Goal: Task Accomplishment & Management: Complete application form

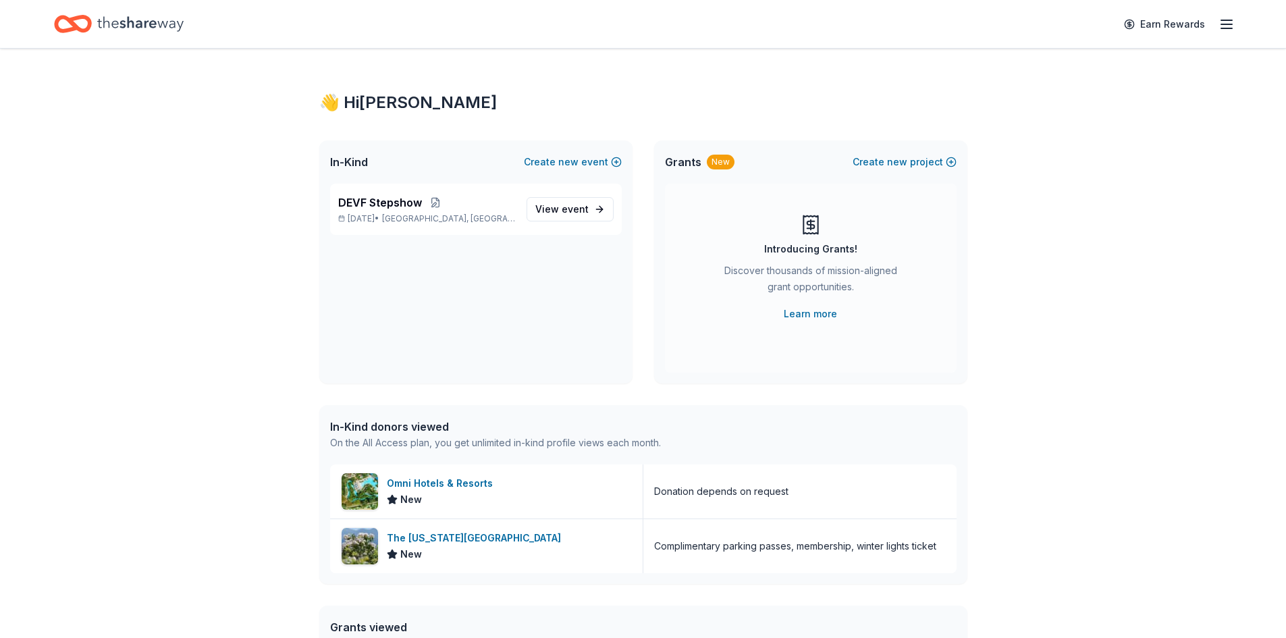
click at [1087, 239] on div "👋 Hi Chanita In-Kind Create new event DEVF Stepshow Sep 19, 2025 • Rocky Mount,…" at bounding box center [643, 441] width 1286 height 784
click at [147, 18] on icon "Home" at bounding box center [140, 24] width 86 height 28
click at [576, 159] on span "new" at bounding box center [568, 162] width 20 height 16
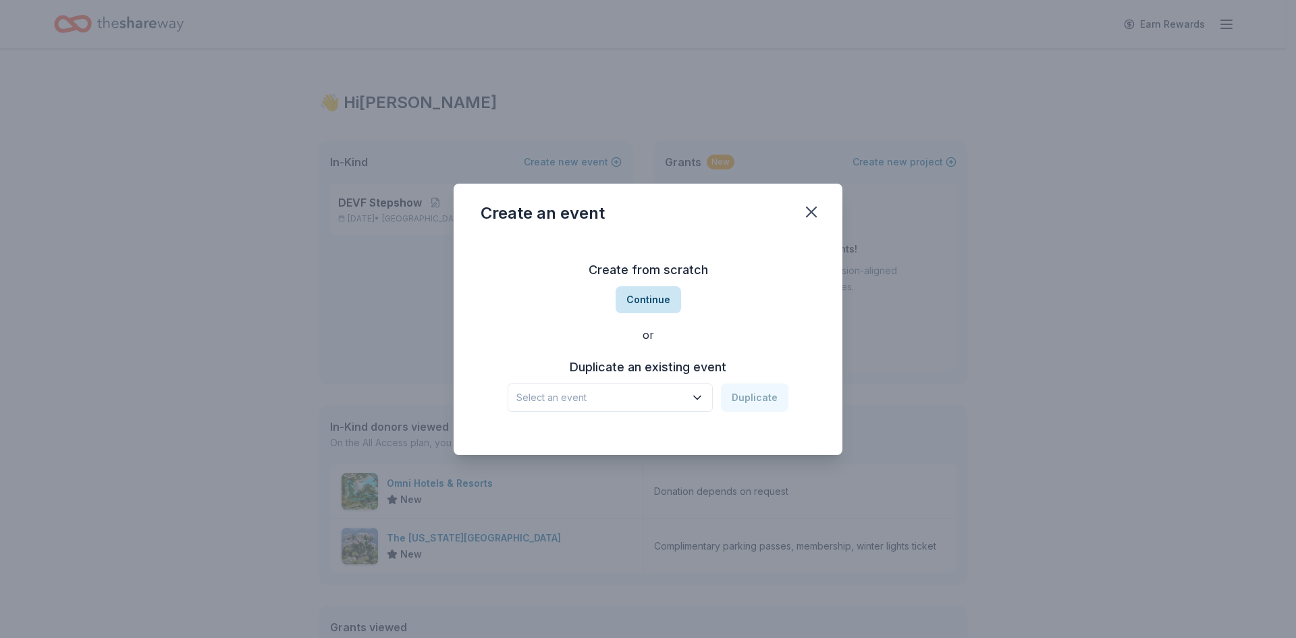
click at [630, 297] on button "Continue" at bounding box center [647, 299] width 65 height 27
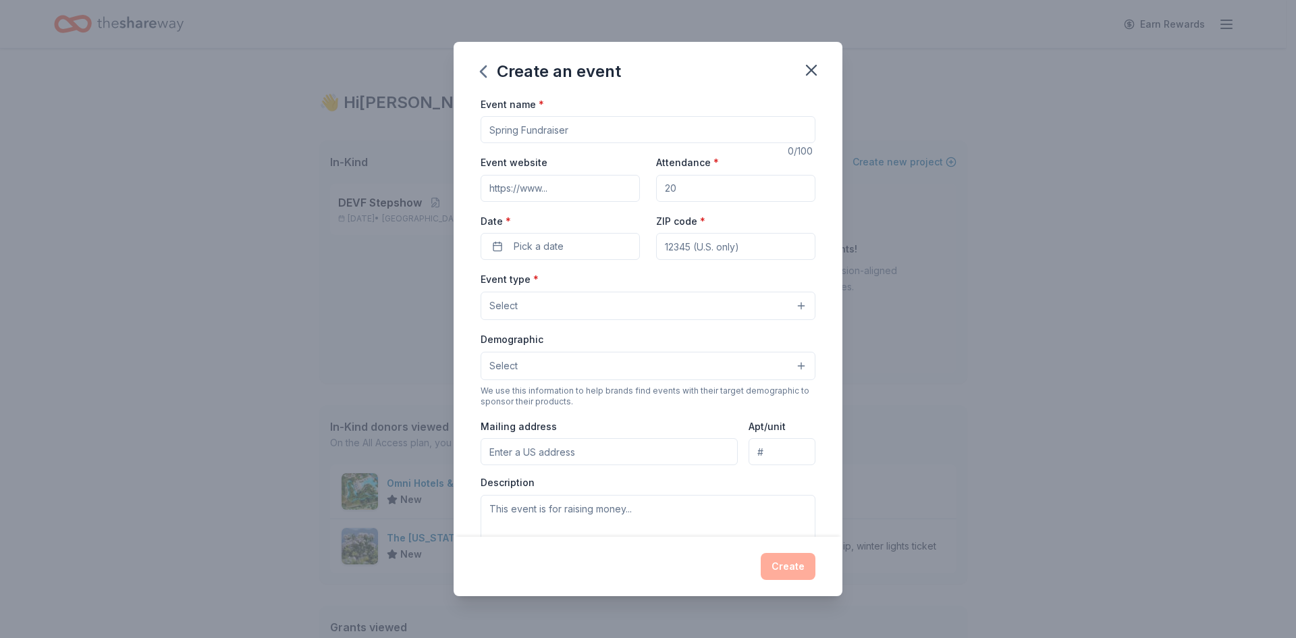
click at [559, 126] on input "Event name *" at bounding box center [647, 129] width 335 height 27
type input "S"
type input "W"
type input "Winter Wishes"
drag, startPoint x: 763, startPoint y: 191, endPoint x: 663, endPoint y: 190, distance: 99.2
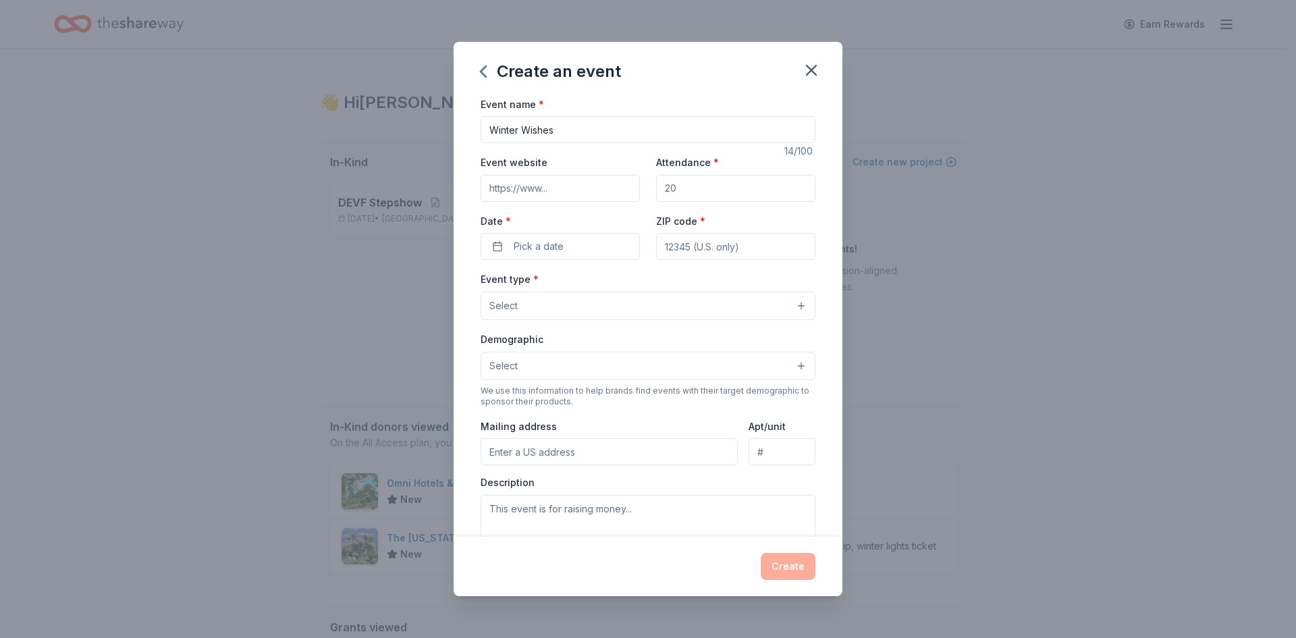
click at [663, 190] on input "Attendance *" at bounding box center [735, 188] width 159 height 27
type input "4"
type input "300"
click at [533, 258] on button "Pick a date" at bounding box center [559, 246] width 159 height 27
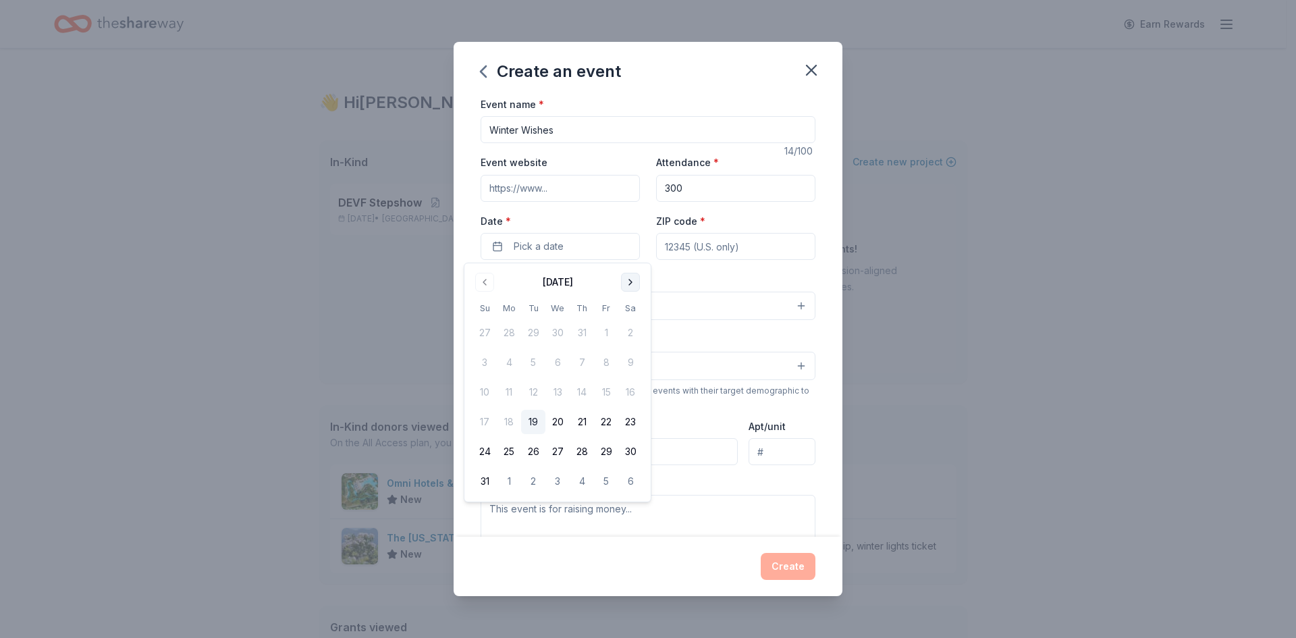
click at [628, 282] on button "Go to next month" at bounding box center [630, 282] width 19 height 19
click at [628, 449] on button "29" at bounding box center [630, 451] width 24 height 24
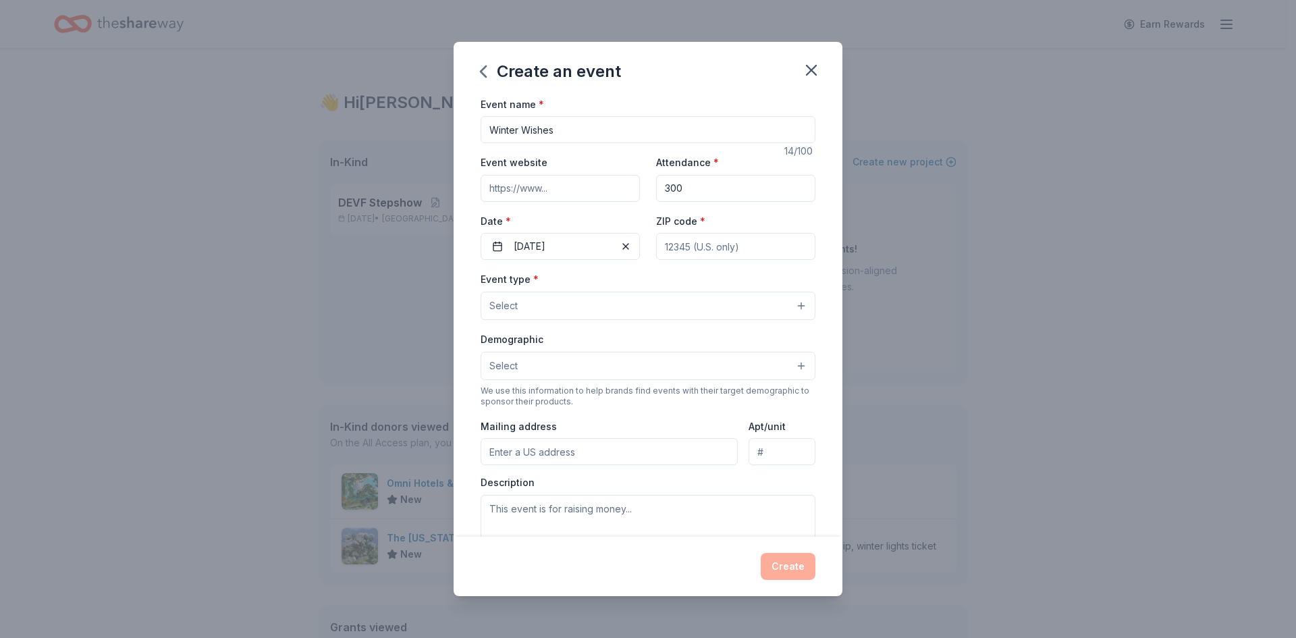
click at [766, 248] on input "ZIP code *" at bounding box center [735, 246] width 159 height 27
type input "27803"
click at [746, 308] on button "Select" at bounding box center [647, 306] width 335 height 28
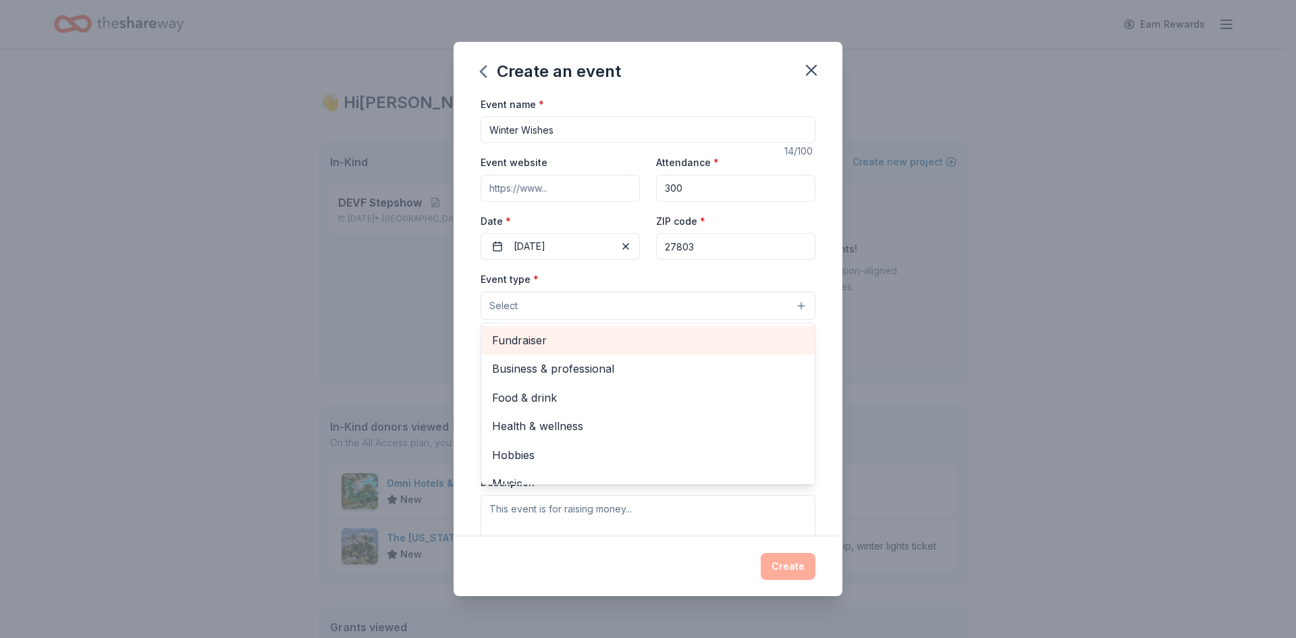
click at [520, 343] on span "Fundraiser" at bounding box center [648, 340] width 312 height 18
click at [600, 336] on span "Business & professional" at bounding box center [648, 342] width 312 height 18
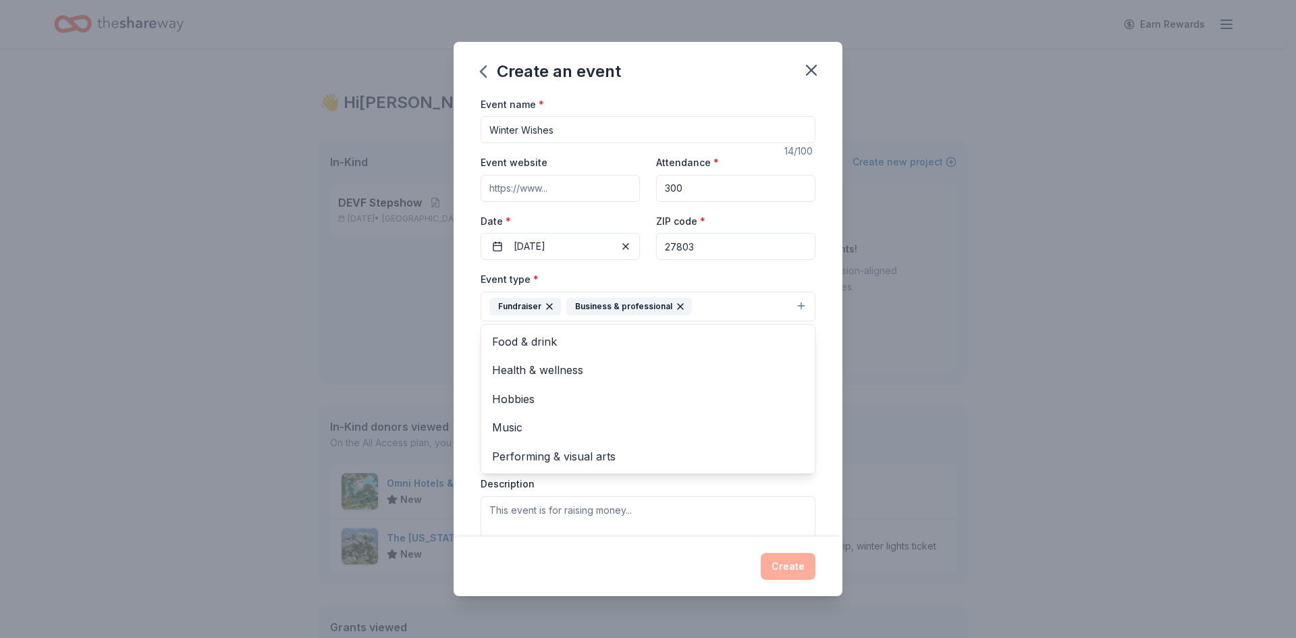
click at [823, 360] on div "Event name * Winter Wishes 14 /100 Event website Attendance * 300 Date * 11/29/…" at bounding box center [648, 316] width 389 height 441
click at [792, 373] on button "Select" at bounding box center [647, 367] width 335 height 28
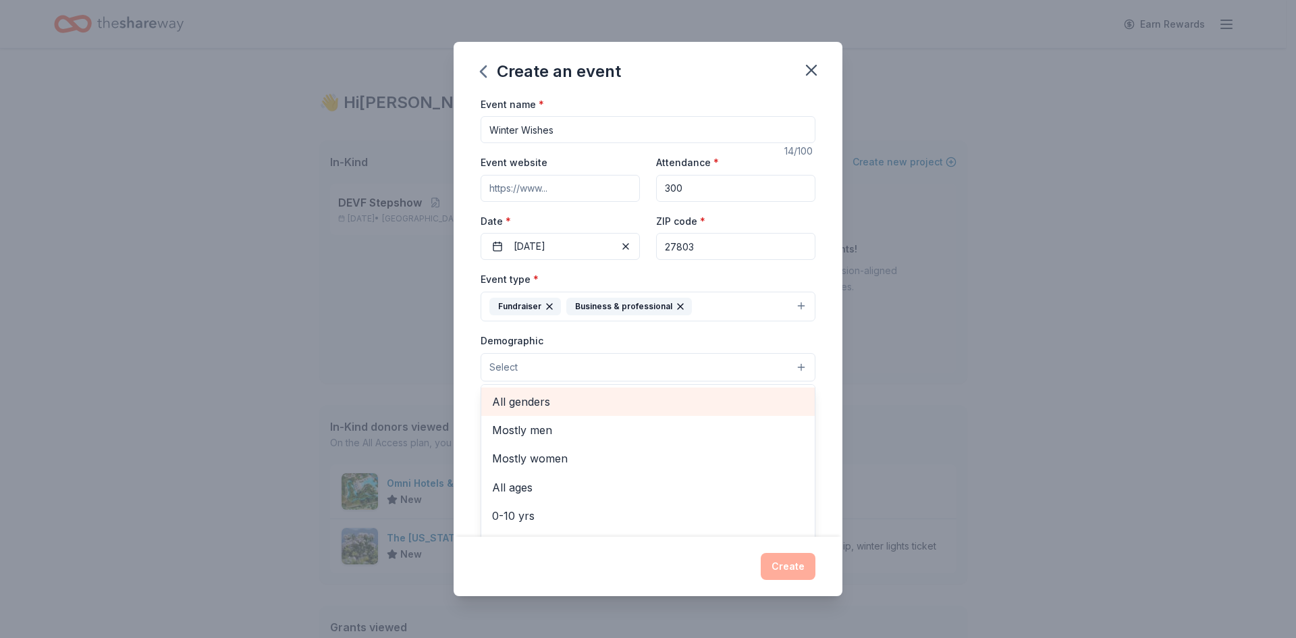
click at [751, 389] on div "All genders" at bounding box center [647, 401] width 333 height 28
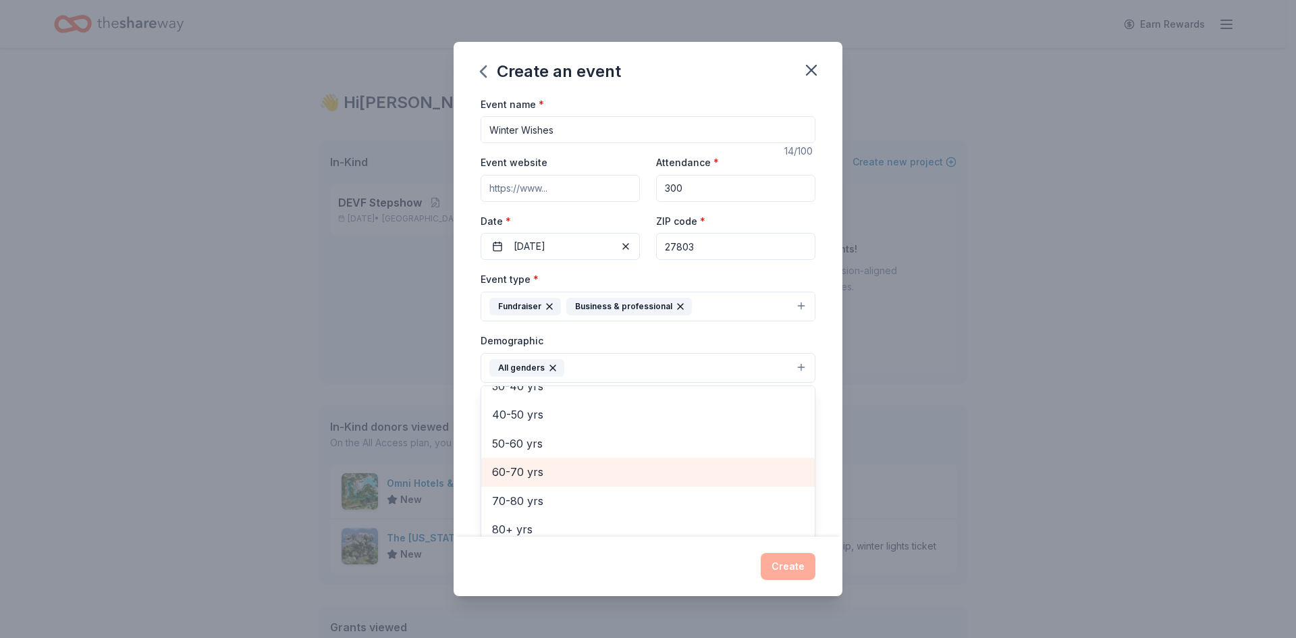
scroll to position [121, 0]
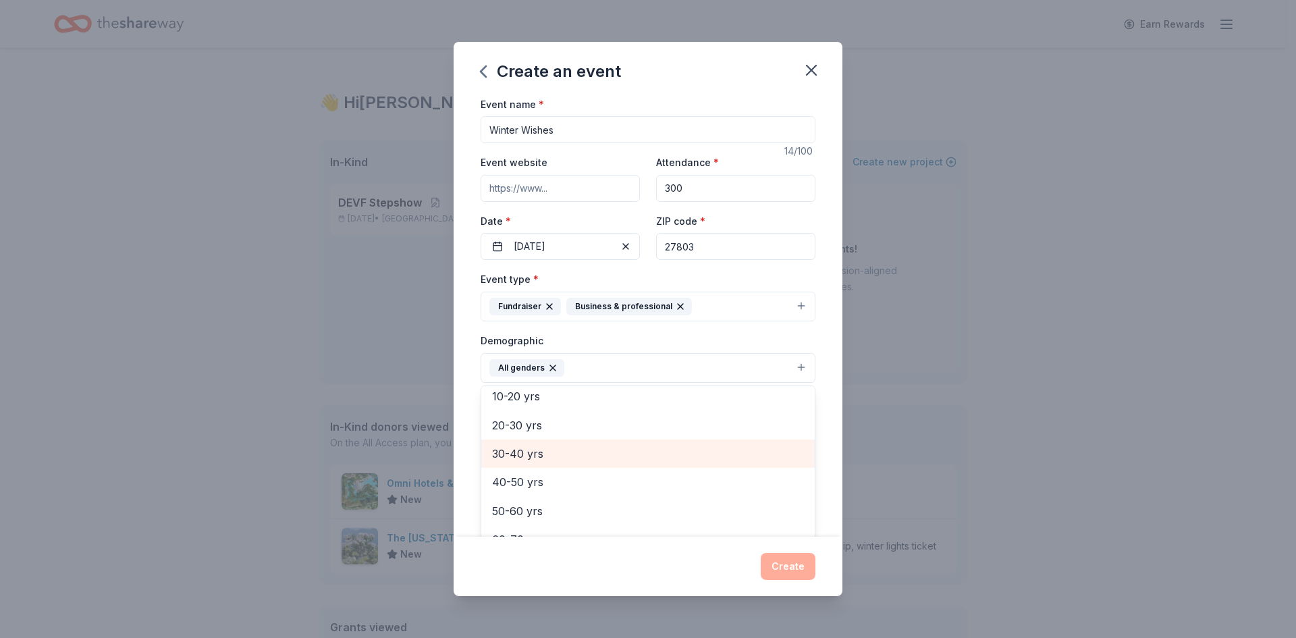
click at [678, 448] on span "30-40 yrs" at bounding box center [648, 454] width 312 height 18
click at [663, 464] on div "40-50 yrs" at bounding box center [647, 453] width 333 height 28
click at [665, 456] on span "50-60 yrs" at bounding box center [648, 454] width 312 height 18
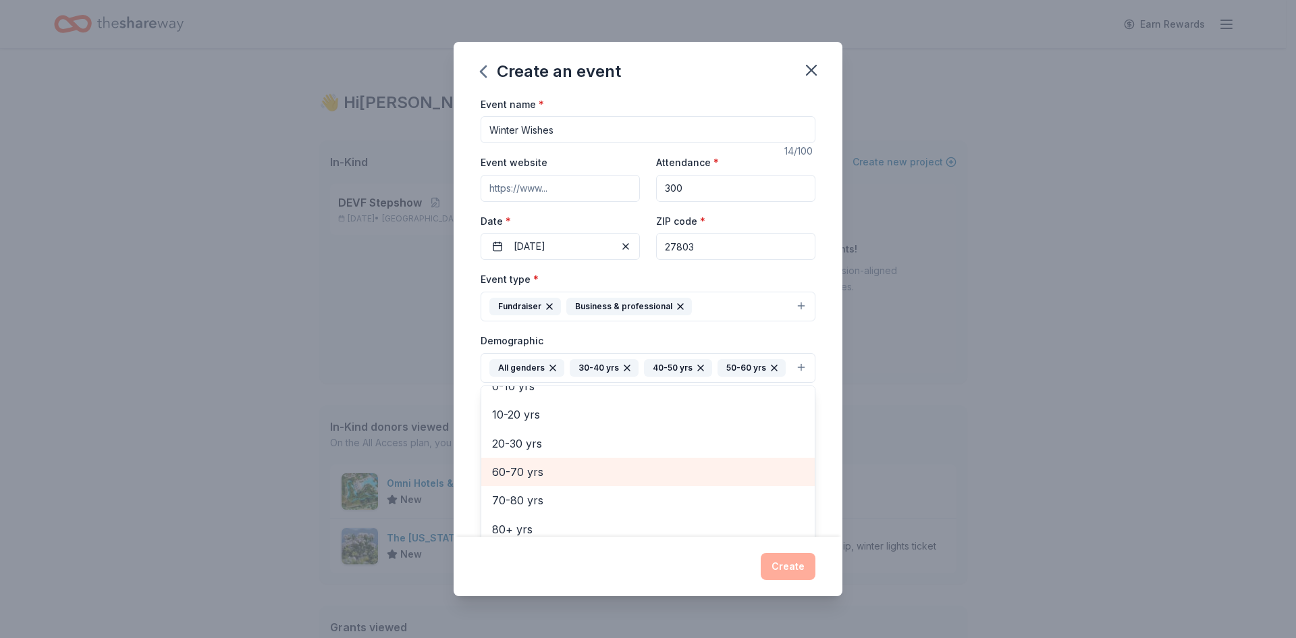
click at [655, 485] on div "60-70 yrs" at bounding box center [647, 472] width 333 height 28
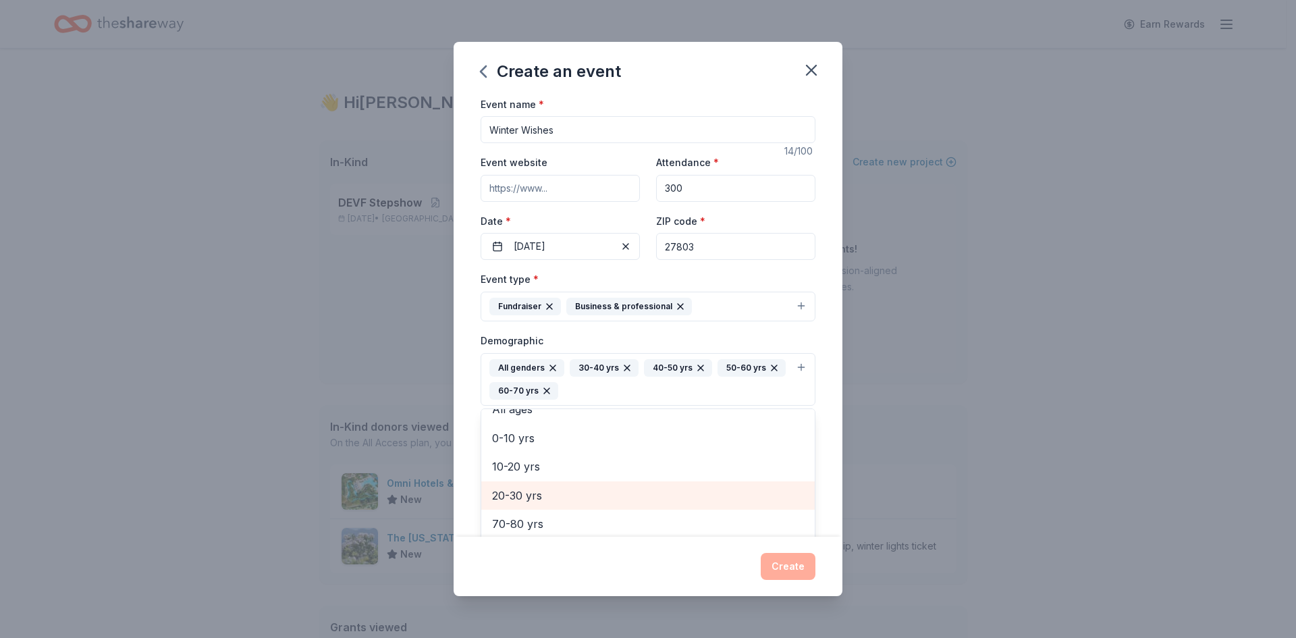
click at [647, 499] on span "20-30 yrs" at bounding box center [648, 496] width 312 height 18
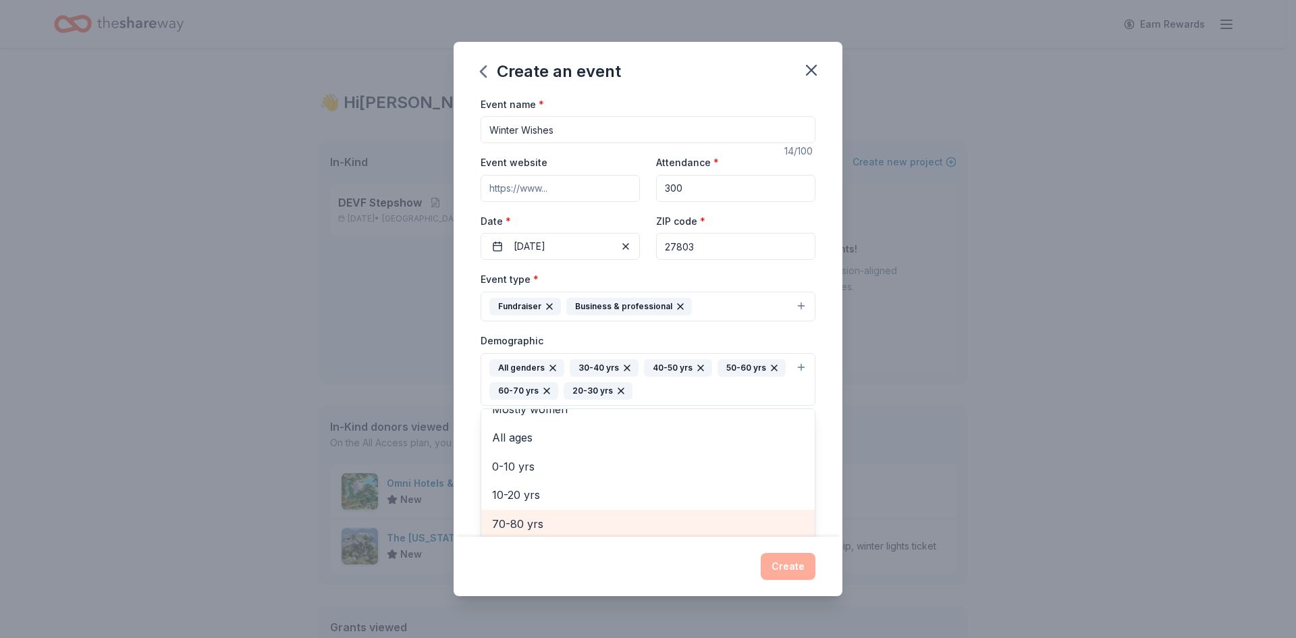
scroll to position [1, 0]
click at [636, 520] on span "70-80 yrs" at bounding box center [648, 523] width 312 height 18
click at [827, 483] on div "Event name * Winter Wishes 14 /100 Event website Attendance * 300 Date * 11/29/…" at bounding box center [648, 316] width 389 height 441
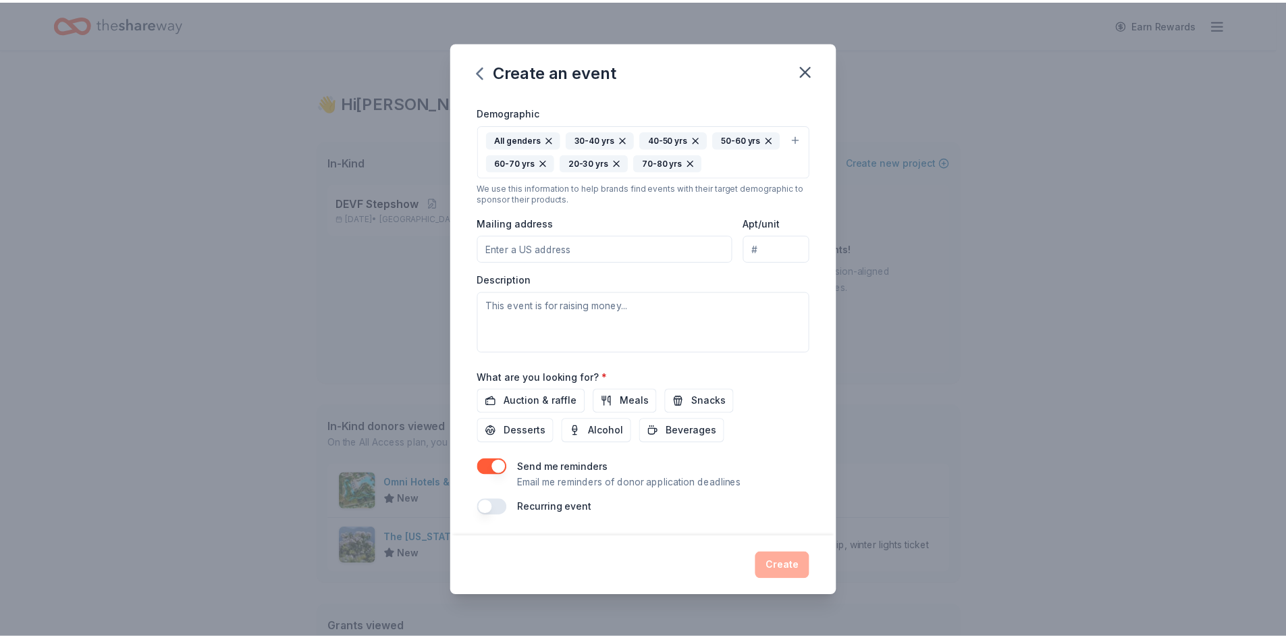
scroll to position [229, 0]
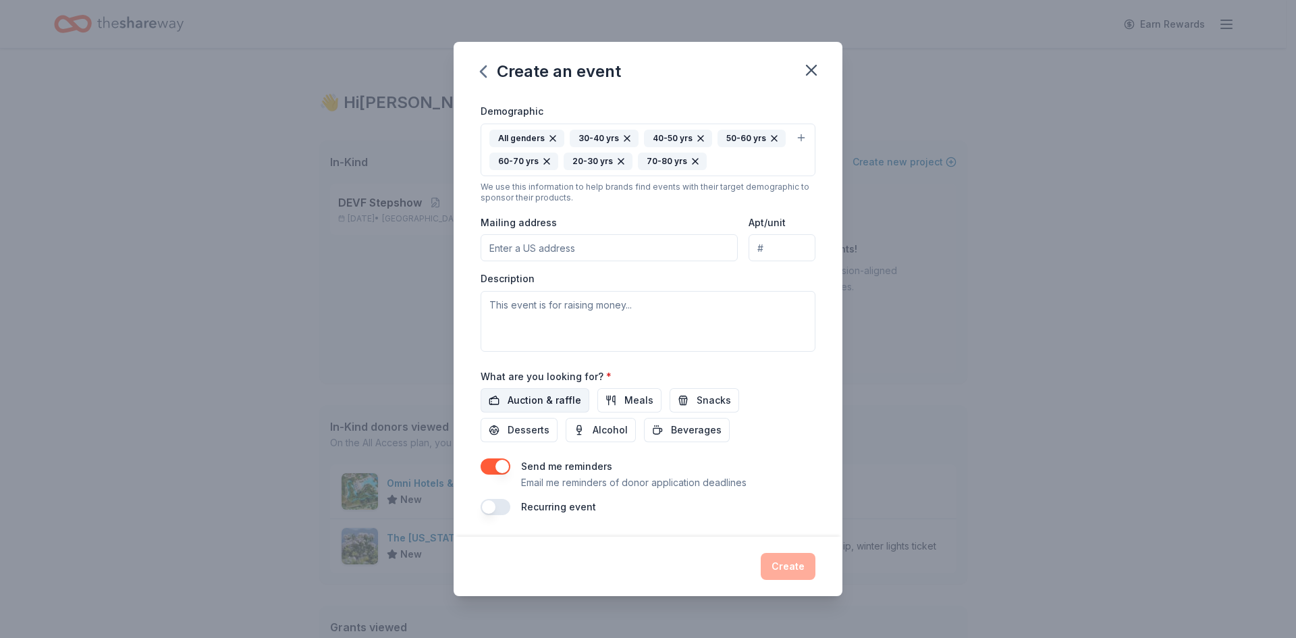
click at [536, 394] on span "Auction & raffle" at bounding box center [544, 400] width 74 height 16
click at [611, 404] on button "Meals" at bounding box center [629, 400] width 64 height 24
click at [686, 410] on button "Snacks" at bounding box center [704, 400] width 70 height 24
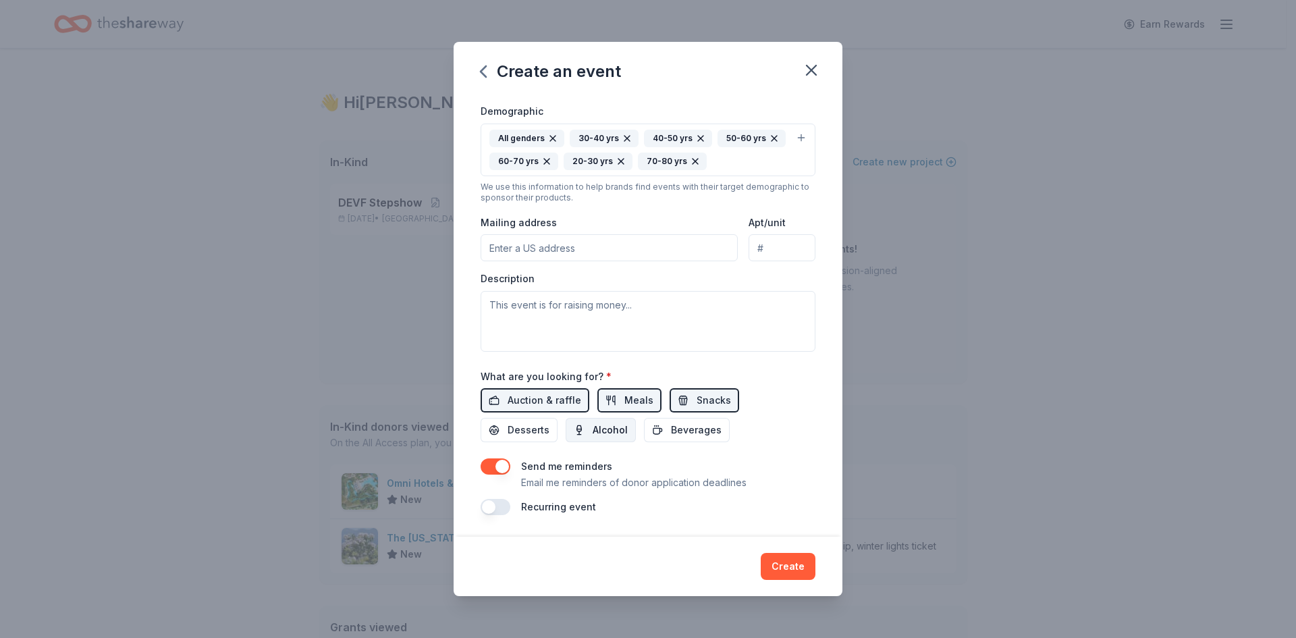
click at [606, 433] on span "Alcohol" at bounding box center [610, 430] width 35 height 16
click at [692, 431] on span "Beverages" at bounding box center [696, 430] width 51 height 16
click at [784, 565] on button "Create" at bounding box center [788, 566] width 55 height 27
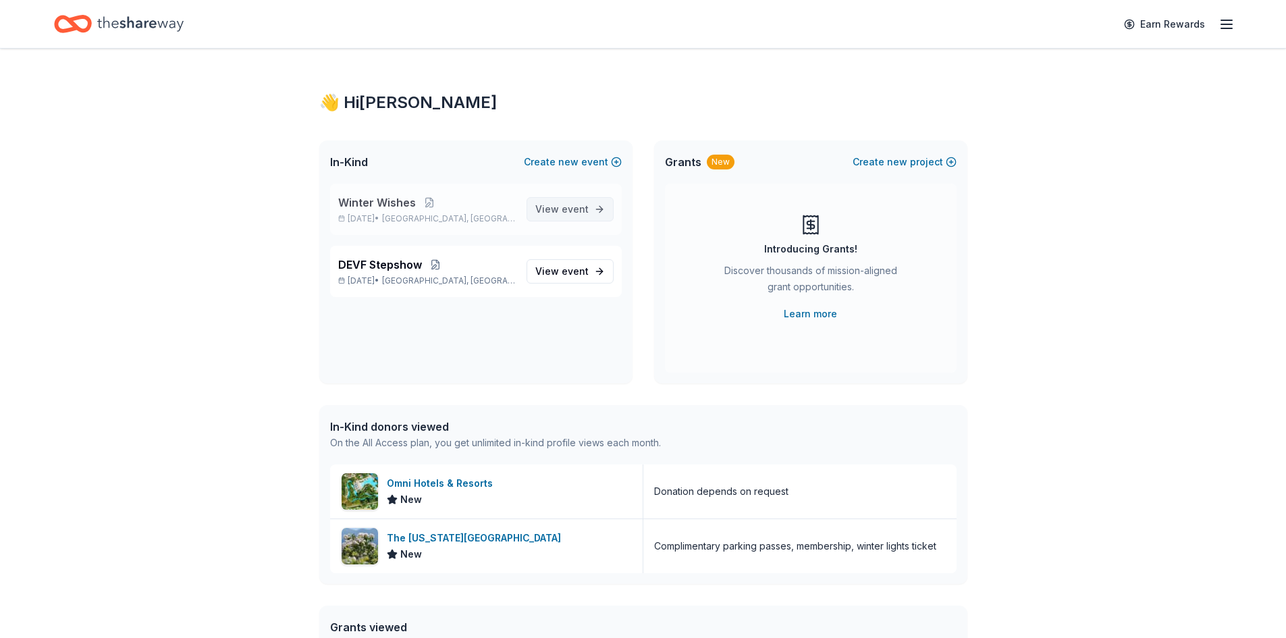
click at [563, 213] on span "event" at bounding box center [574, 208] width 27 height 11
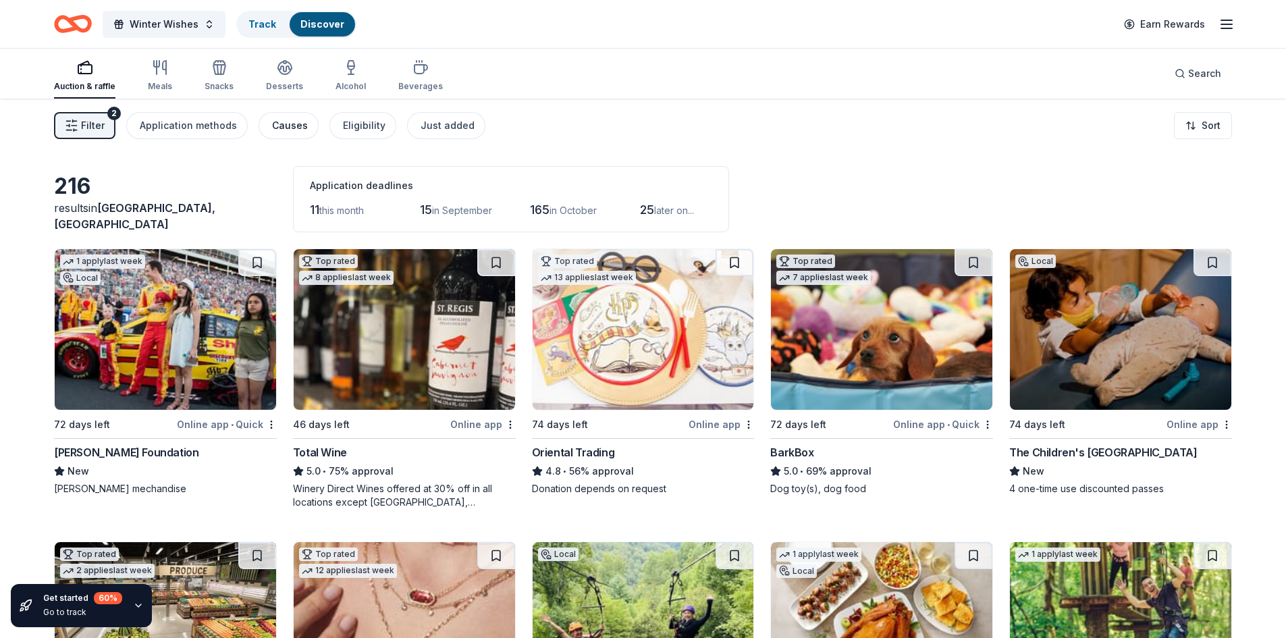
click at [297, 129] on div "Causes" at bounding box center [290, 125] width 36 height 16
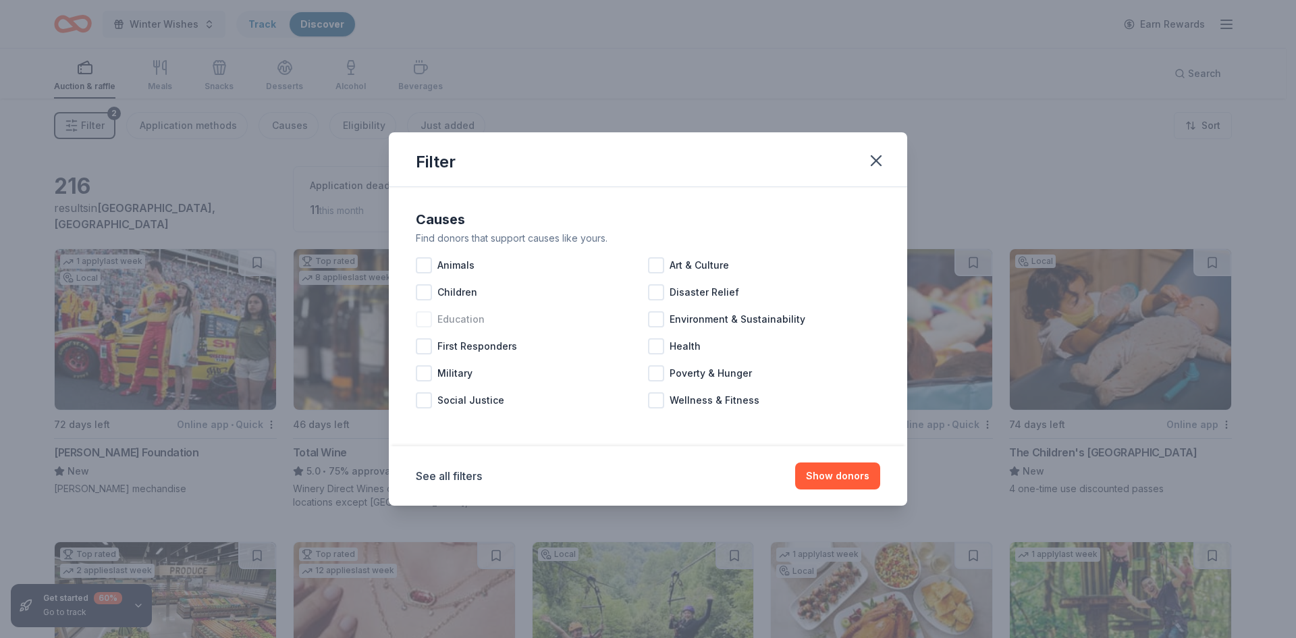
click at [427, 313] on div at bounding box center [424, 319] width 16 height 16
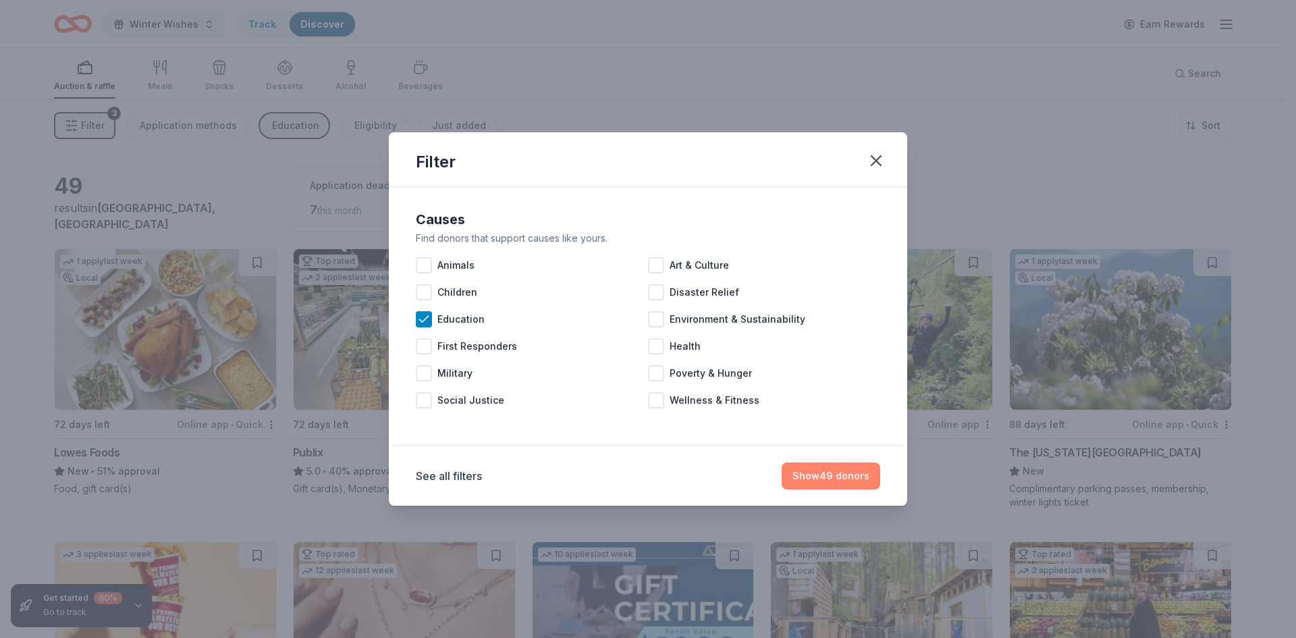
click at [826, 479] on button "Show 49 donors" at bounding box center [830, 475] width 99 height 27
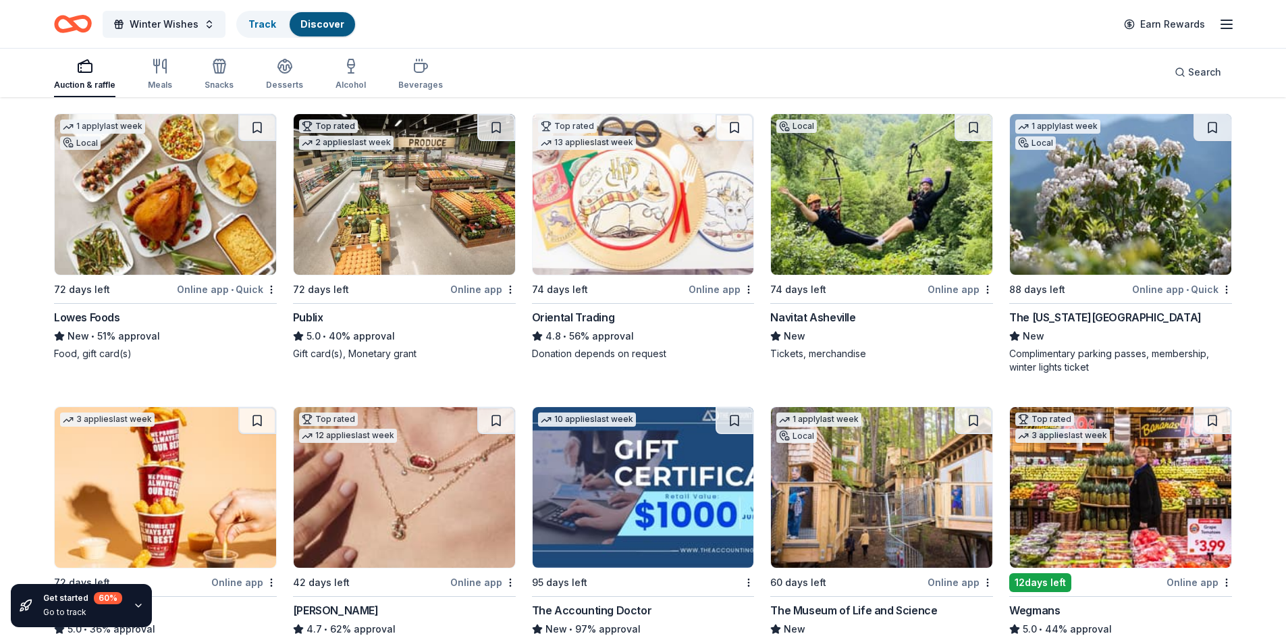
scroll to position [202, 0]
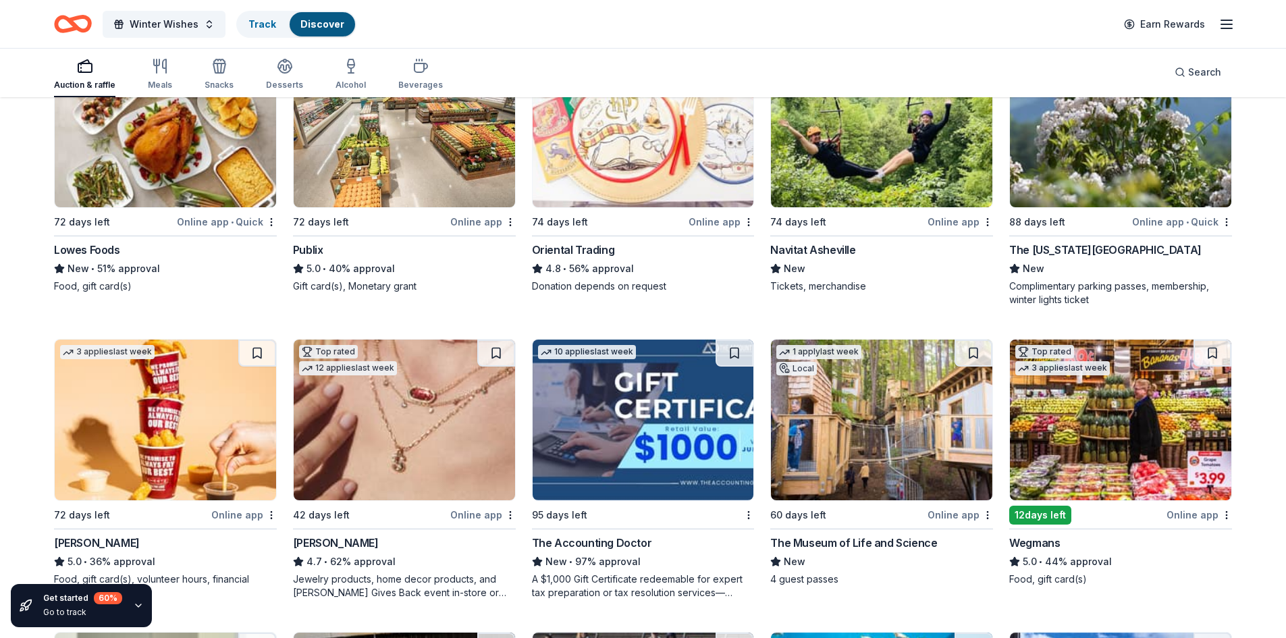
click at [454, 472] on img at bounding box center [404, 419] width 221 height 161
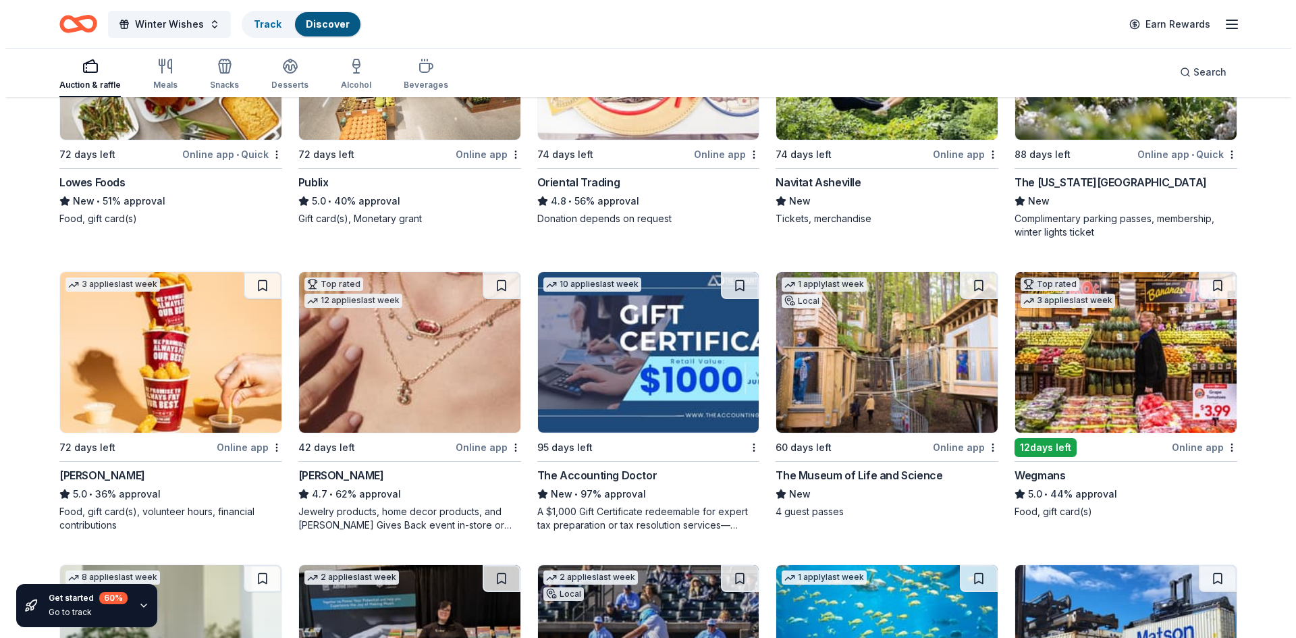
scroll to position [0, 0]
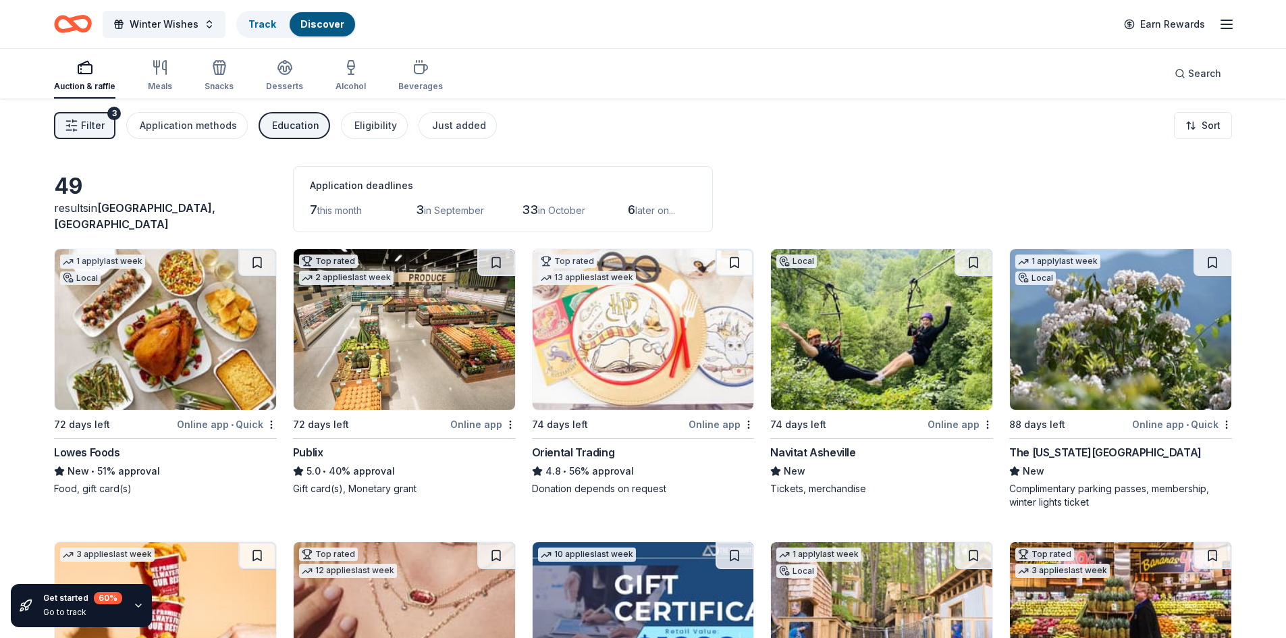
click at [82, 127] on span "Filter" at bounding box center [93, 125] width 24 height 16
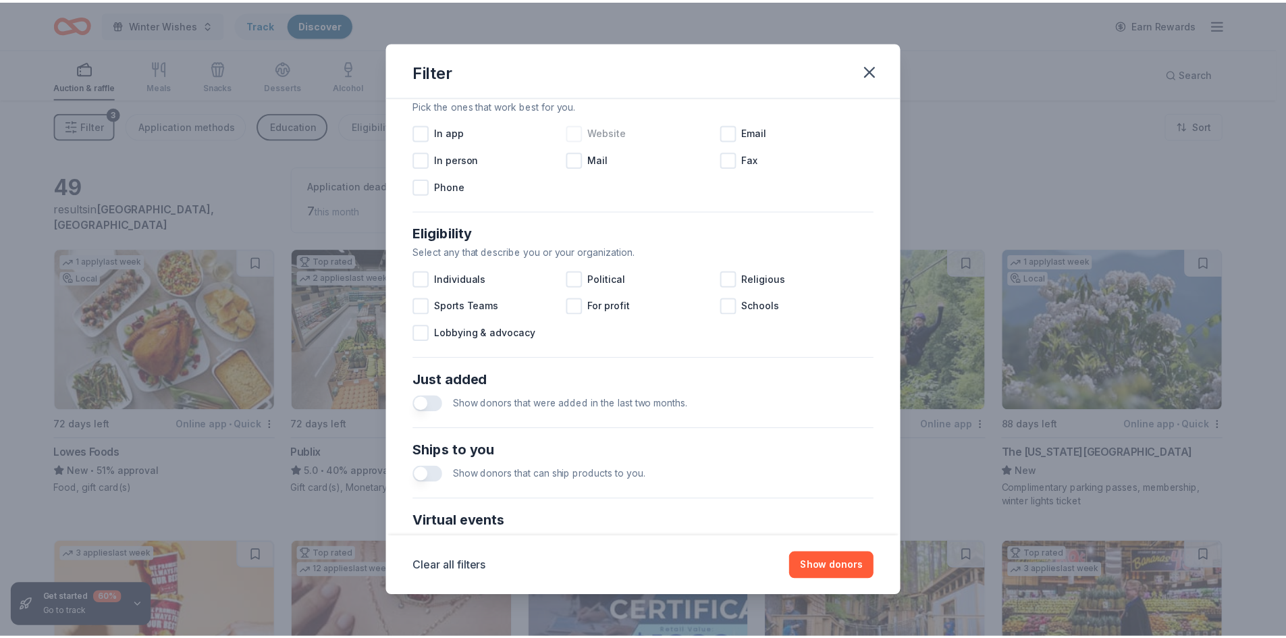
scroll to position [337, 0]
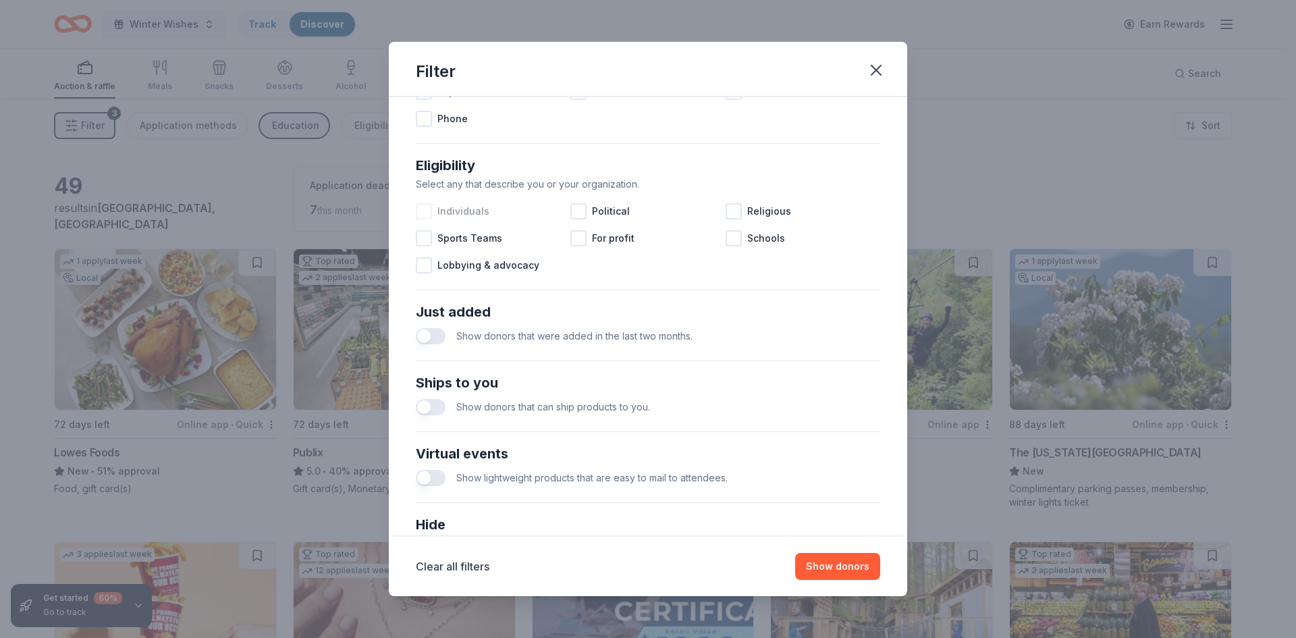
click at [424, 213] on div at bounding box center [424, 211] width 16 height 16
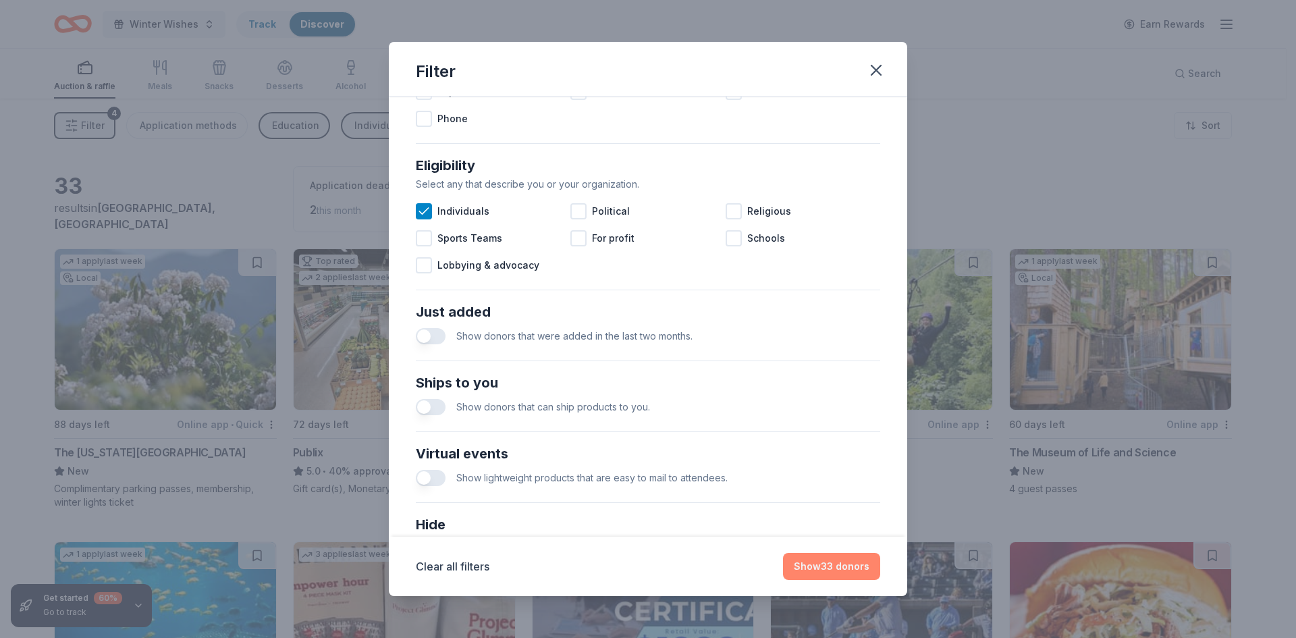
click at [834, 563] on button "Show 33 donors" at bounding box center [831, 566] width 97 height 27
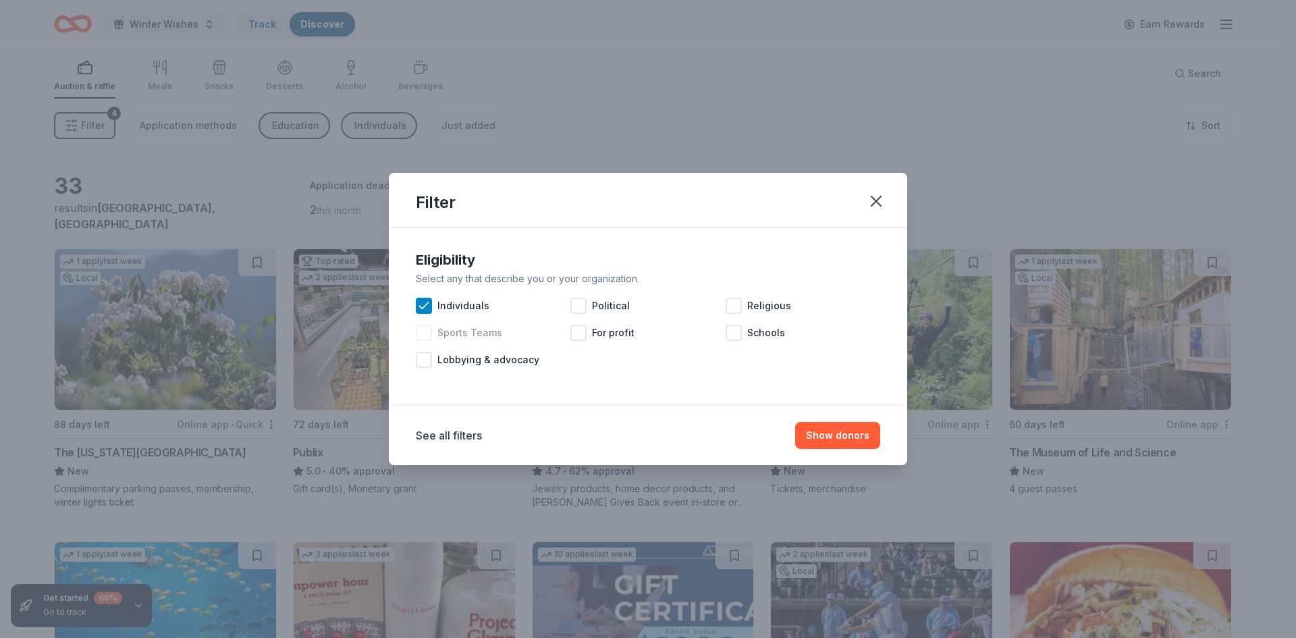
click at [433, 331] on div "Sports Teams" at bounding box center [493, 332] width 155 height 27
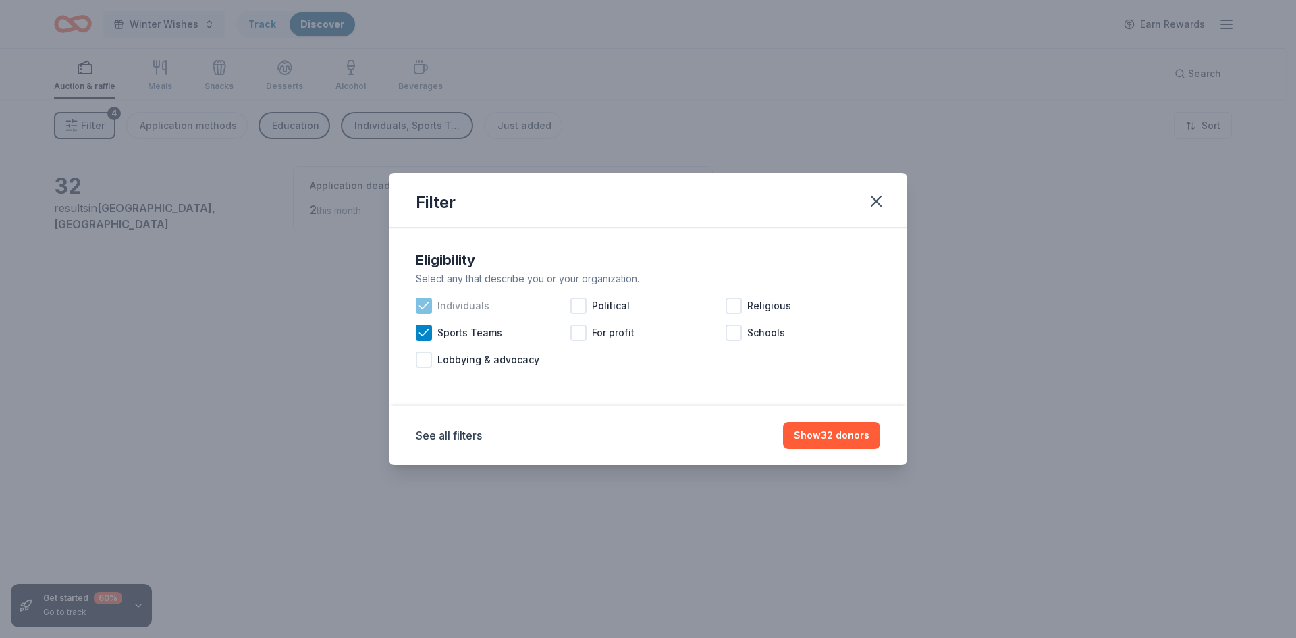
click at [419, 305] on icon at bounding box center [423, 305] width 13 height 13
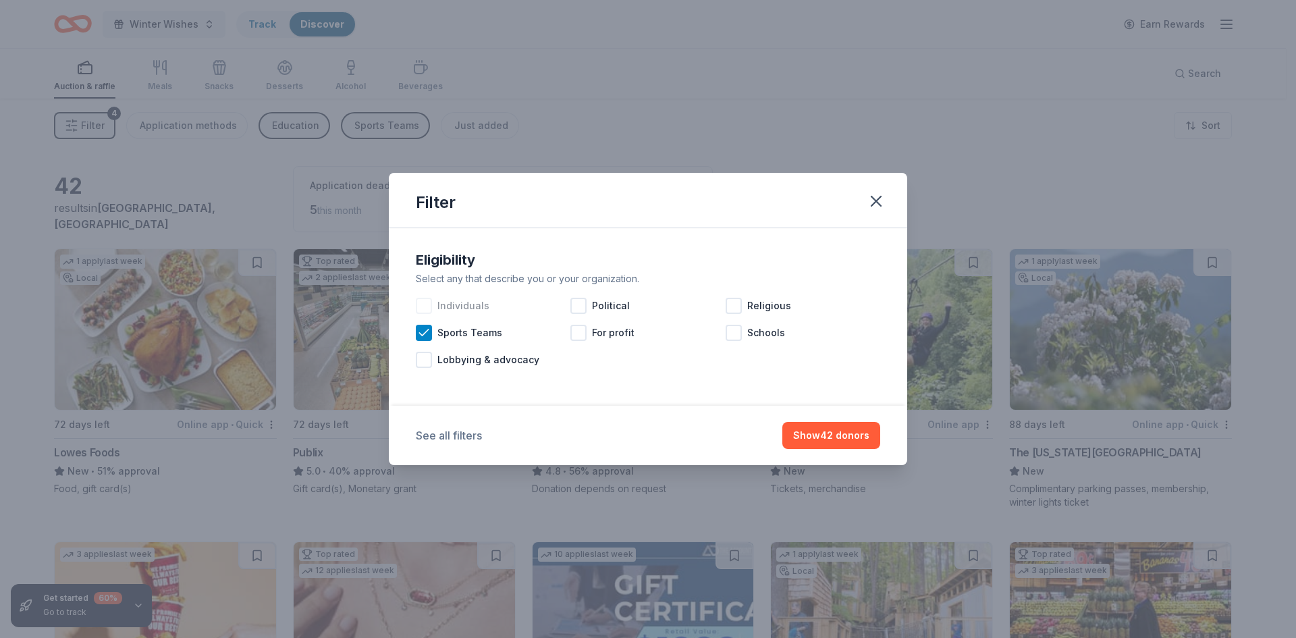
click at [458, 433] on button "See all filters" at bounding box center [449, 435] width 66 height 16
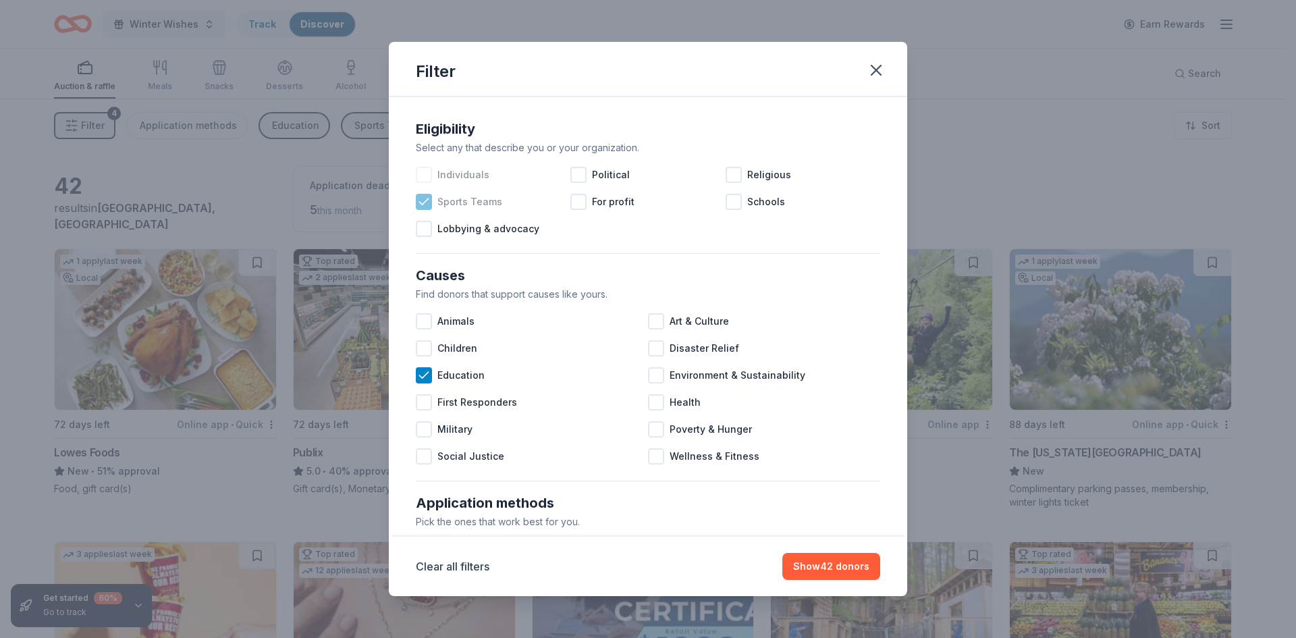
click at [426, 207] on icon at bounding box center [423, 201] width 13 height 13
click at [432, 347] on div "Children" at bounding box center [532, 348] width 232 height 27
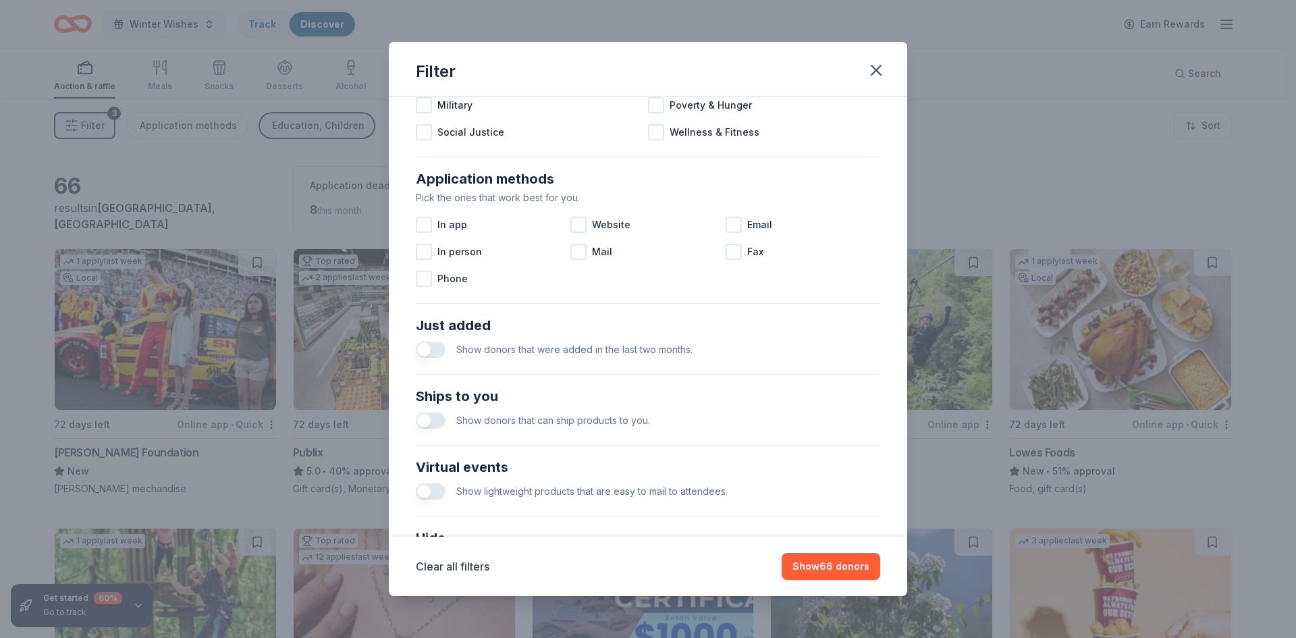
scroll to position [343, 0]
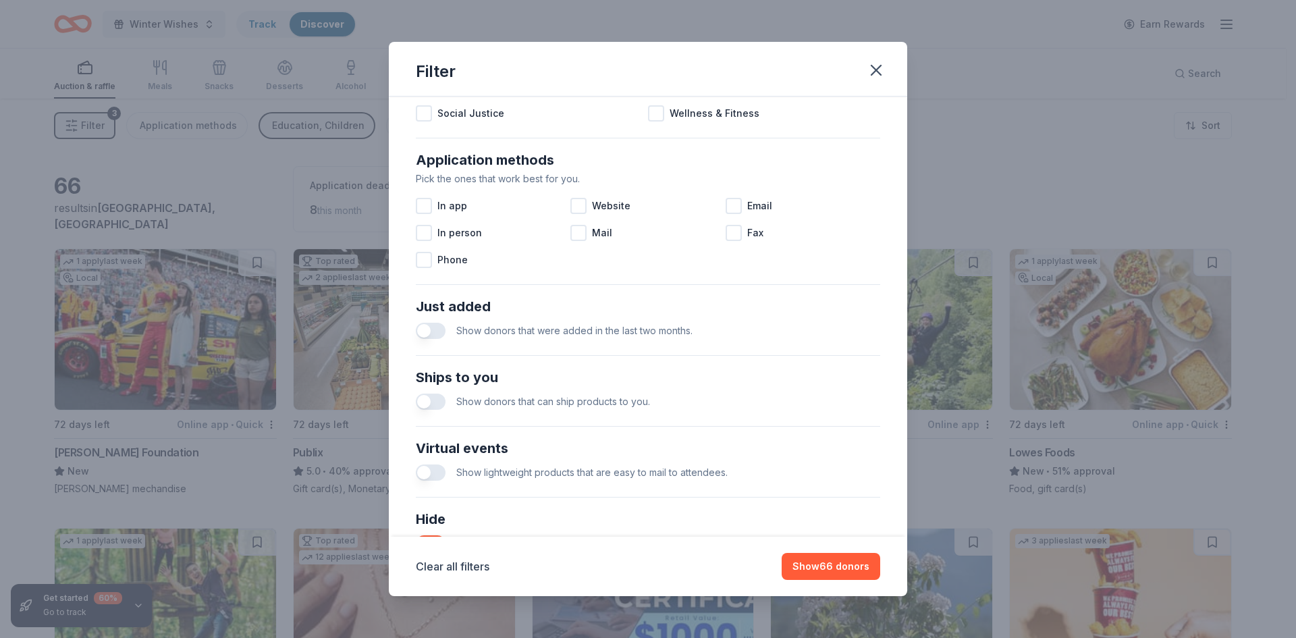
click at [425, 402] on button "button" at bounding box center [431, 401] width 30 height 16
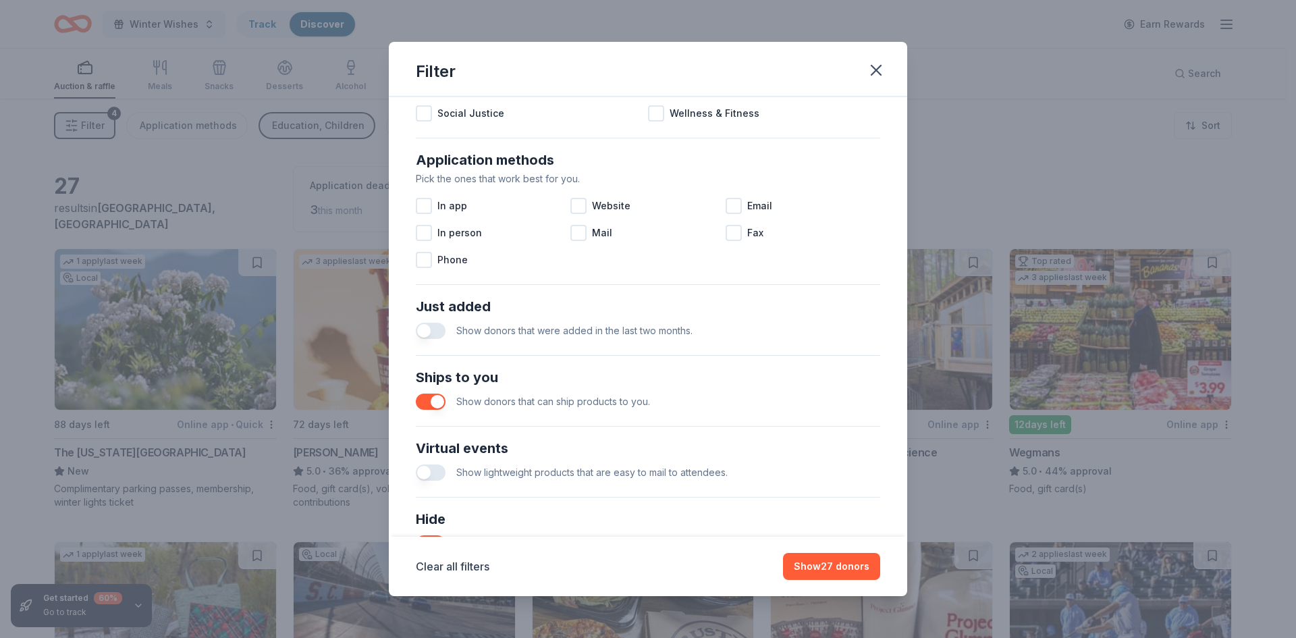
click at [427, 469] on button "button" at bounding box center [431, 472] width 30 height 16
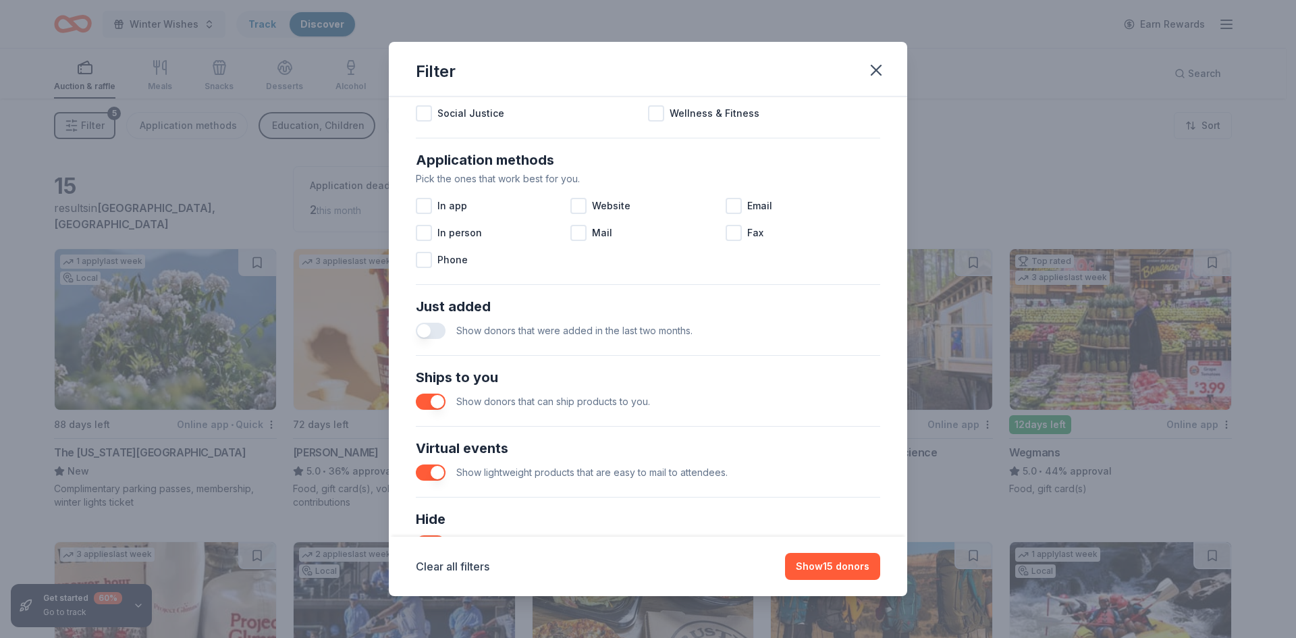
drag, startPoint x: 861, startPoint y: 566, endPoint x: 460, endPoint y: 464, distance: 413.4
click at [489, 466] on div "Filter Eligibility Select any that describe you or your organization. Individua…" at bounding box center [648, 319] width 518 height 555
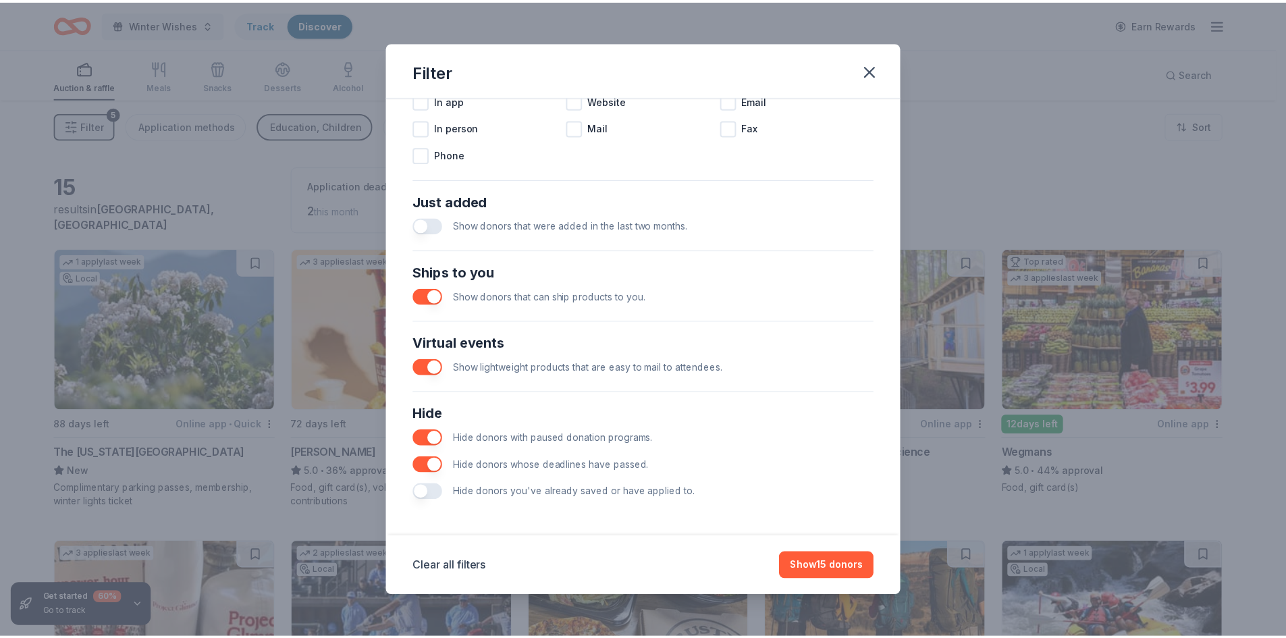
scroll to position [449, 0]
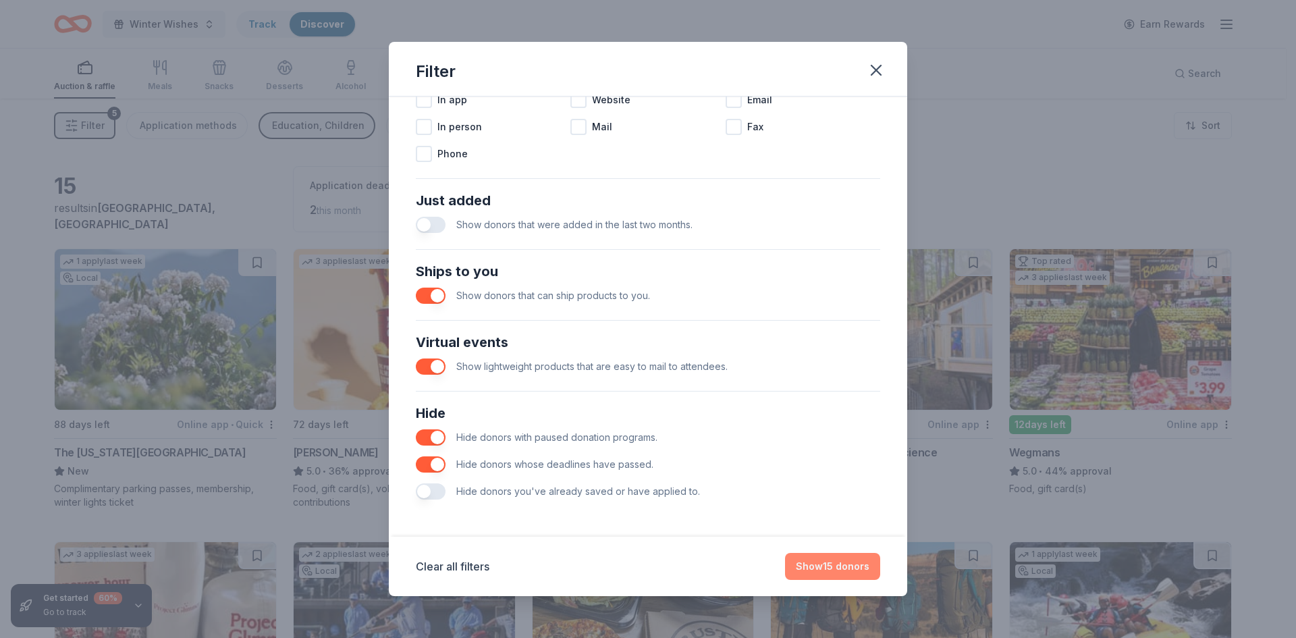
click at [842, 558] on button "Show 15 donors" at bounding box center [832, 566] width 95 height 27
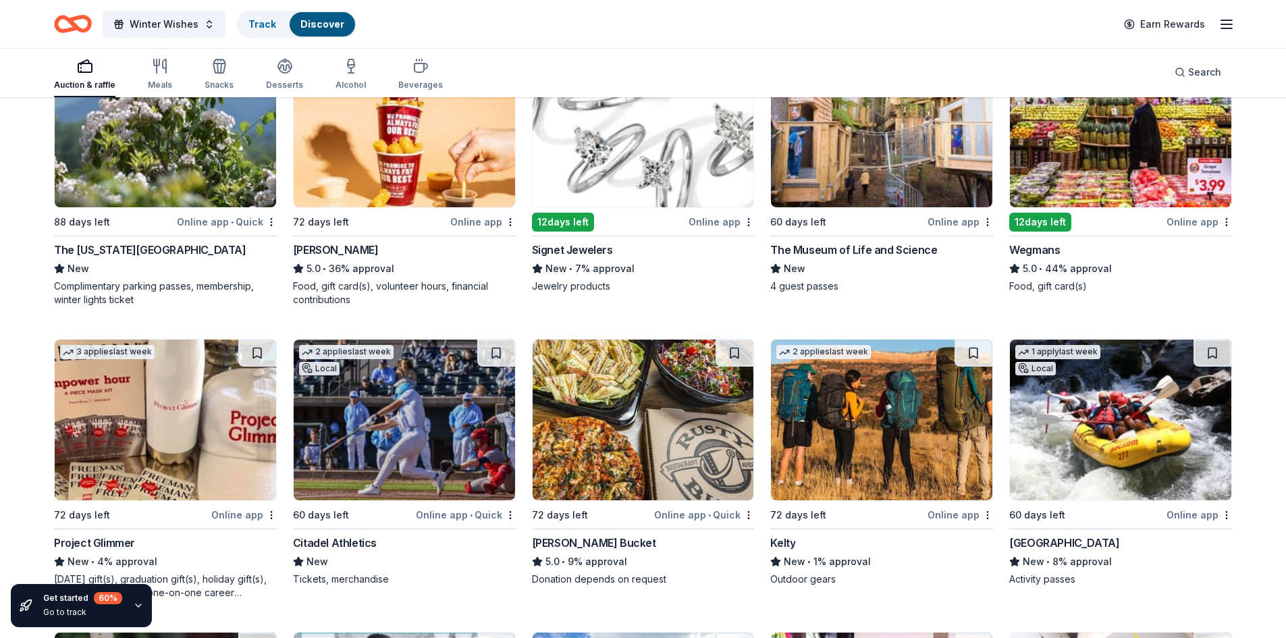
scroll to position [135, 0]
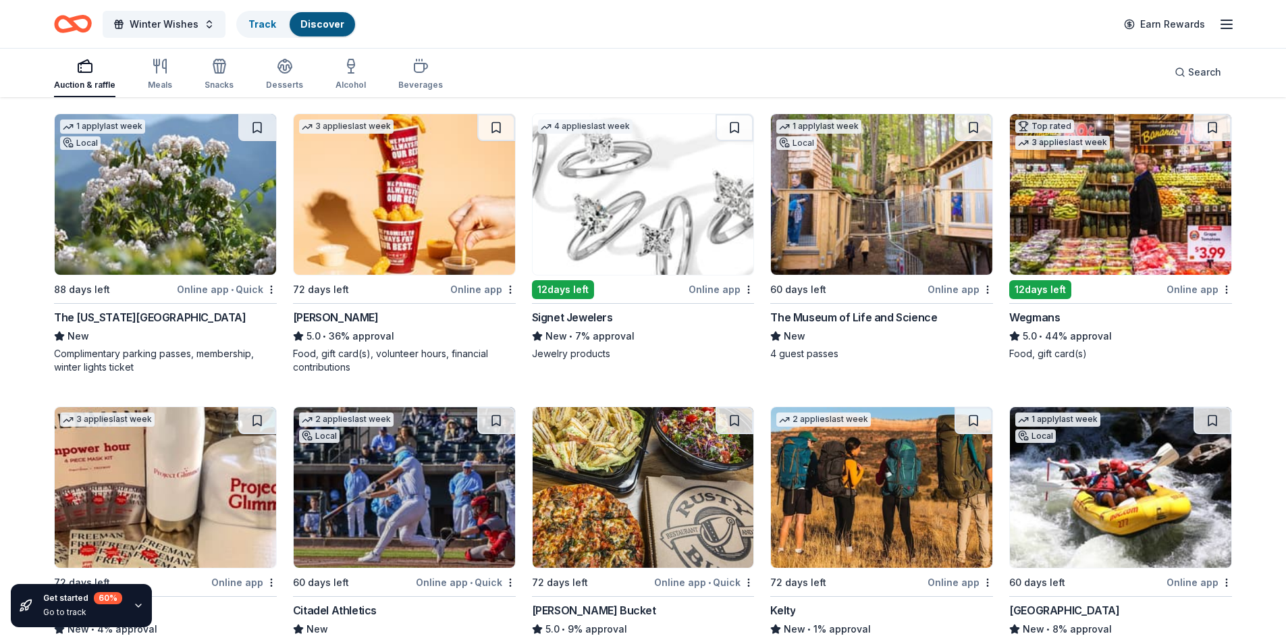
click at [694, 243] on img at bounding box center [642, 194] width 221 height 161
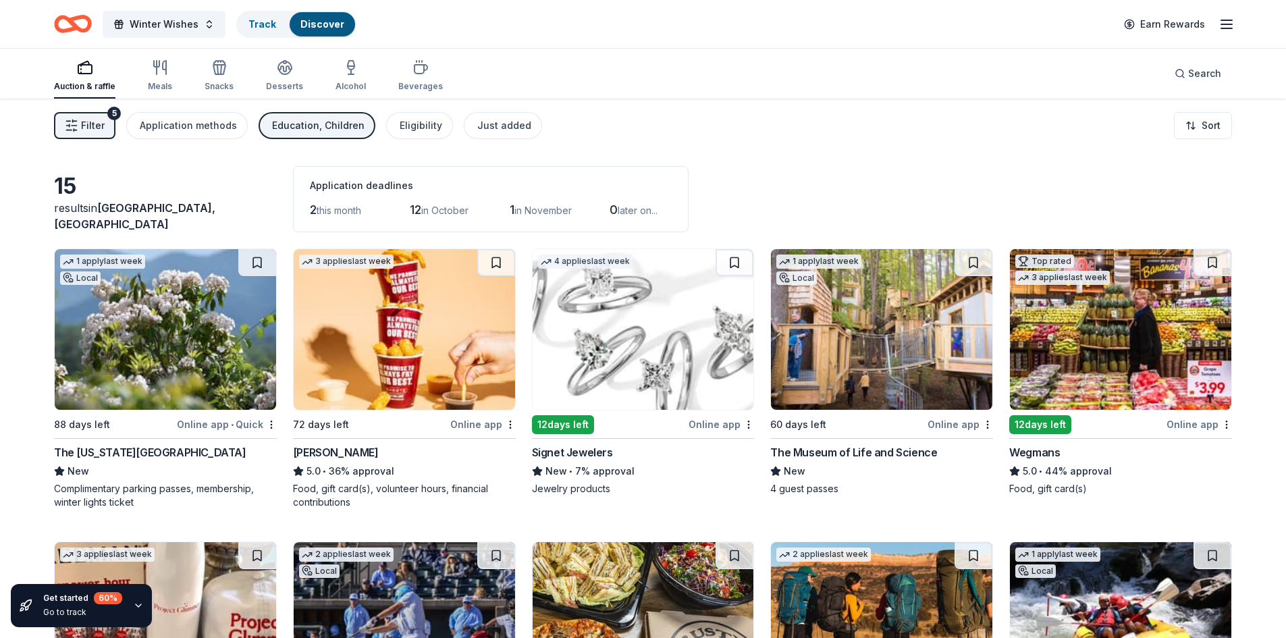
click at [323, 132] on div "Education, Children" at bounding box center [318, 125] width 92 height 16
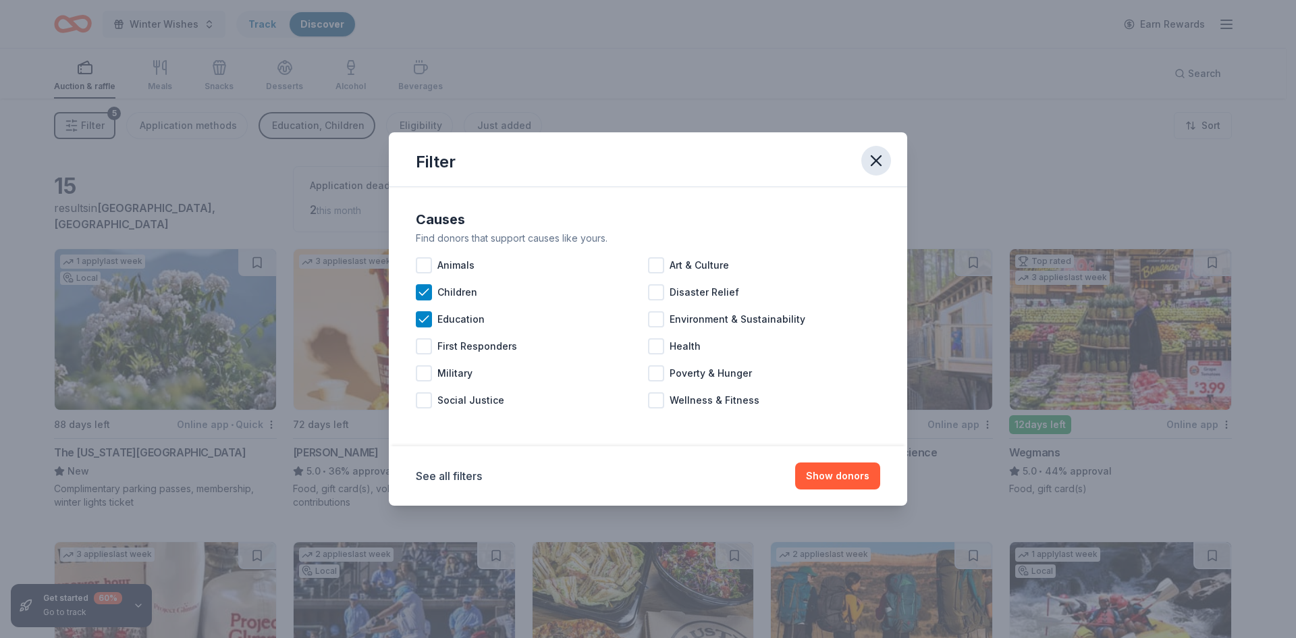
click at [874, 160] on icon "button" at bounding box center [876, 160] width 19 height 19
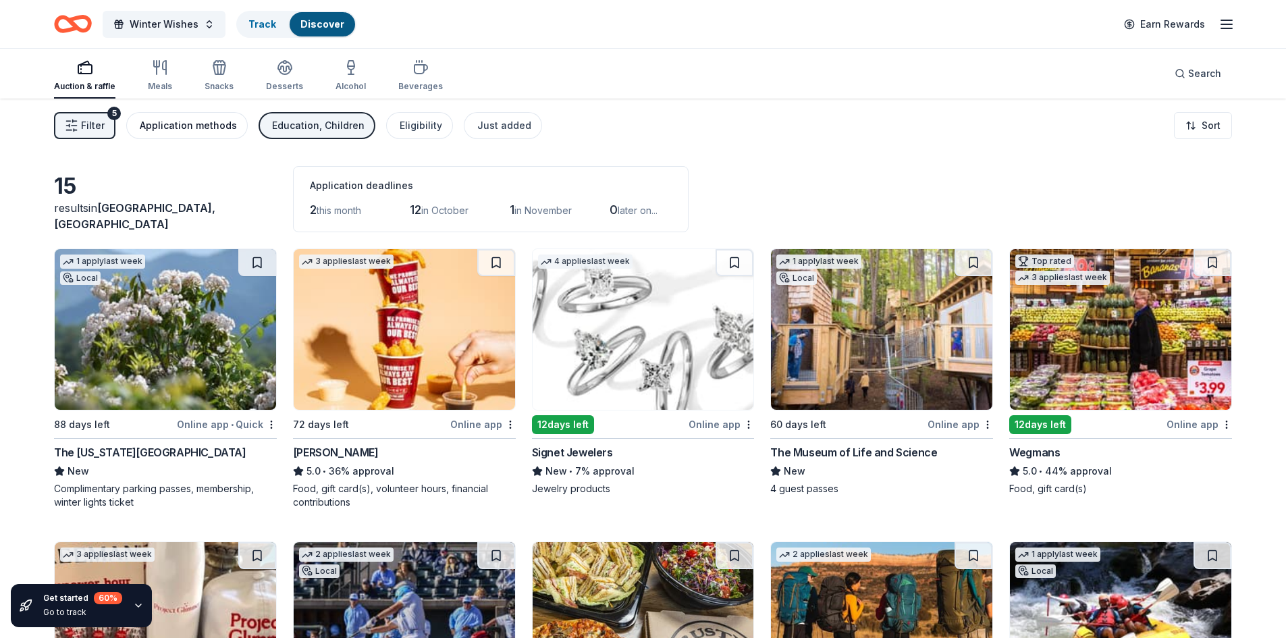
click at [182, 124] on div "Application methods" at bounding box center [188, 125] width 97 height 16
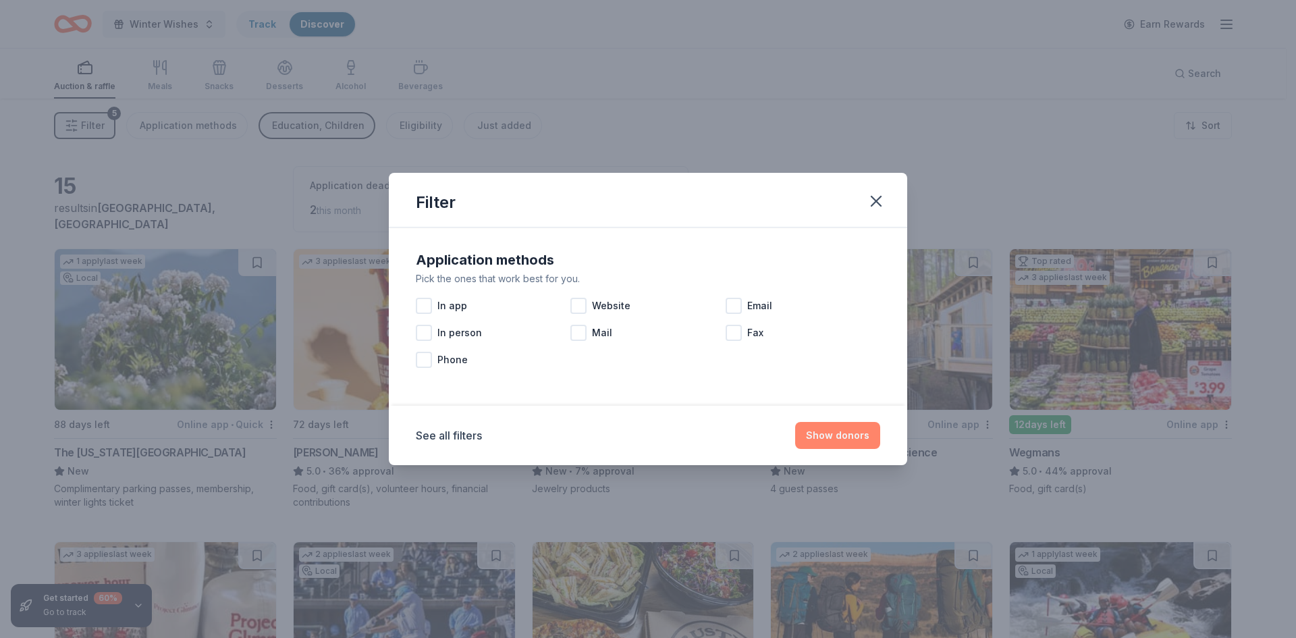
click at [851, 440] on button "Show donors" at bounding box center [837, 435] width 85 height 27
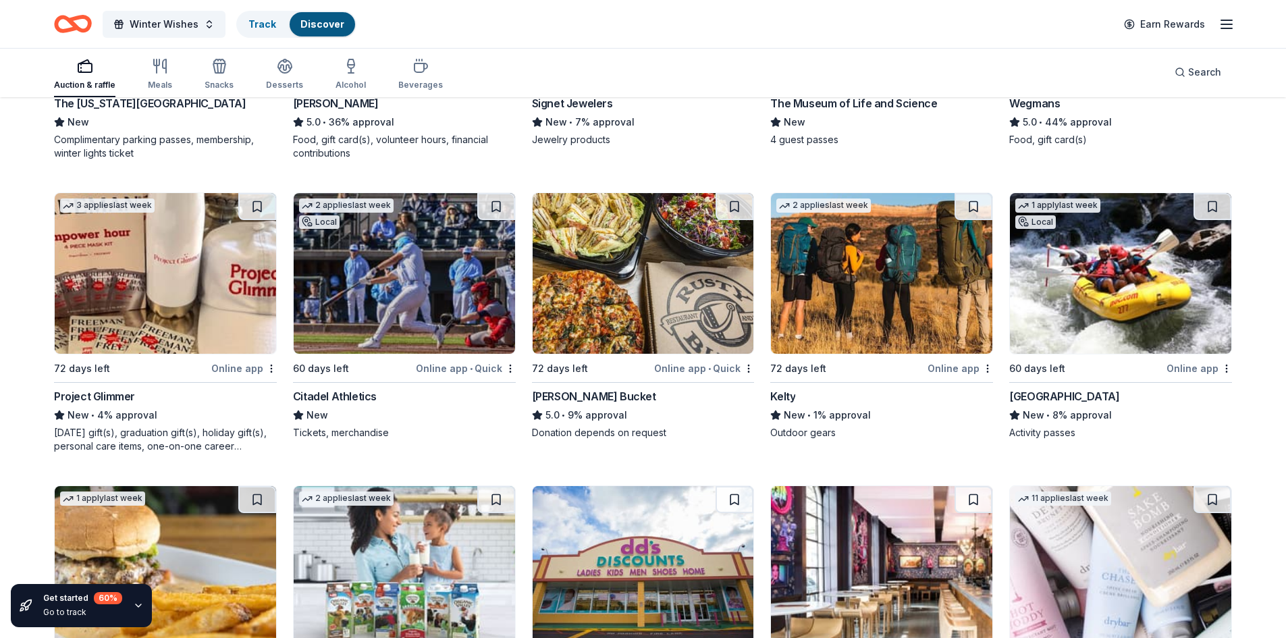
scroll to position [484, 0]
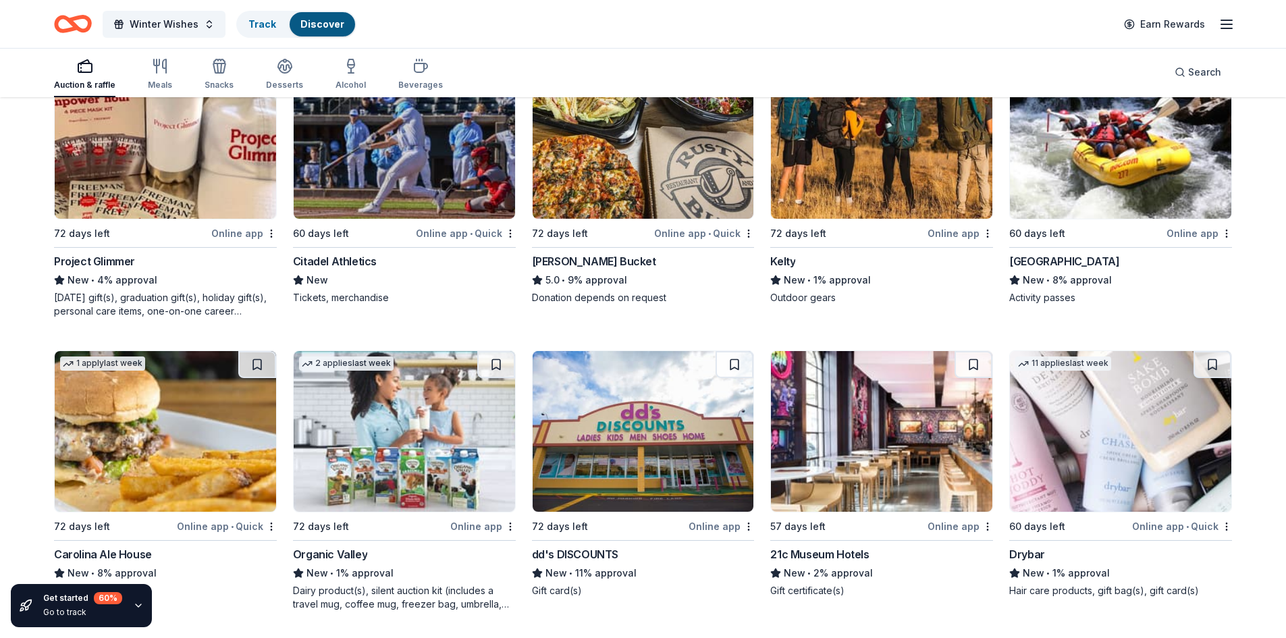
click at [886, 458] on img at bounding box center [881, 431] width 221 height 161
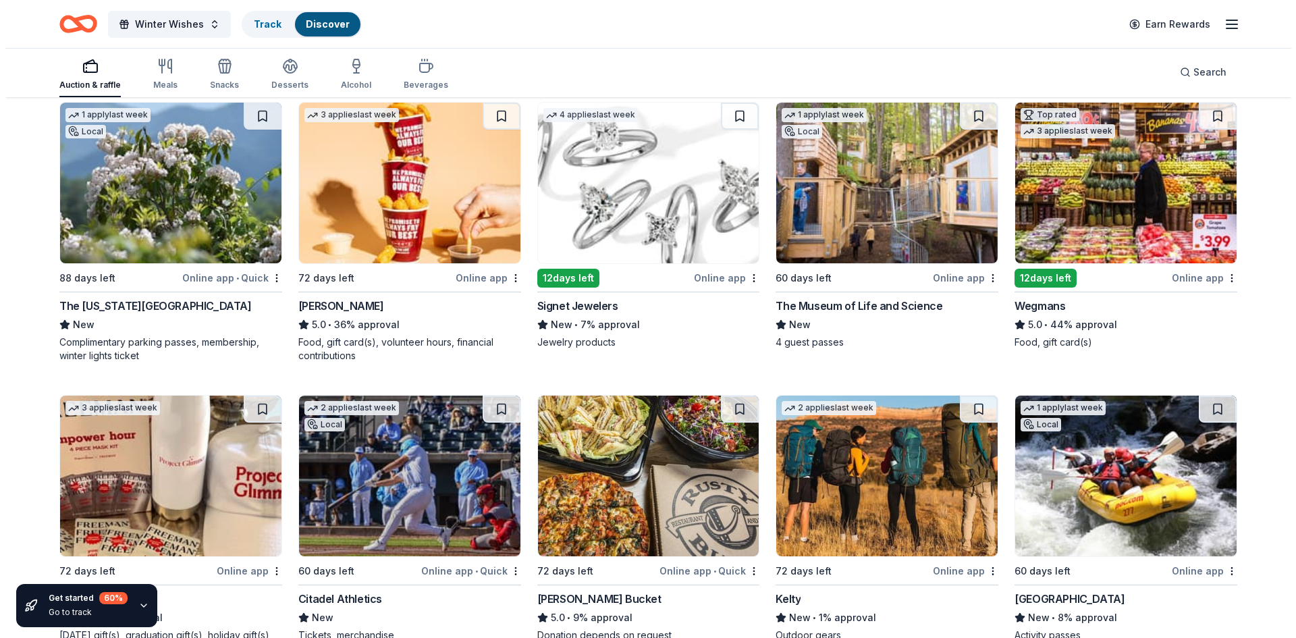
scroll to position [0, 0]
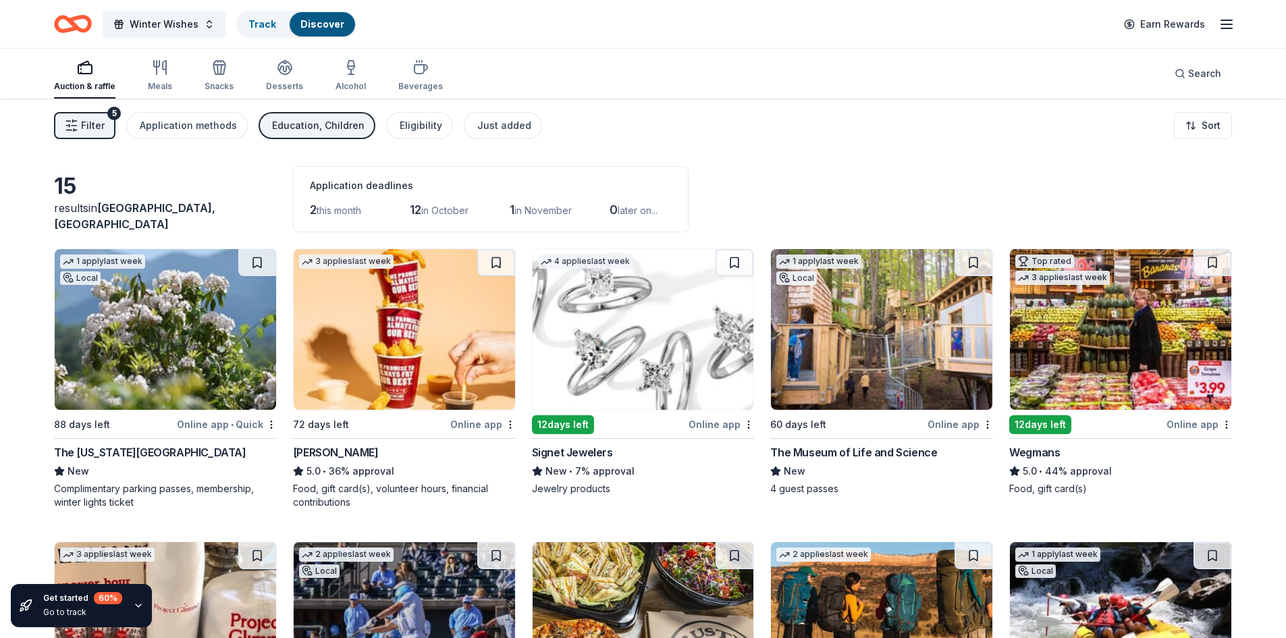
click at [90, 123] on span "Filter" at bounding box center [93, 125] width 24 height 16
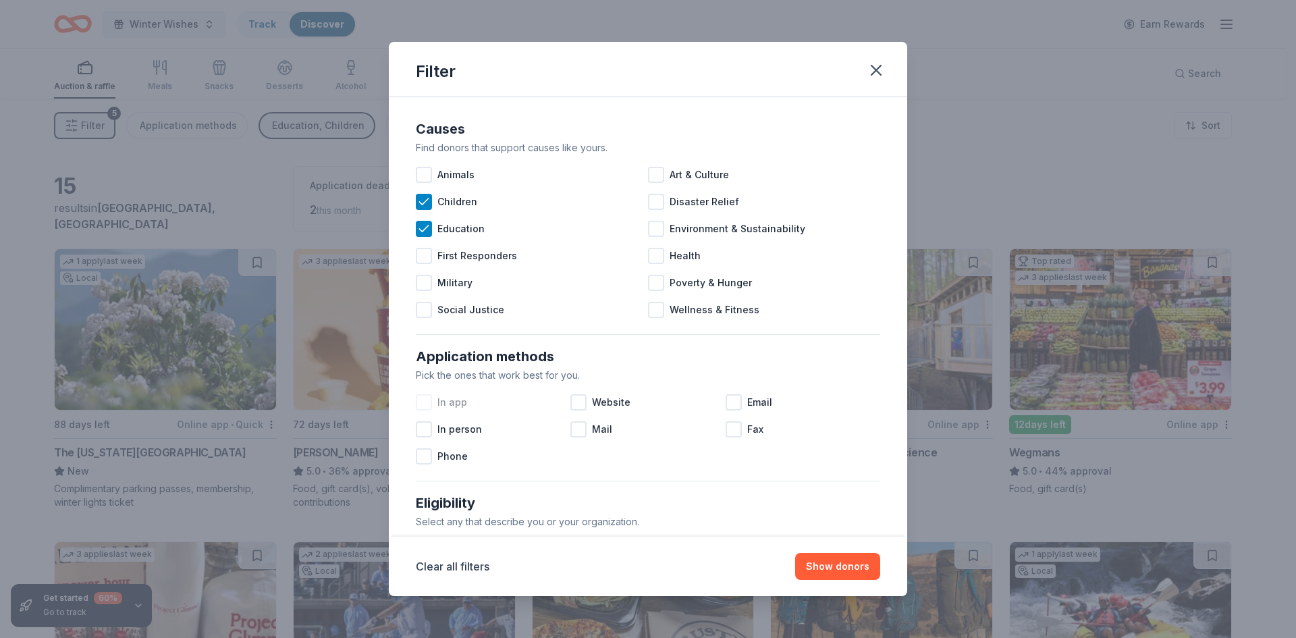
click at [427, 402] on div at bounding box center [424, 402] width 16 height 16
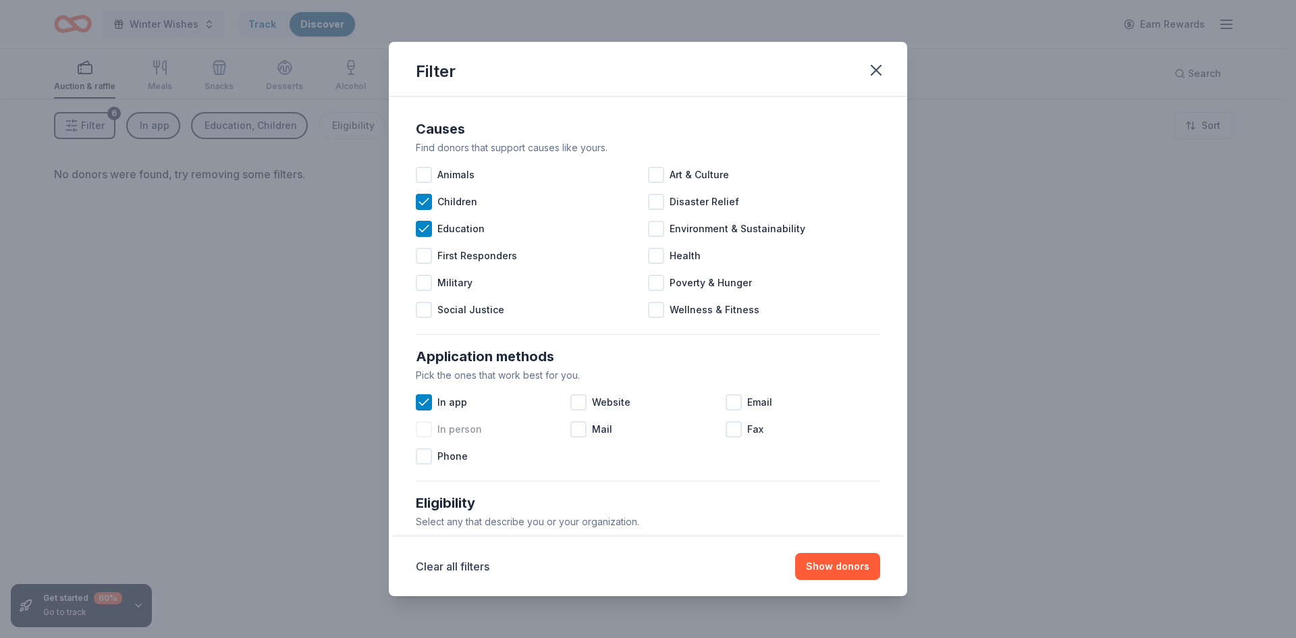
click at [427, 427] on div at bounding box center [424, 429] width 16 height 16
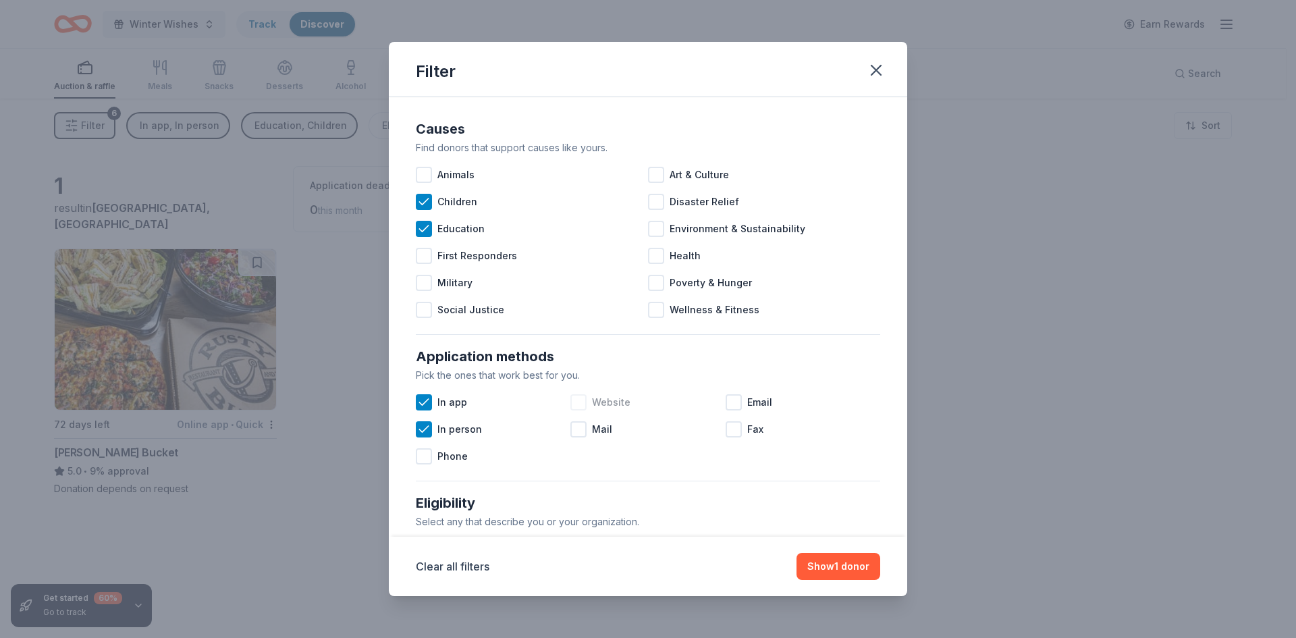
click at [578, 400] on div at bounding box center [578, 402] width 16 height 16
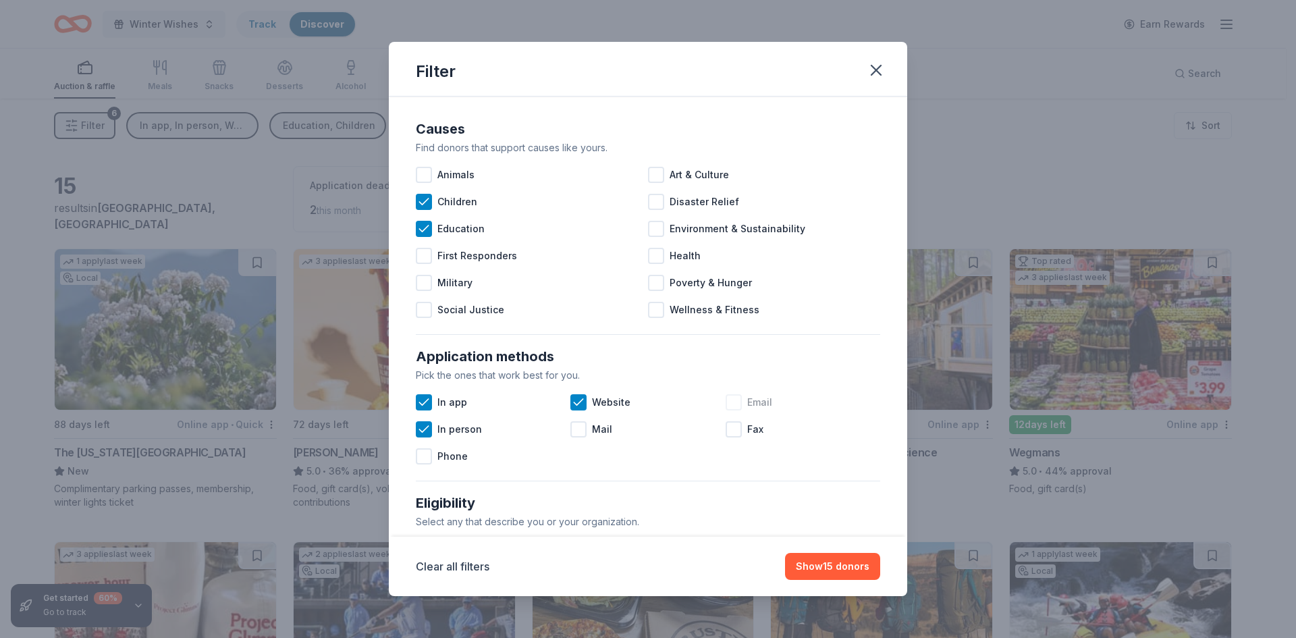
click at [739, 403] on div "Email" at bounding box center [802, 402] width 155 height 27
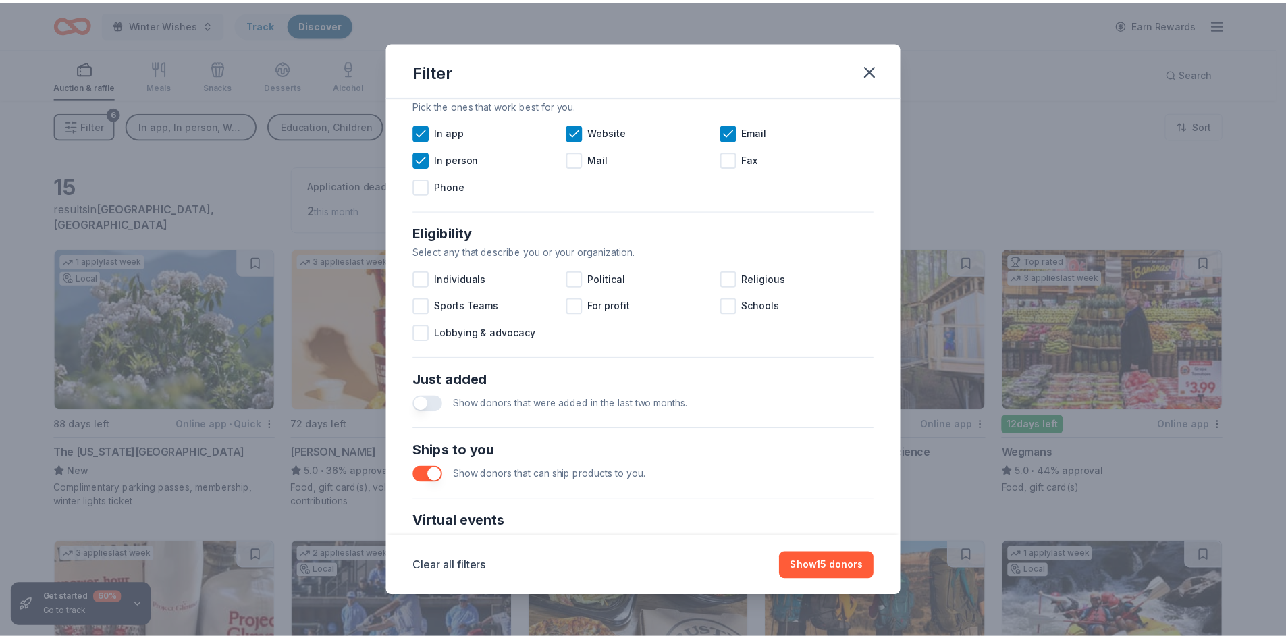
scroll to position [337, 0]
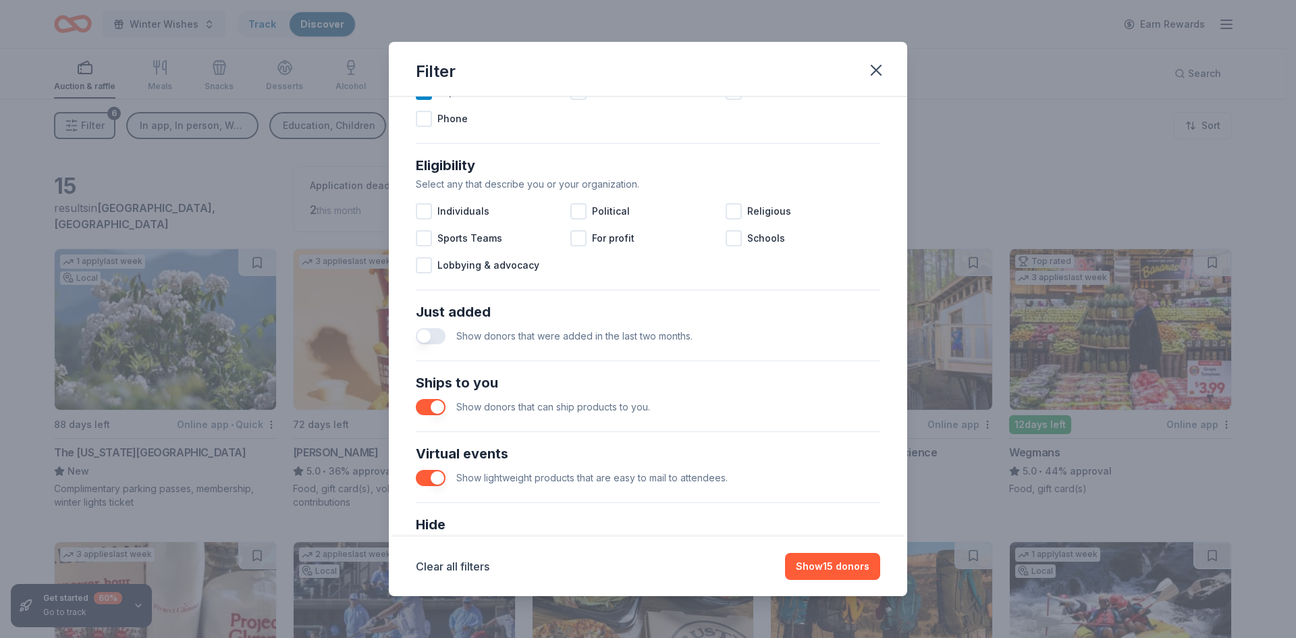
click at [441, 485] on button "button" at bounding box center [431, 478] width 30 height 16
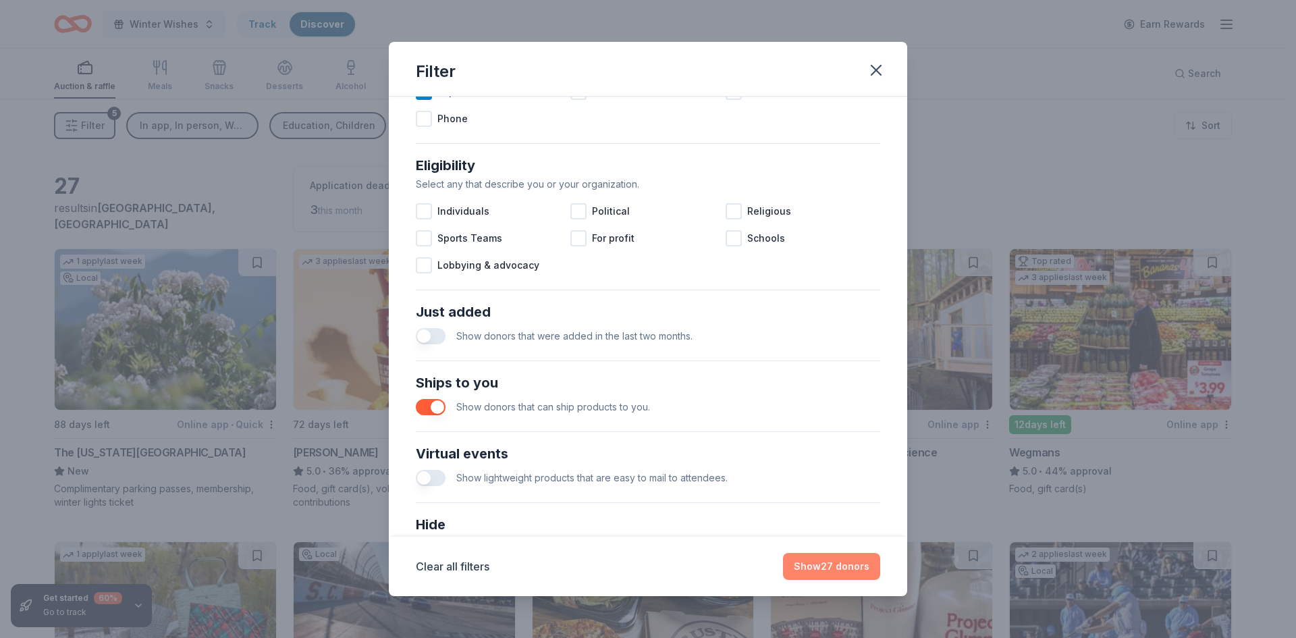
click at [854, 567] on button "Show 27 donors" at bounding box center [831, 566] width 97 height 27
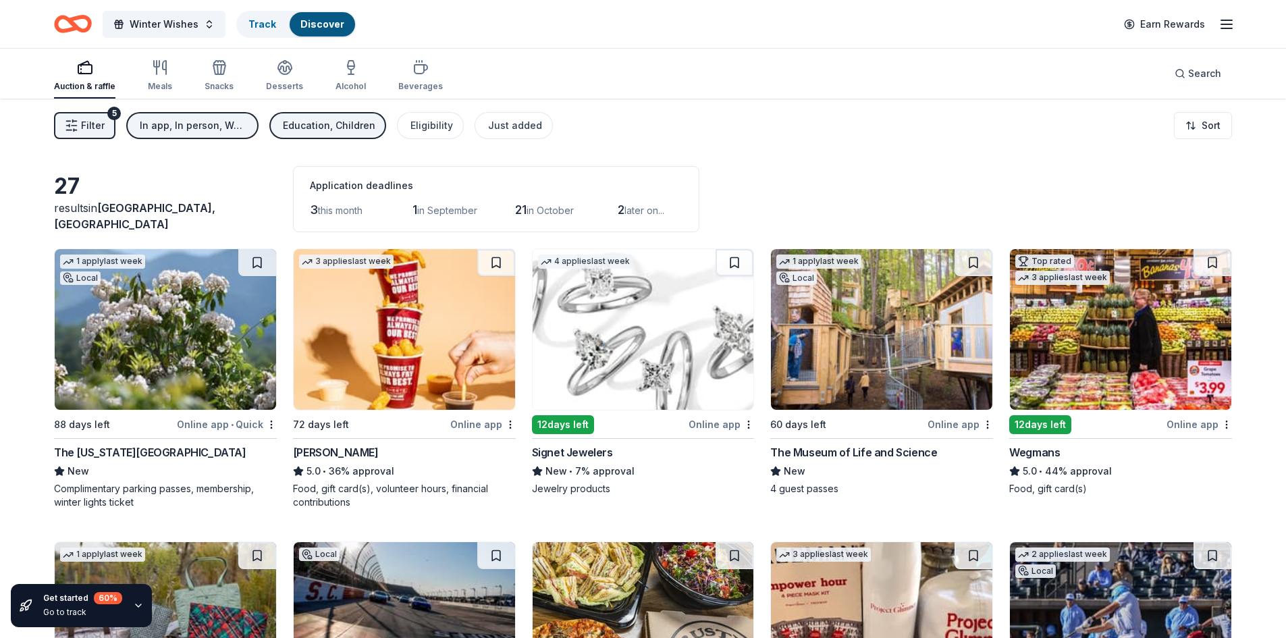
click at [294, 129] on div "Education, Children" at bounding box center [329, 125] width 92 height 16
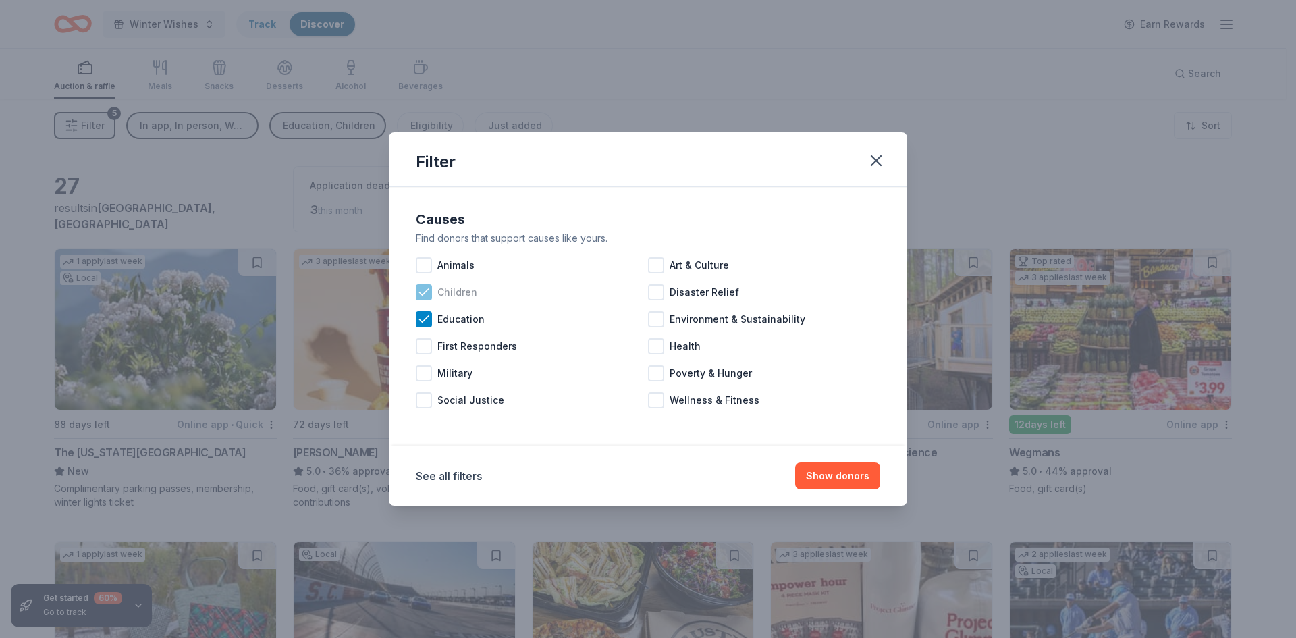
click at [425, 286] on icon at bounding box center [423, 291] width 13 height 13
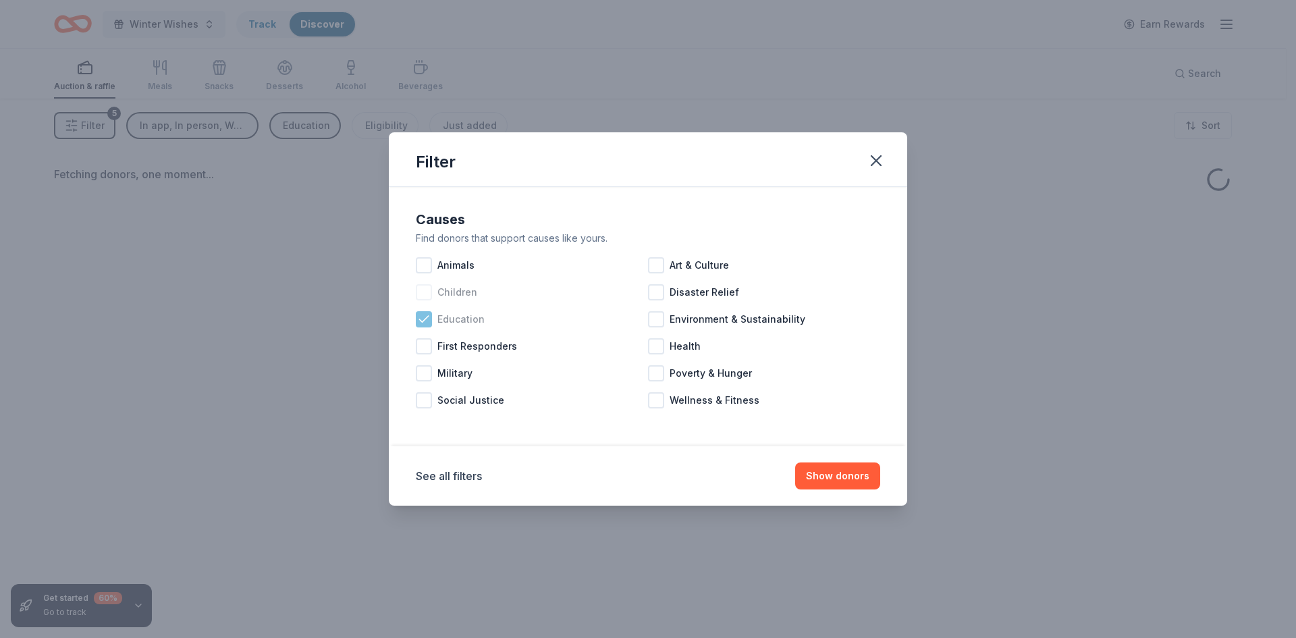
click at [432, 319] on div "Education" at bounding box center [532, 319] width 232 height 27
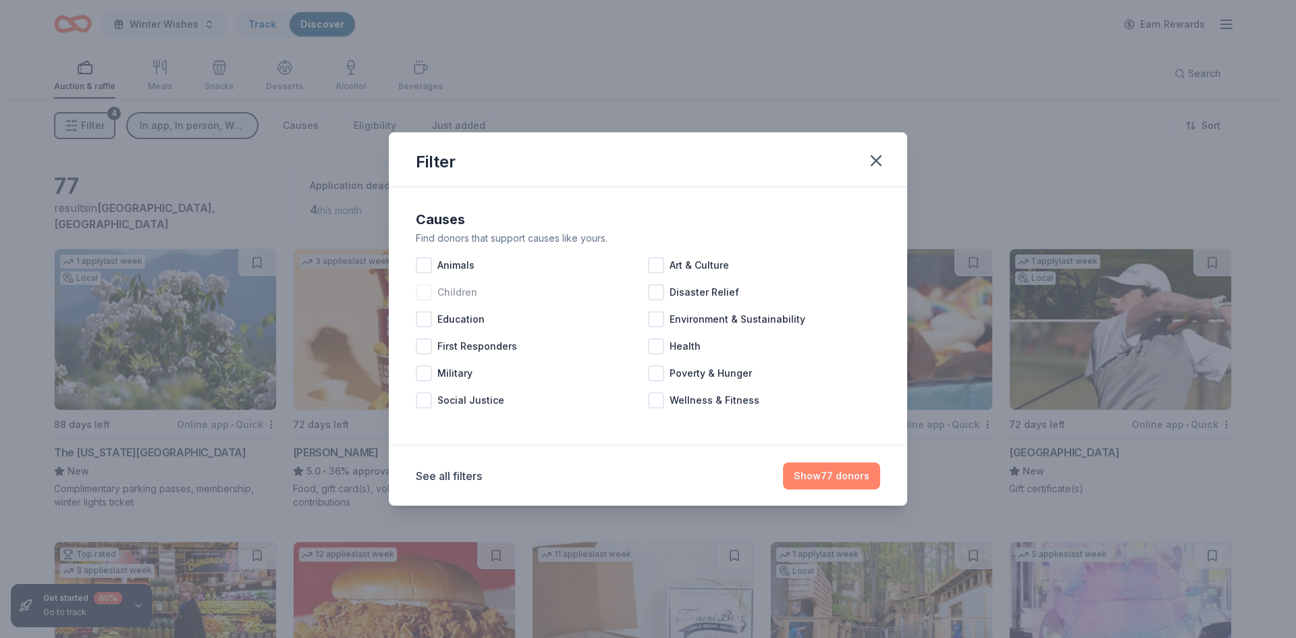
click at [859, 477] on button "Show 77 donors" at bounding box center [831, 475] width 97 height 27
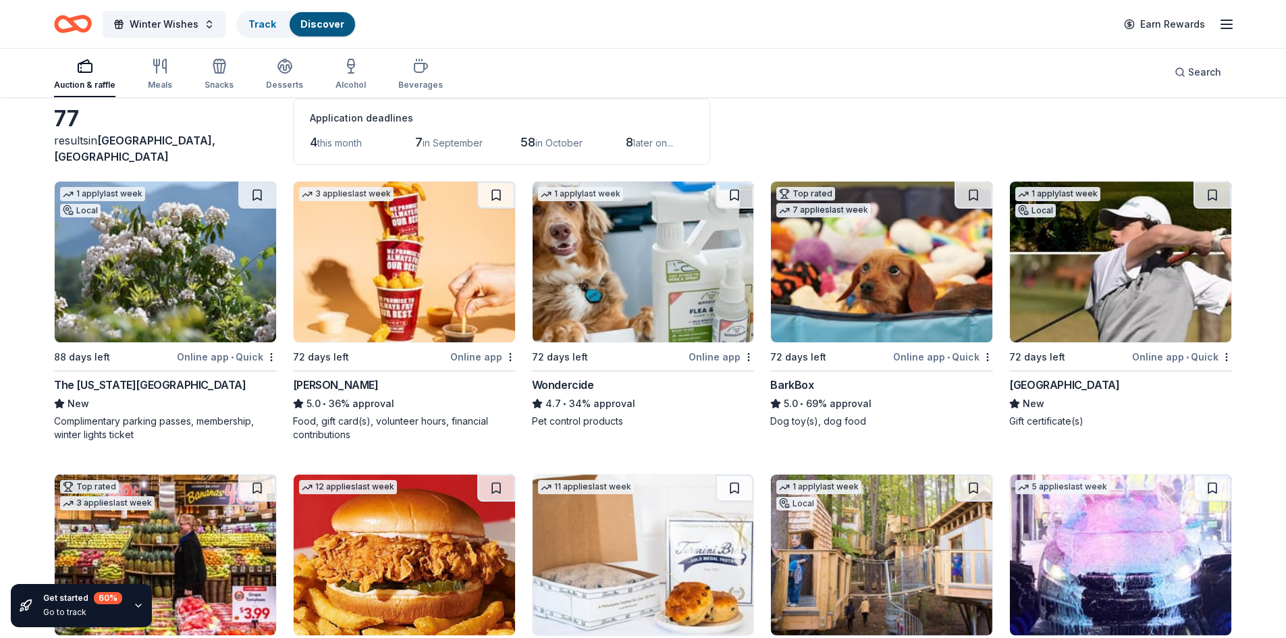
scroll to position [135, 0]
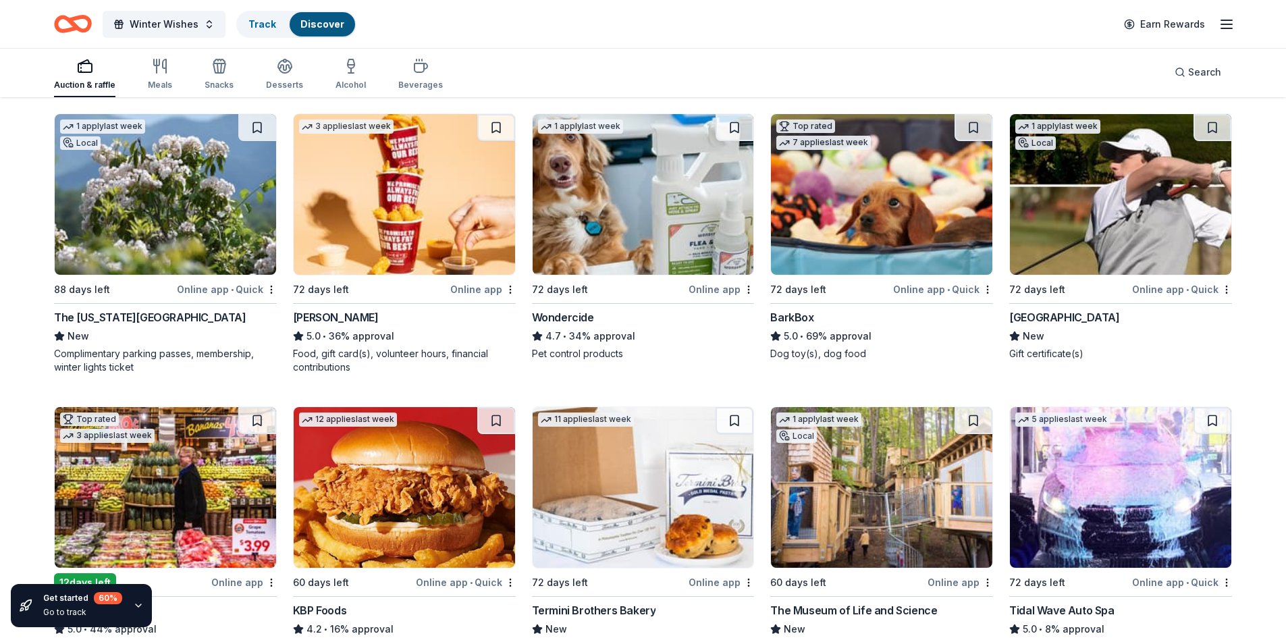
click at [795, 314] on div "BarkBox" at bounding box center [791, 317] width 43 height 16
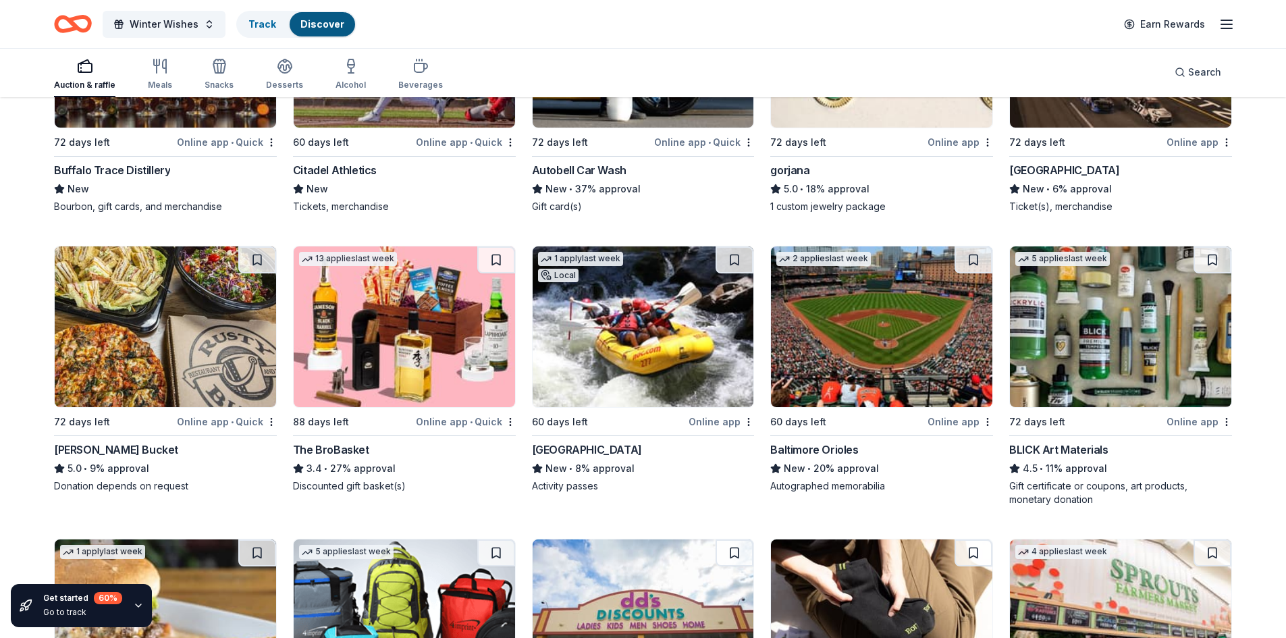
scroll to position [1215, 0]
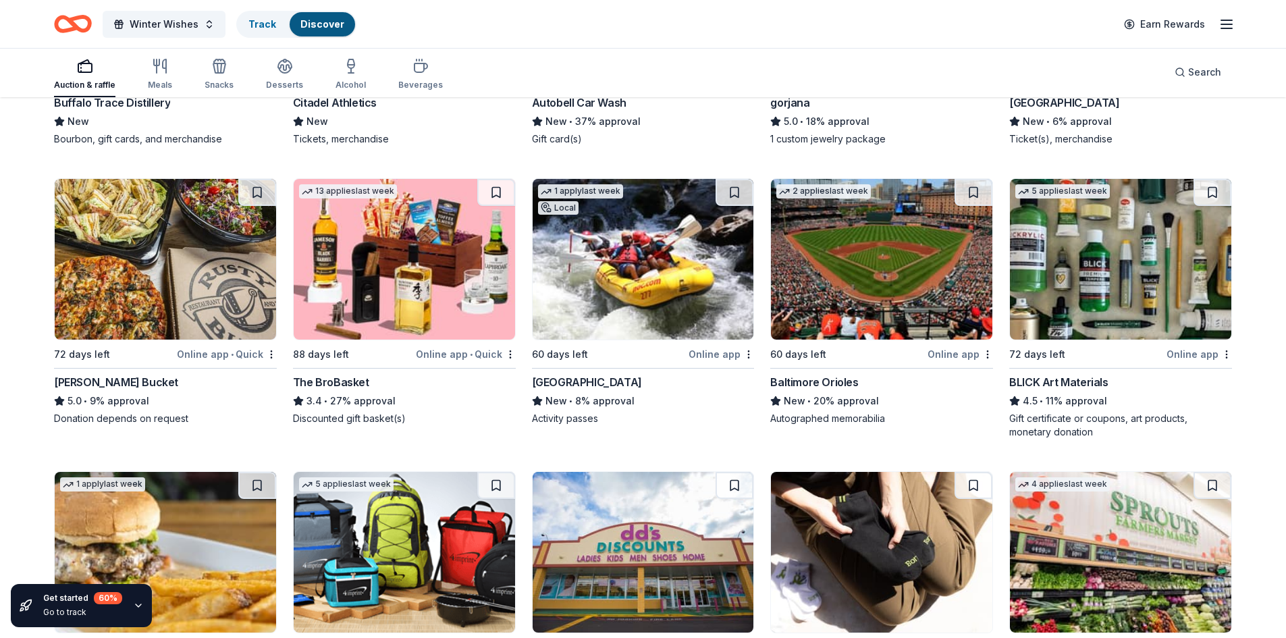
click at [333, 377] on div "The BroBasket" at bounding box center [331, 382] width 76 height 16
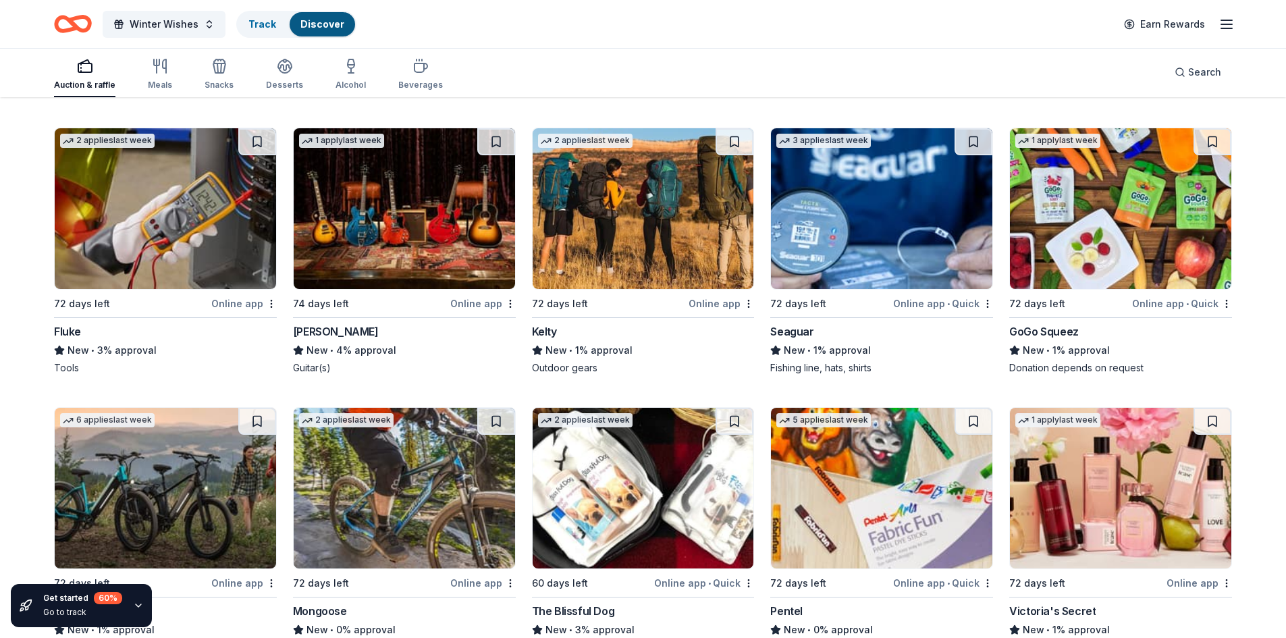
scroll to position [3077, 0]
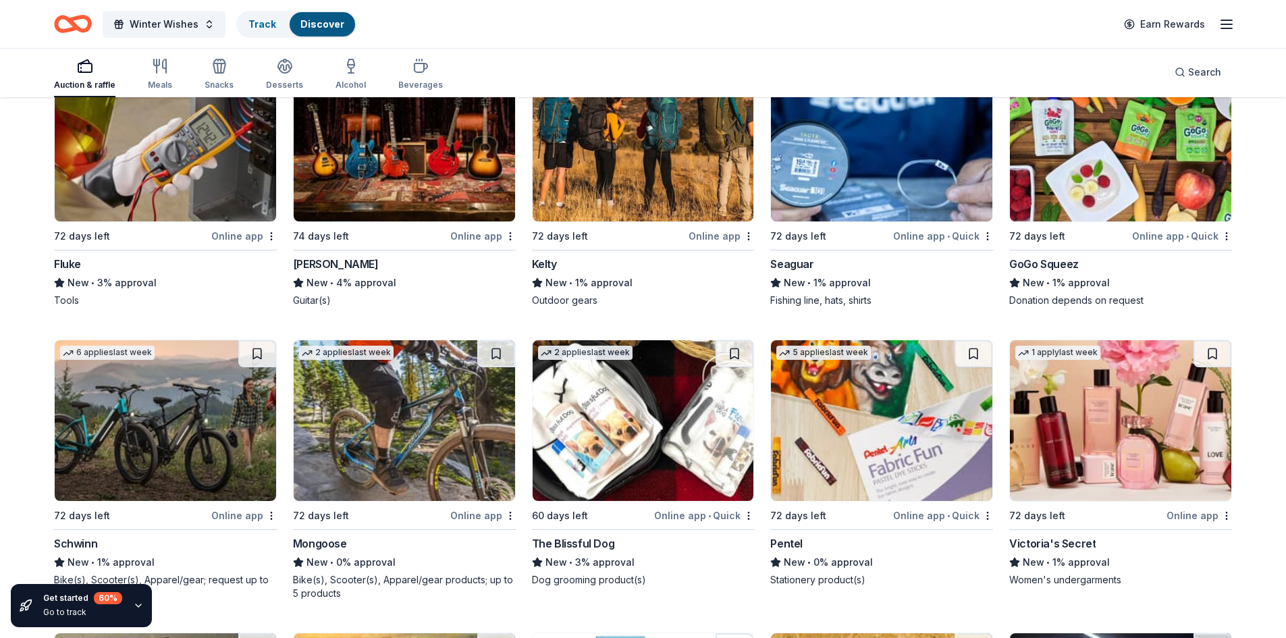
click at [1087, 509] on div "72 days left" at bounding box center [1086, 515] width 155 height 17
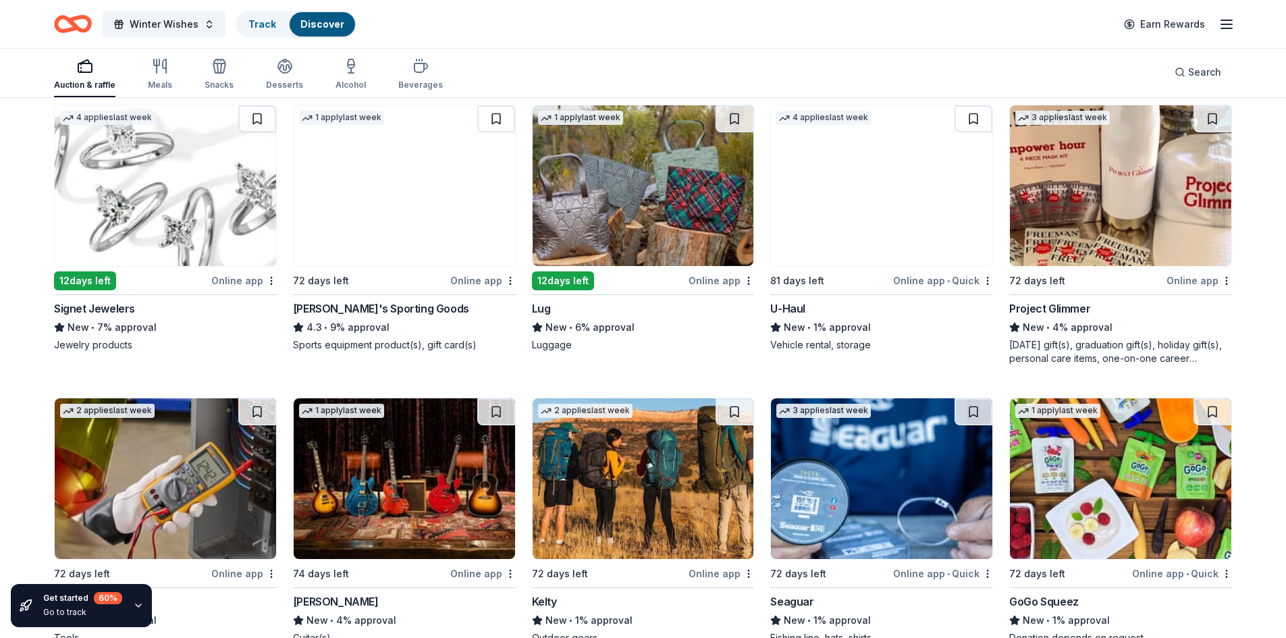
scroll to position [2807, 0]
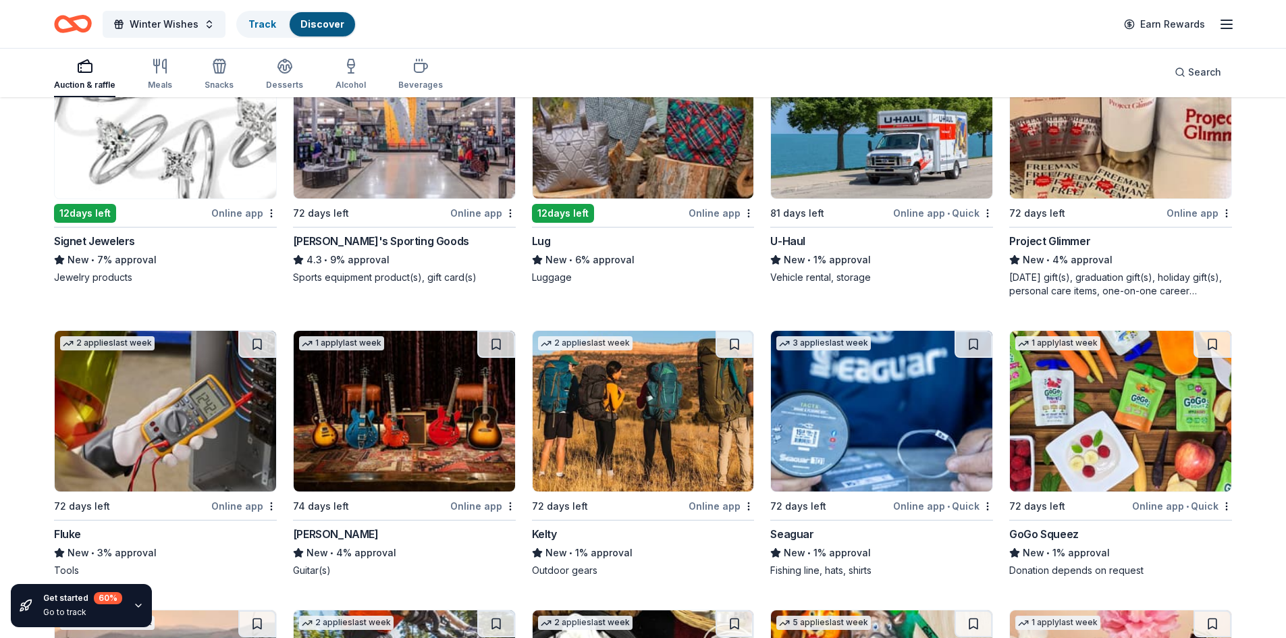
click at [1113, 449] on img at bounding box center [1120, 411] width 221 height 161
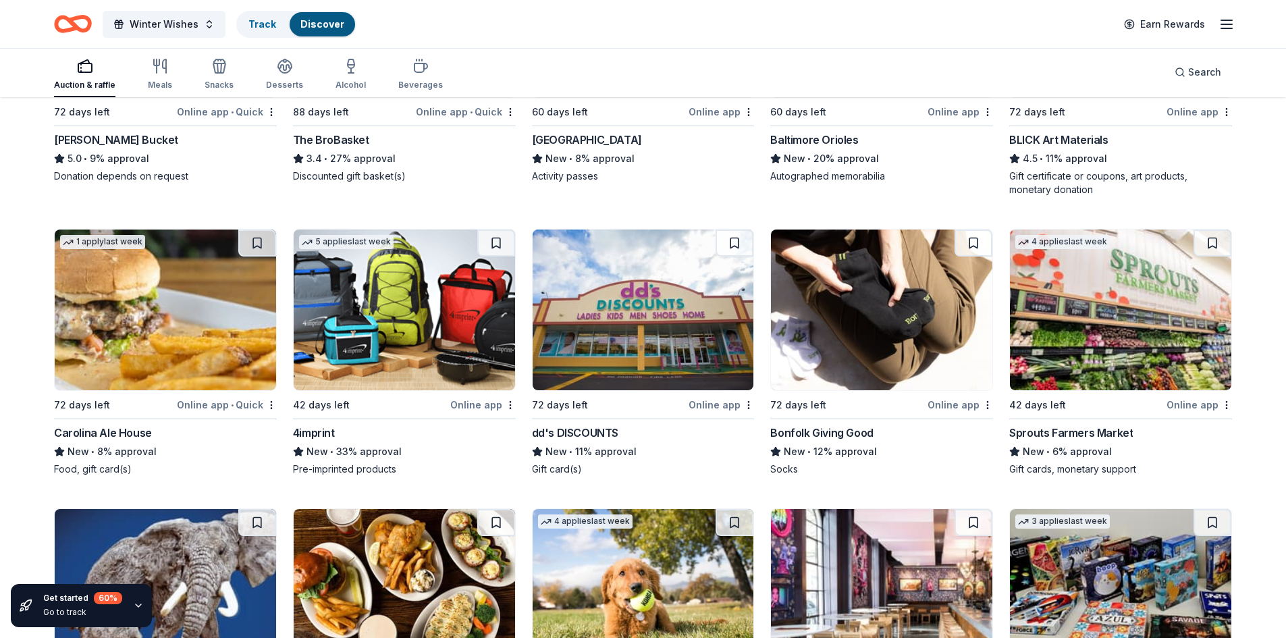
scroll to position [1322, 0]
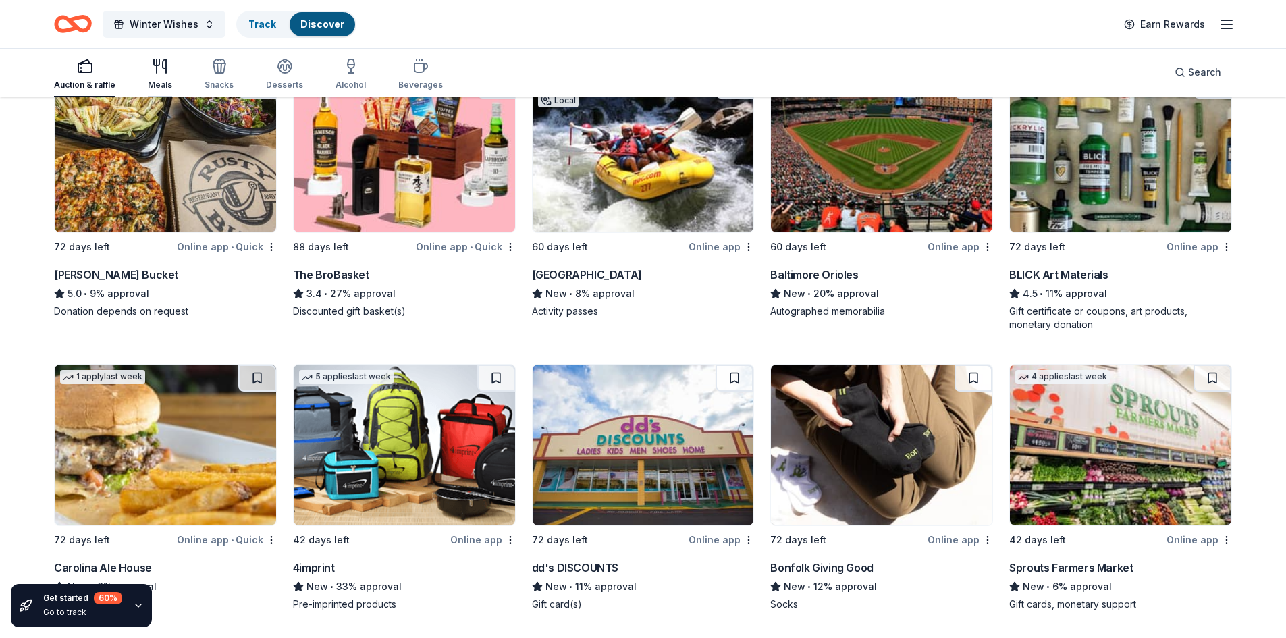
click at [160, 82] on div "Meals" at bounding box center [160, 85] width 24 height 11
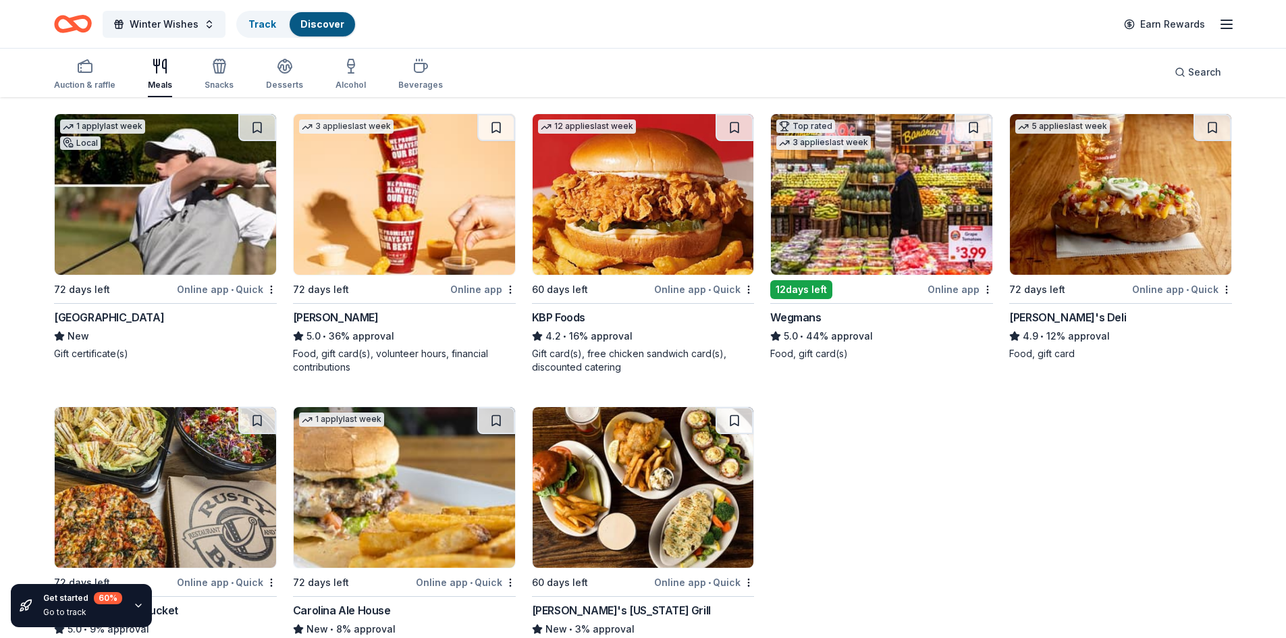
scroll to position [177, 0]
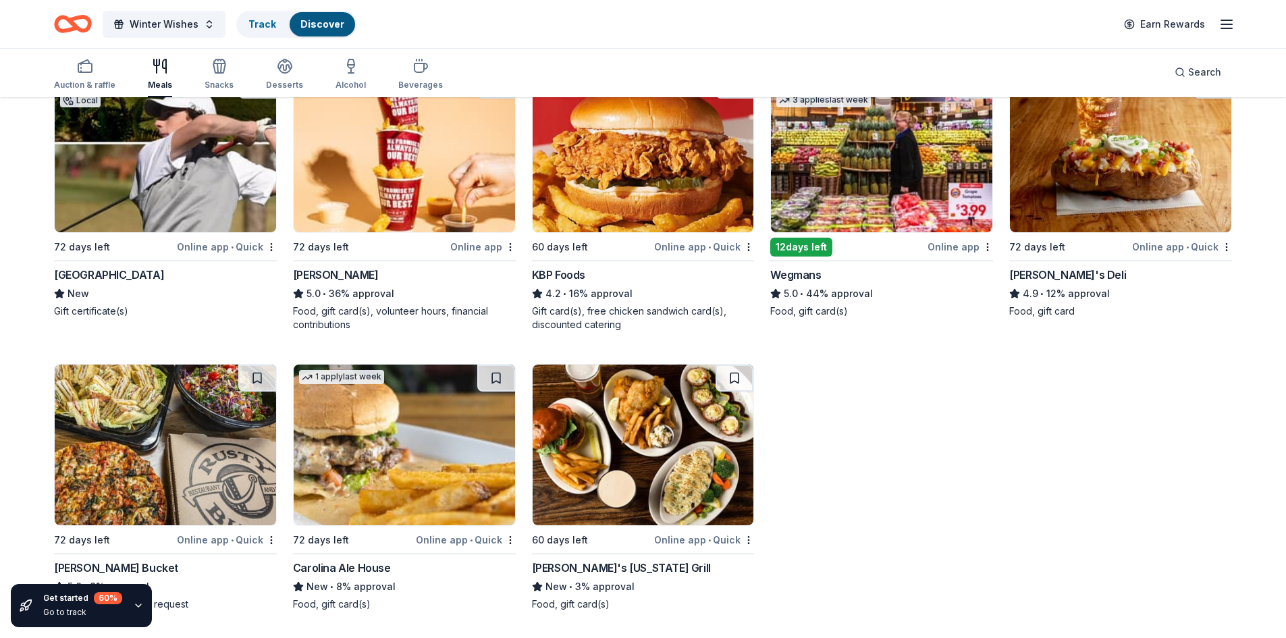
click at [813, 277] on div "Wegmans" at bounding box center [795, 275] width 51 height 16
click at [481, 209] on img at bounding box center [404, 152] width 221 height 161
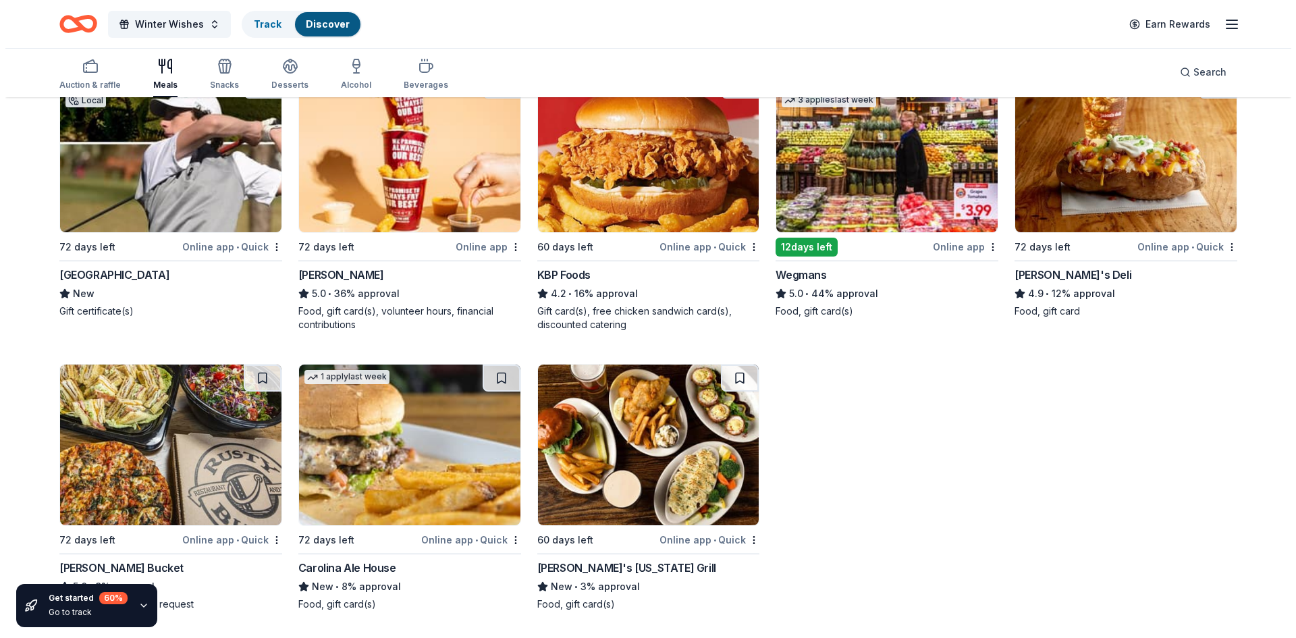
scroll to position [0, 0]
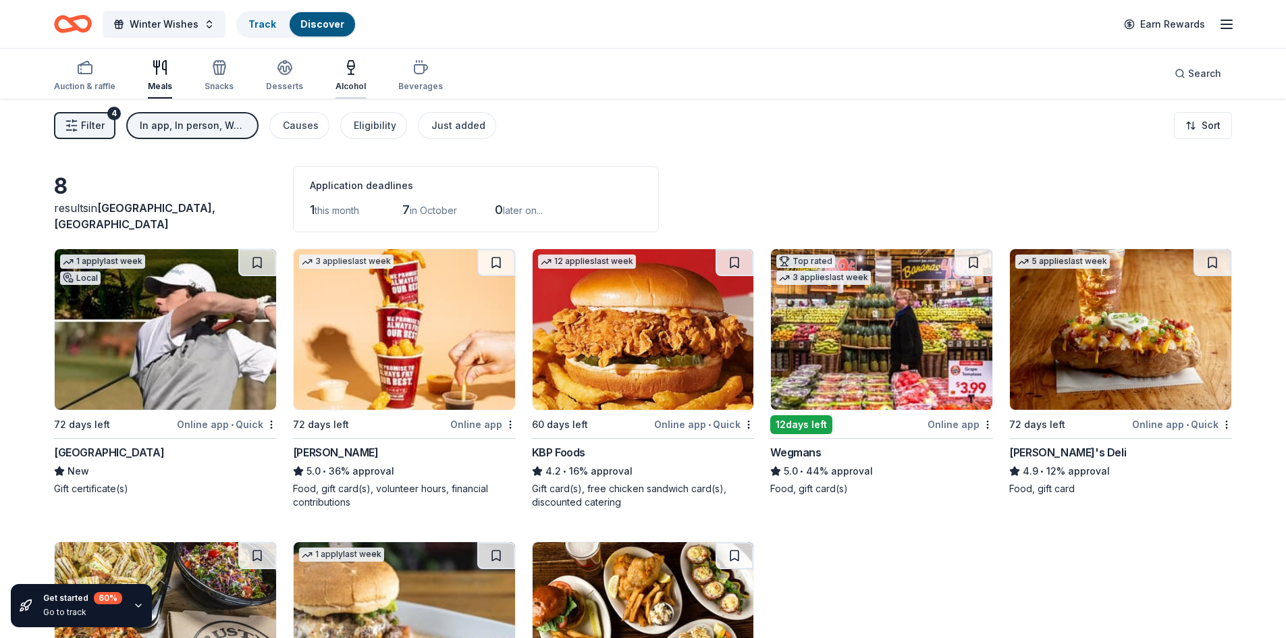
click at [348, 73] on icon "button" at bounding box center [351, 67] width 16 height 16
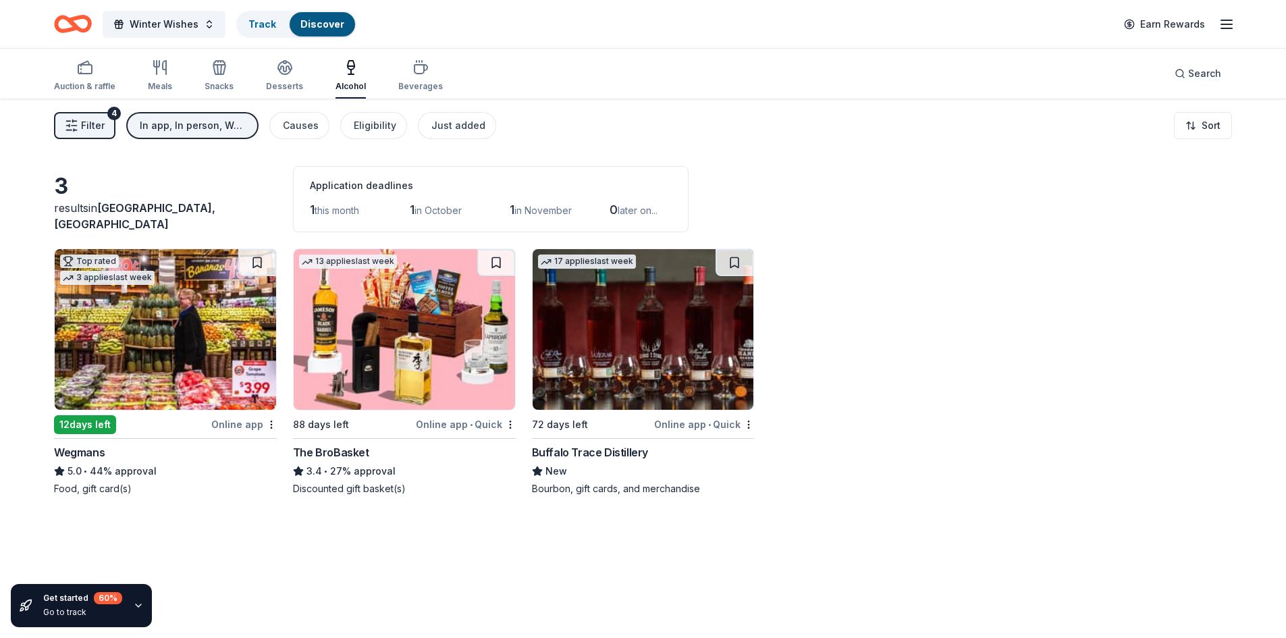
click at [684, 356] on img at bounding box center [642, 329] width 221 height 161
click at [98, 119] on span "Filter" at bounding box center [93, 125] width 24 height 16
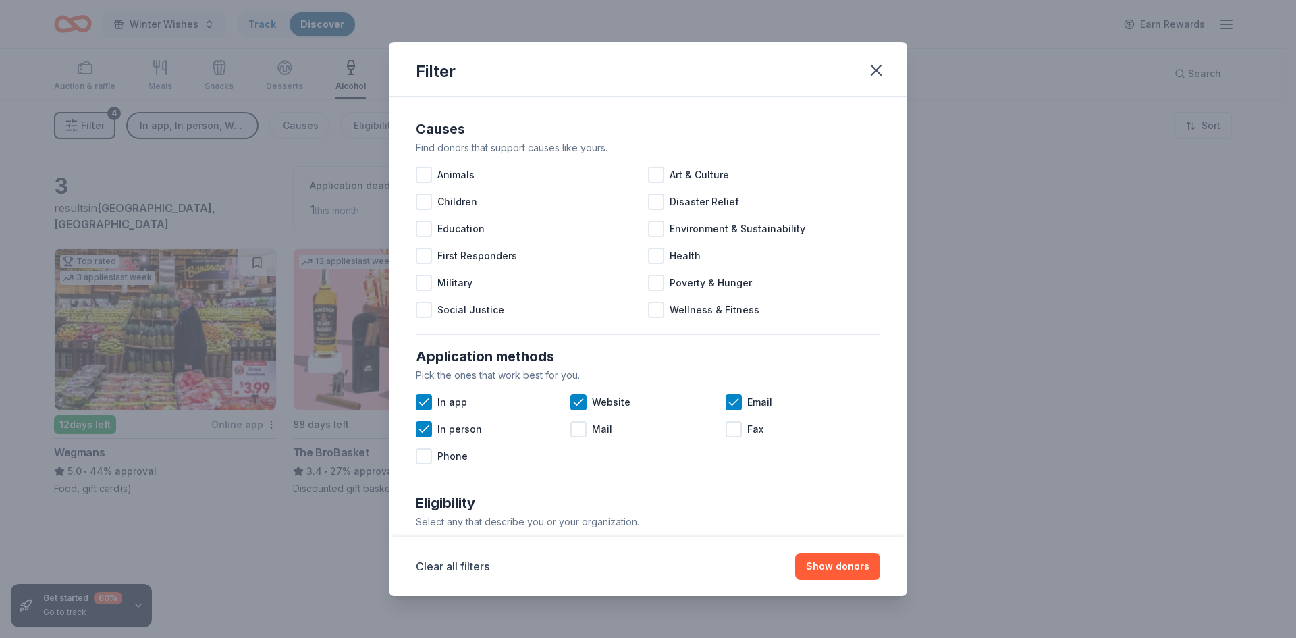
scroll to position [202, 0]
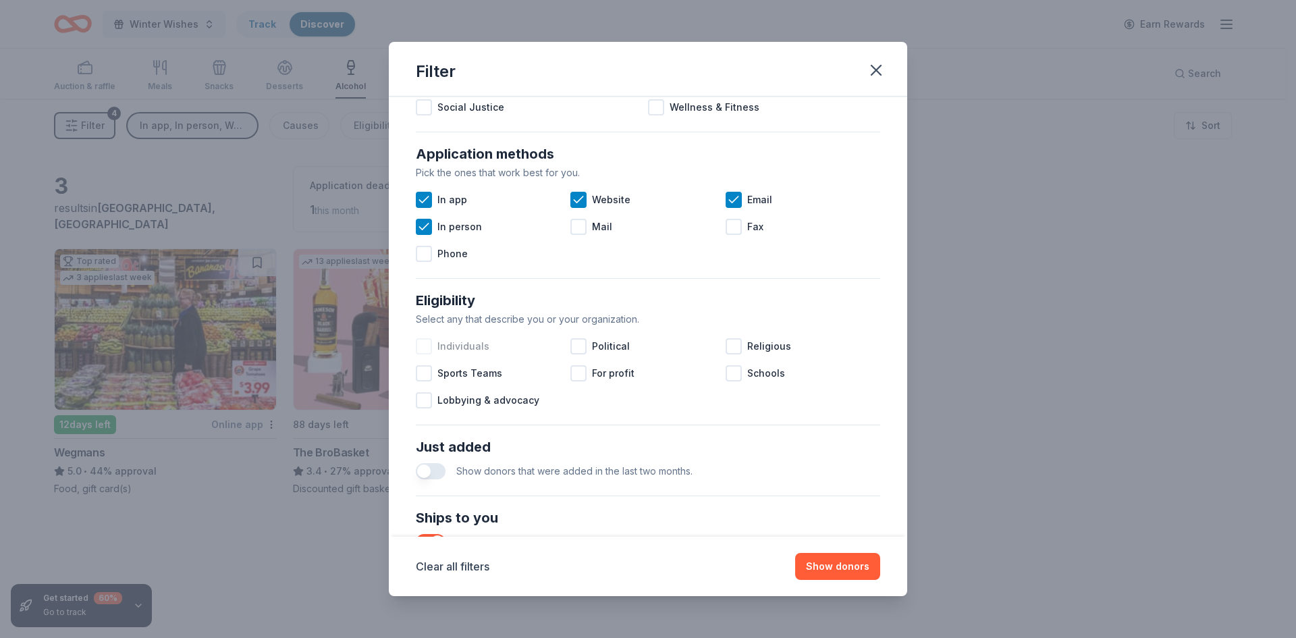
click at [435, 347] on div "Individuals" at bounding box center [493, 346] width 155 height 27
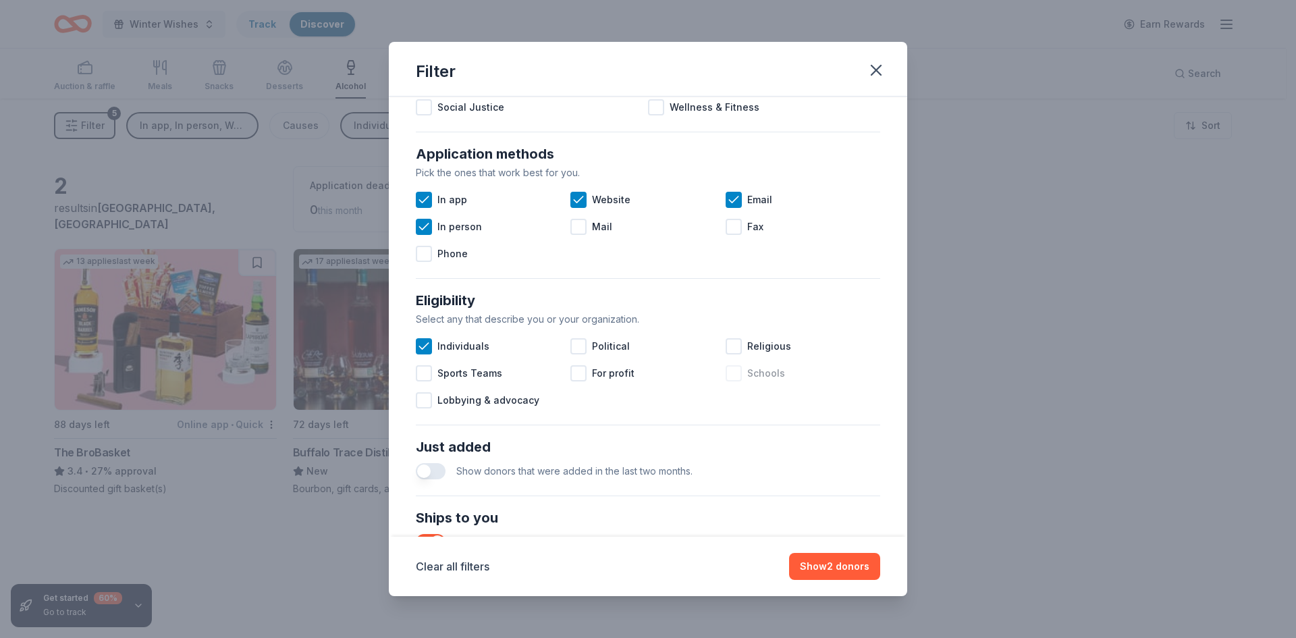
scroll to position [270, 0]
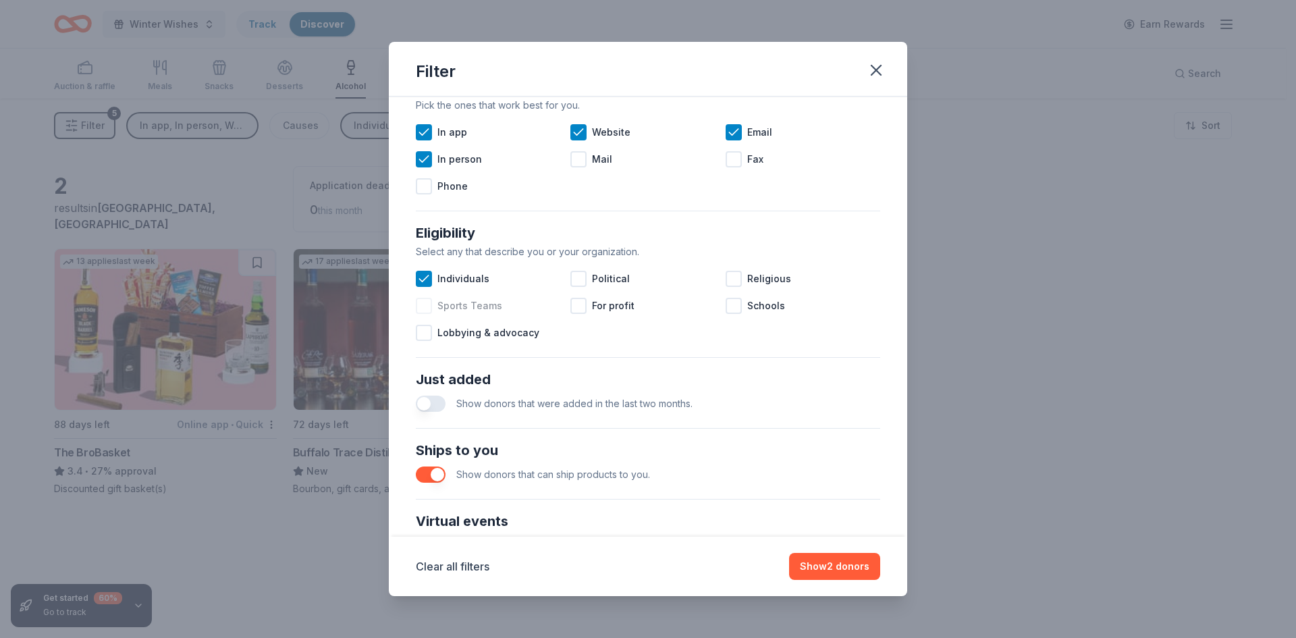
click at [424, 309] on div at bounding box center [424, 306] width 16 height 16
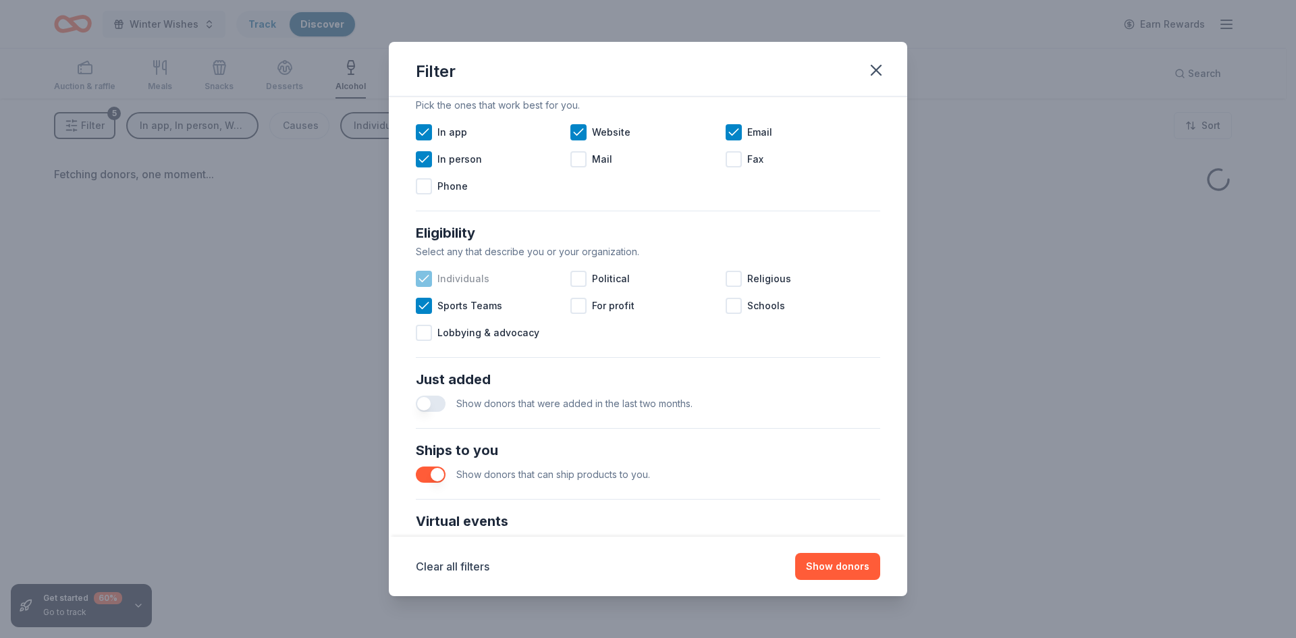
click at [424, 281] on icon at bounding box center [423, 278] width 13 height 13
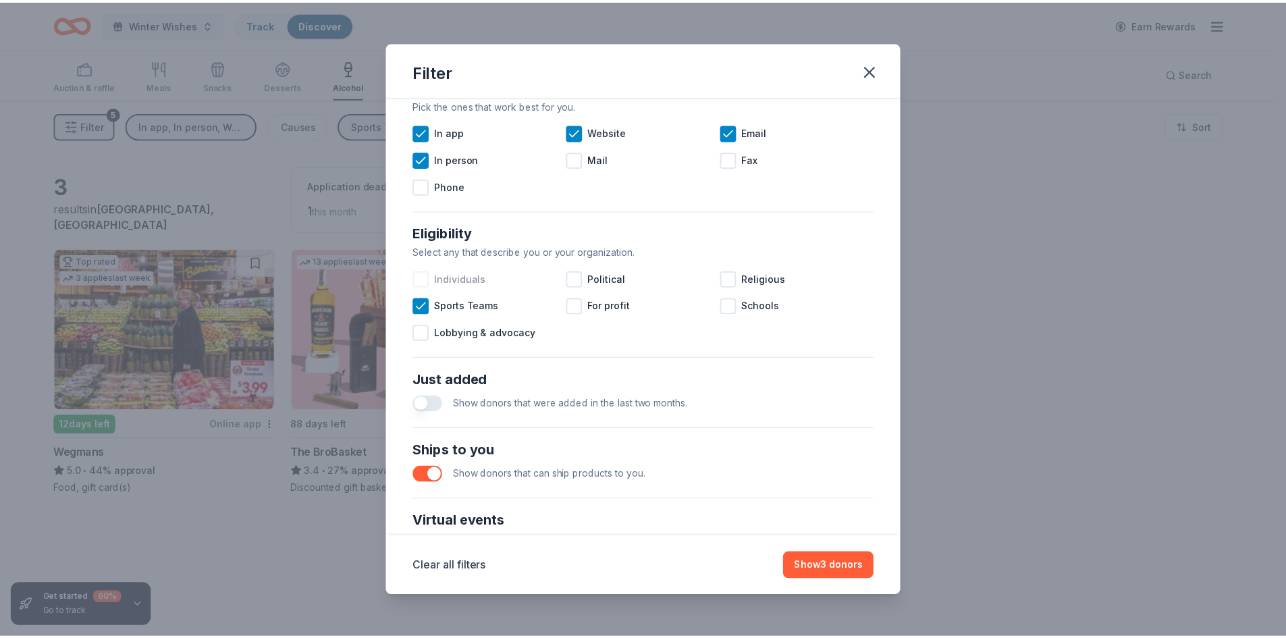
scroll to position [337, 0]
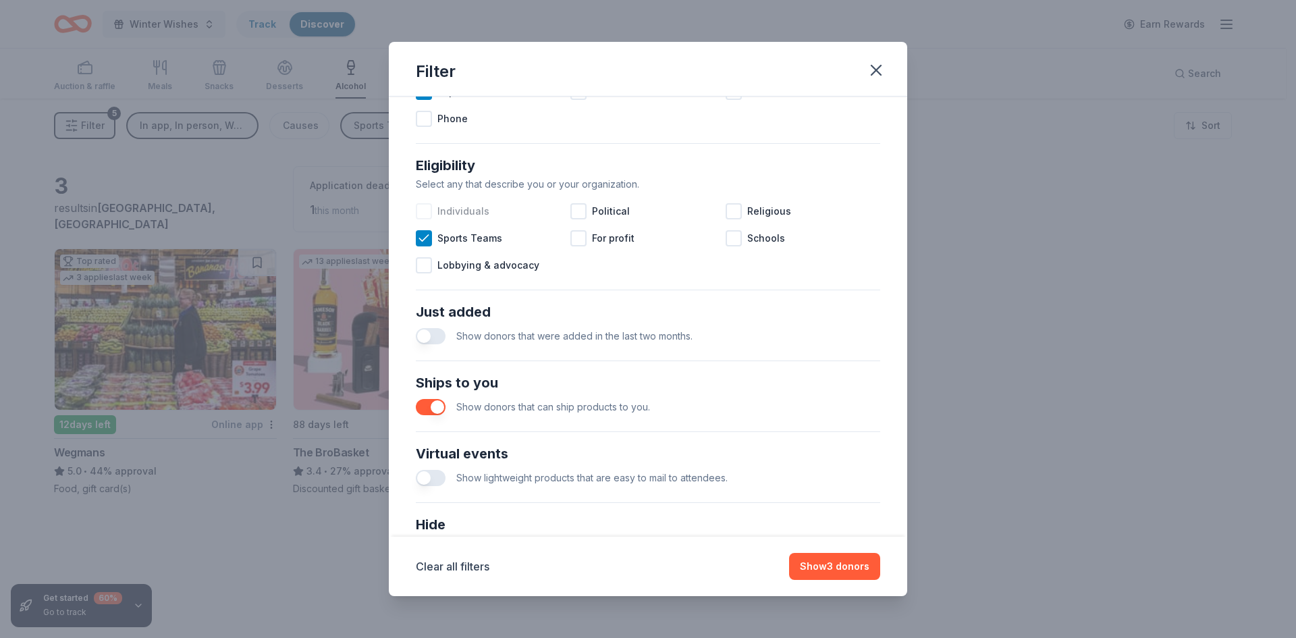
drag, startPoint x: 771, startPoint y: 56, endPoint x: 945, endPoint y: 205, distance: 229.3
click at [945, 201] on div "Filter Causes Find donors that support causes like yours. Animals Art & Culture…" at bounding box center [648, 319] width 1296 height 638
click at [472, 566] on button "Clear all filters" at bounding box center [453, 566] width 74 height 16
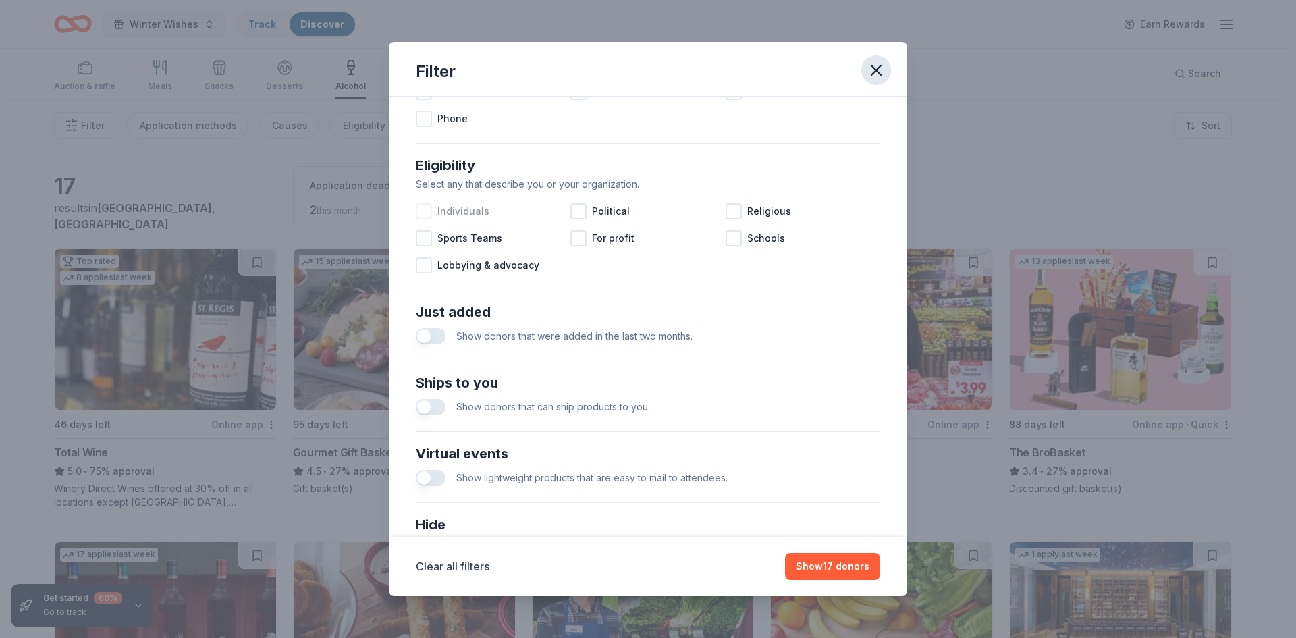
click at [877, 68] on icon "button" at bounding box center [876, 70] width 19 height 19
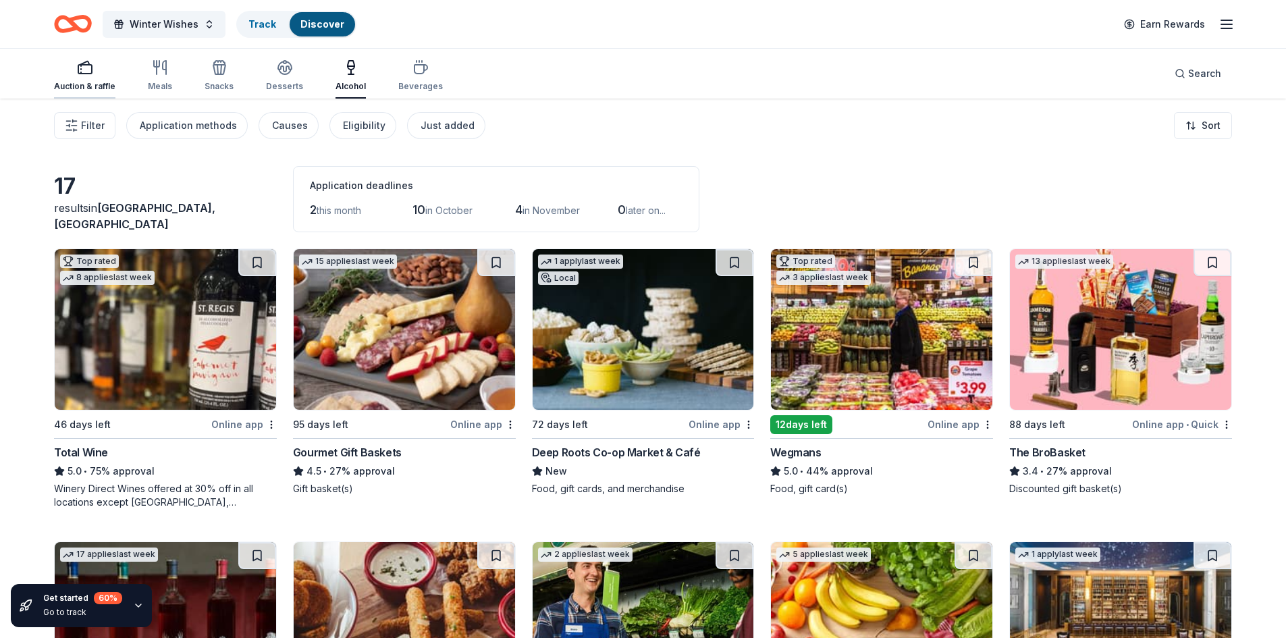
click at [75, 80] on div "Auction & raffle" at bounding box center [84, 75] width 61 height 32
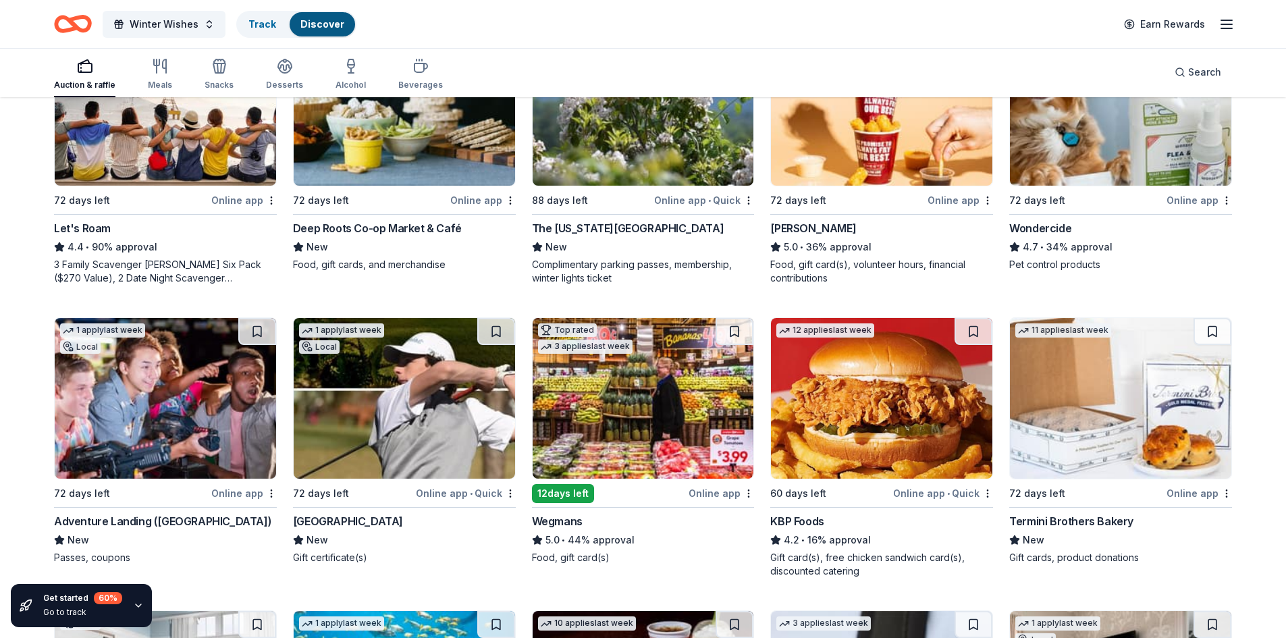
scroll to position [877, 0]
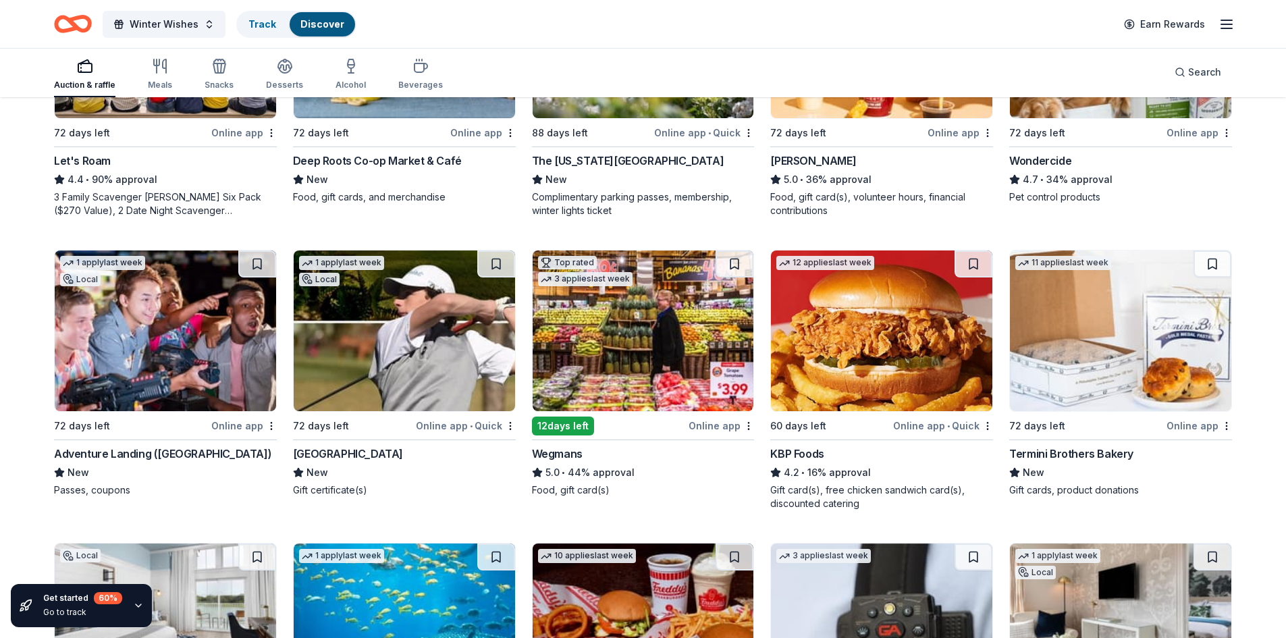
click at [356, 457] on div "Beau Rivage Golf & Resort" at bounding box center [348, 453] width 110 height 16
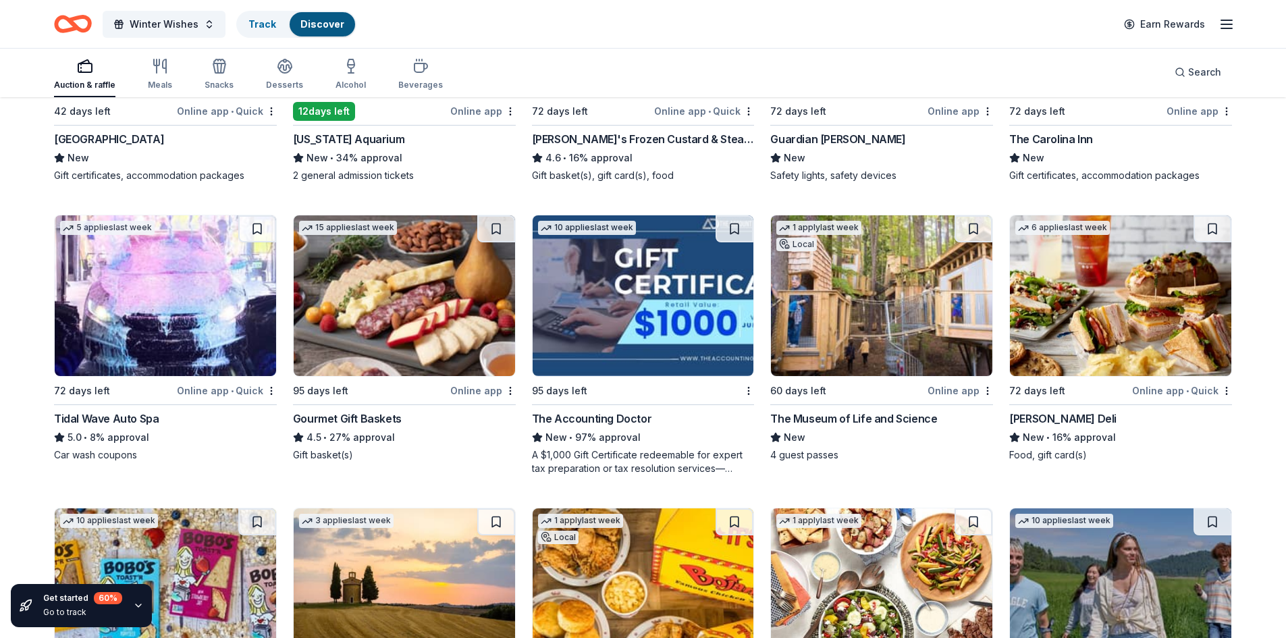
scroll to position [1350, 0]
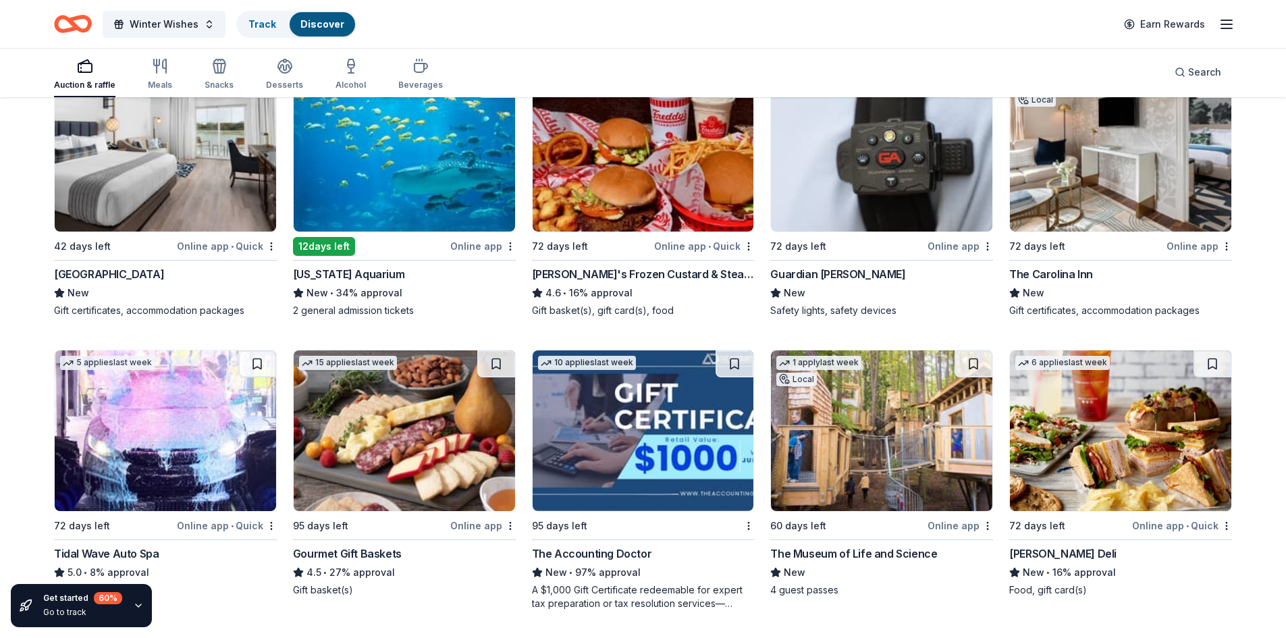
click at [92, 279] on div "Beaufort Hotel" at bounding box center [109, 274] width 110 height 16
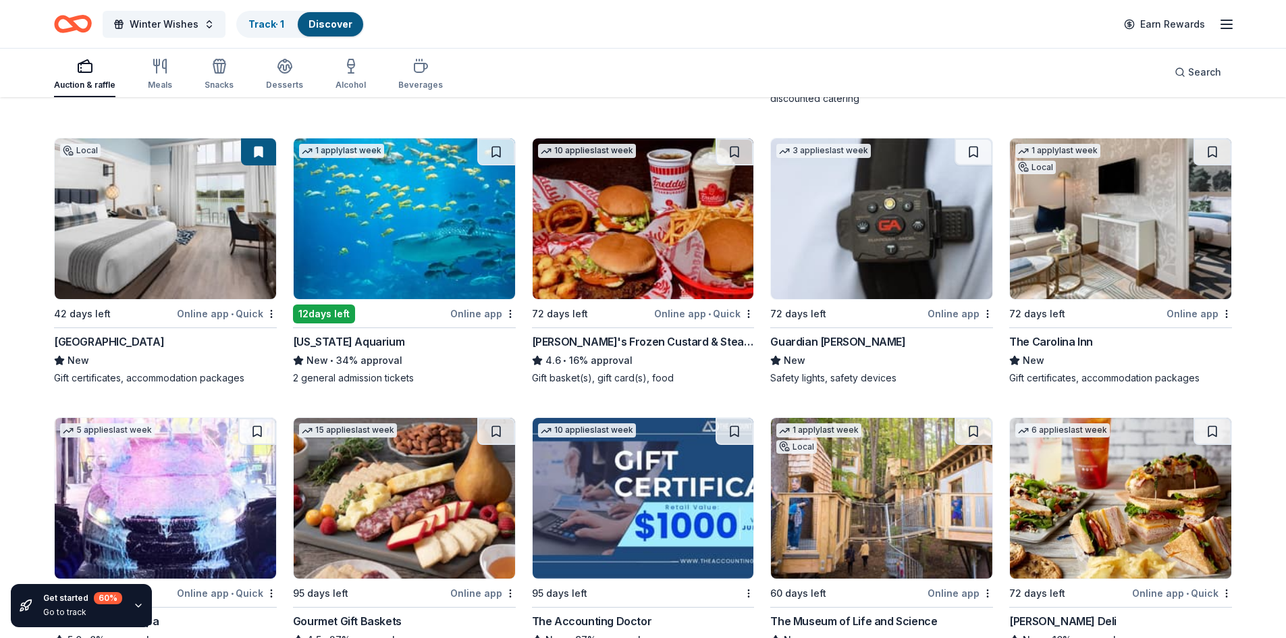
click at [1062, 344] on div "The Carolina Inn" at bounding box center [1051, 341] width 84 height 16
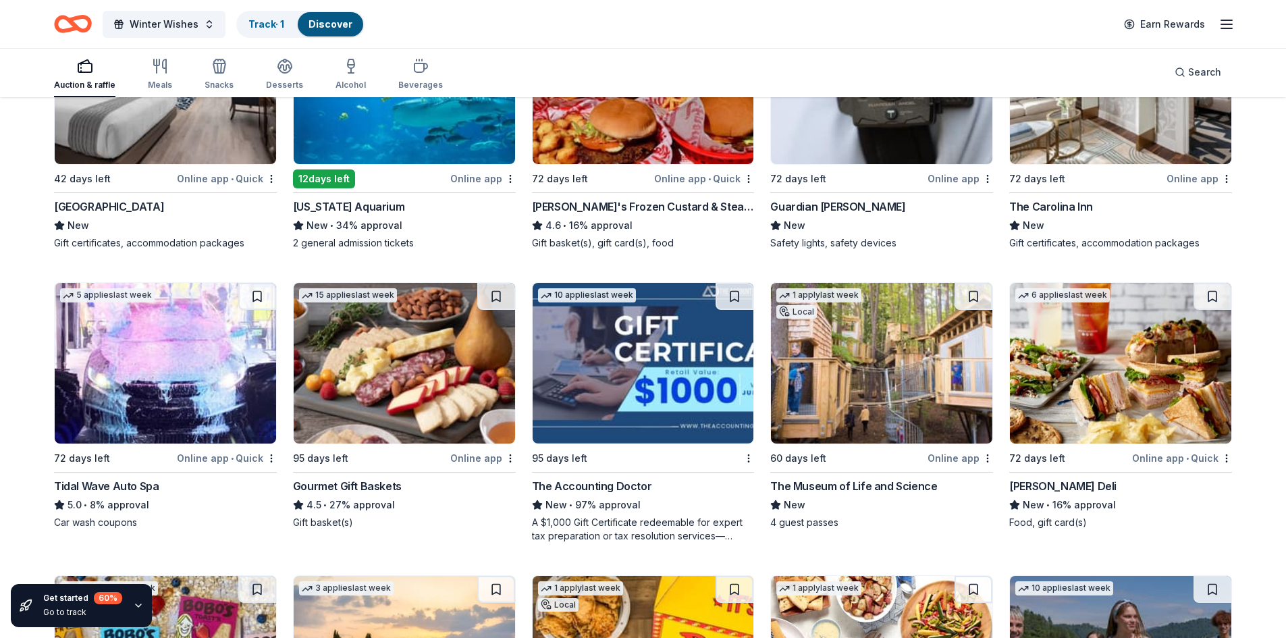
scroll to position [1485, 0]
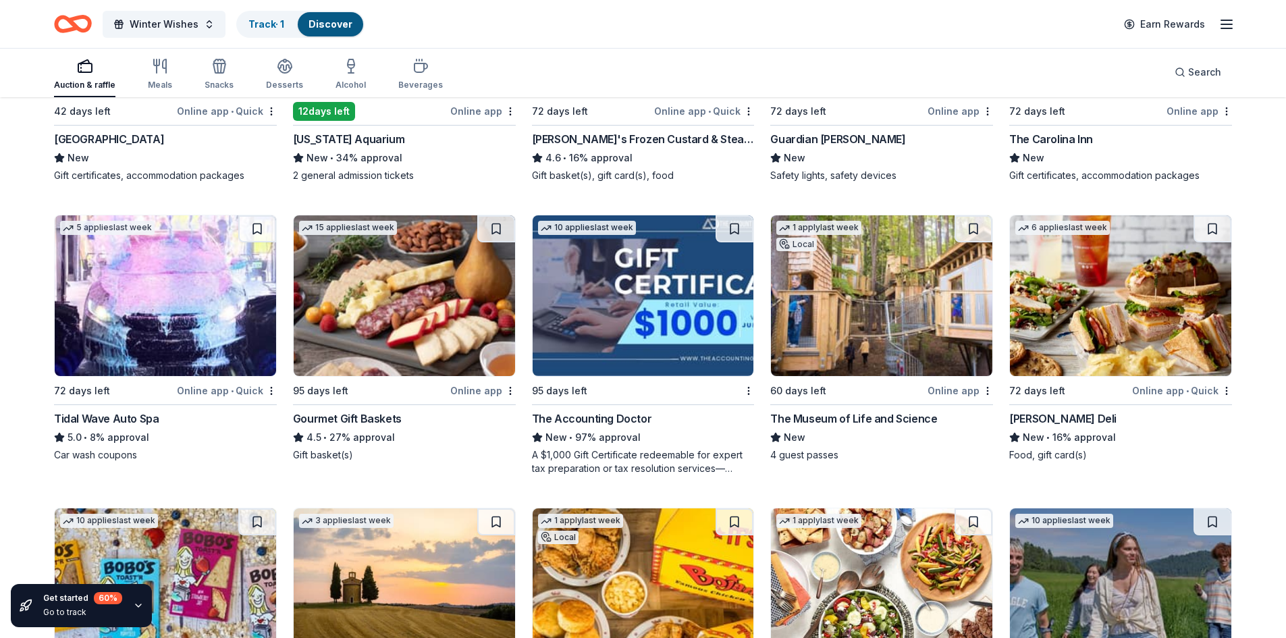
click at [99, 414] on div "Tidal Wave Auto Spa" at bounding box center [106, 418] width 105 height 16
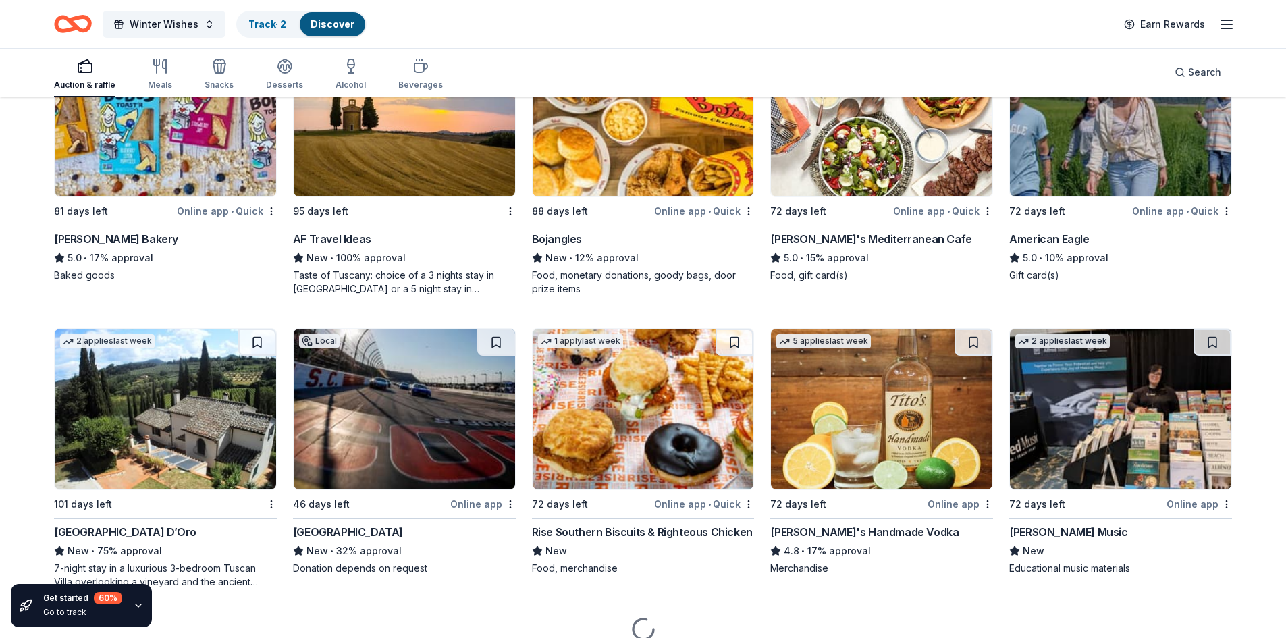
scroll to position [2016, 0]
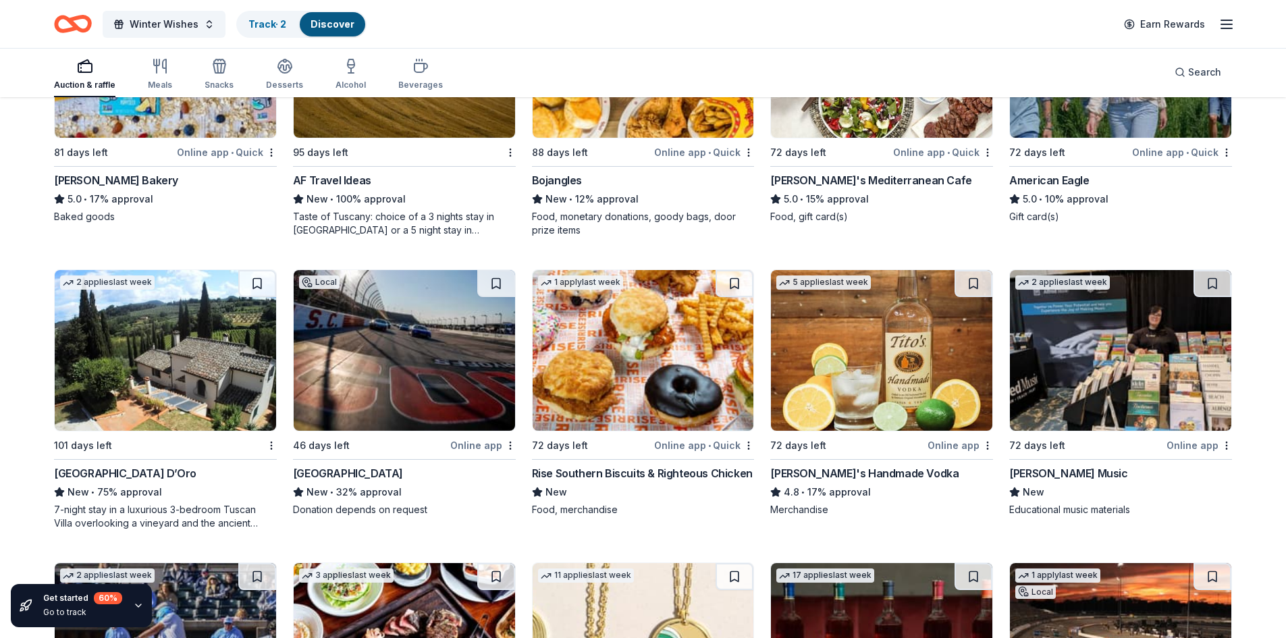
click at [148, 399] on img at bounding box center [165, 350] width 221 height 161
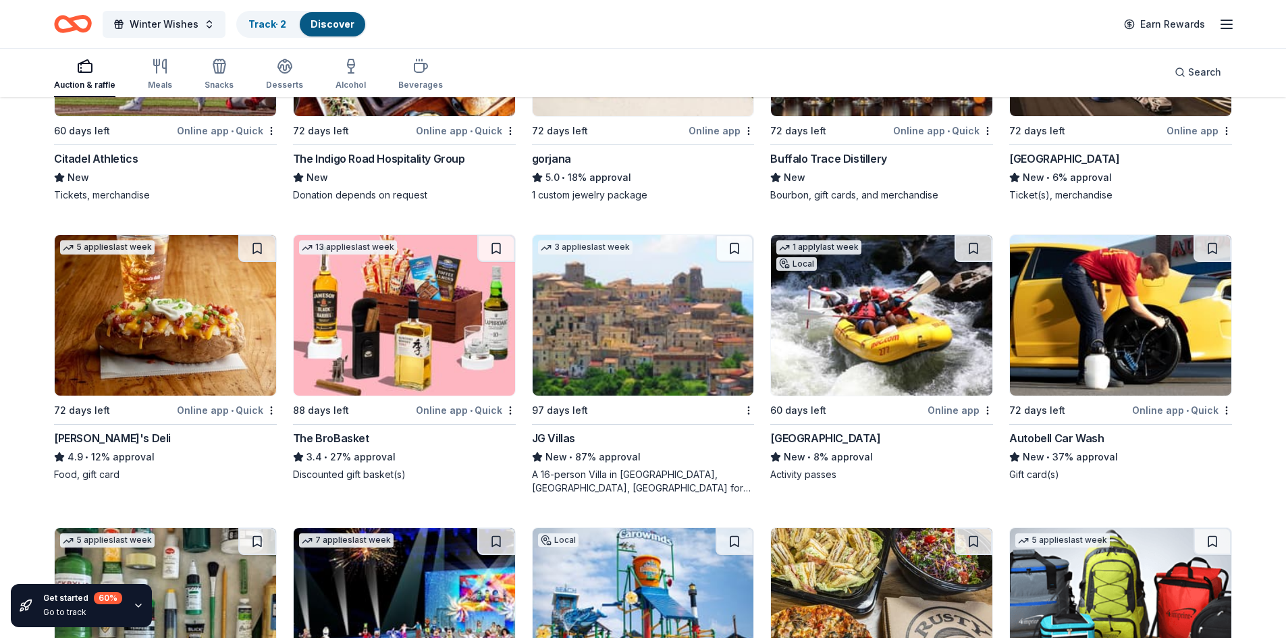
scroll to position [2691, 0]
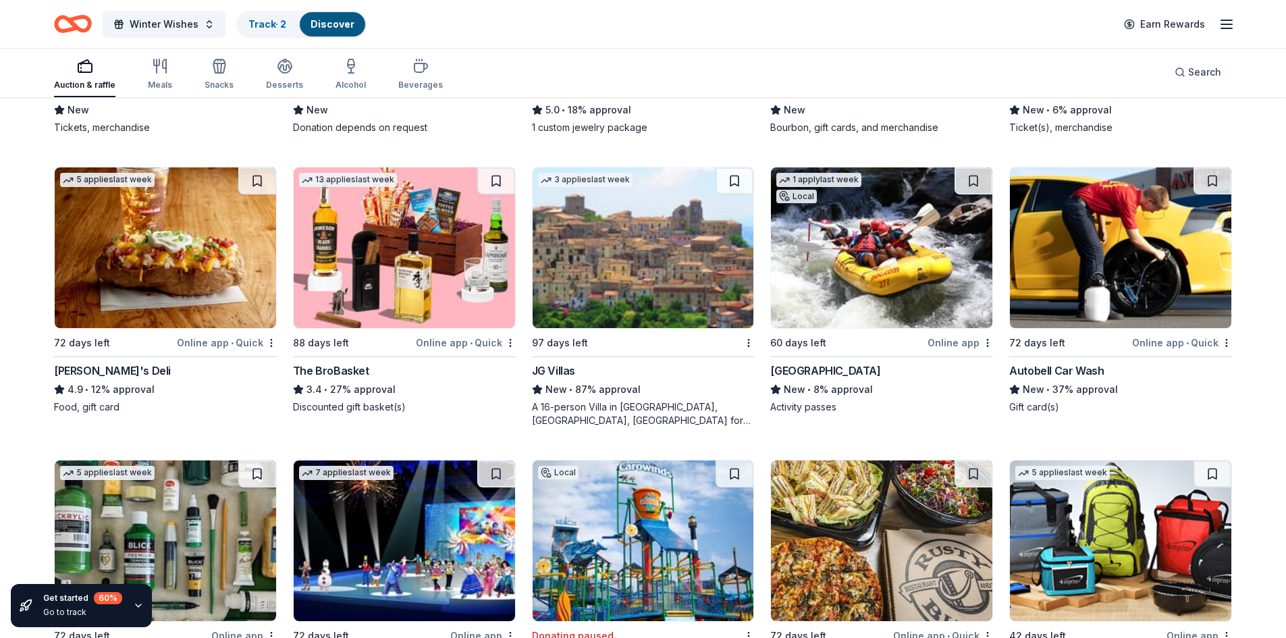
click at [622, 316] on img at bounding box center [642, 247] width 221 height 161
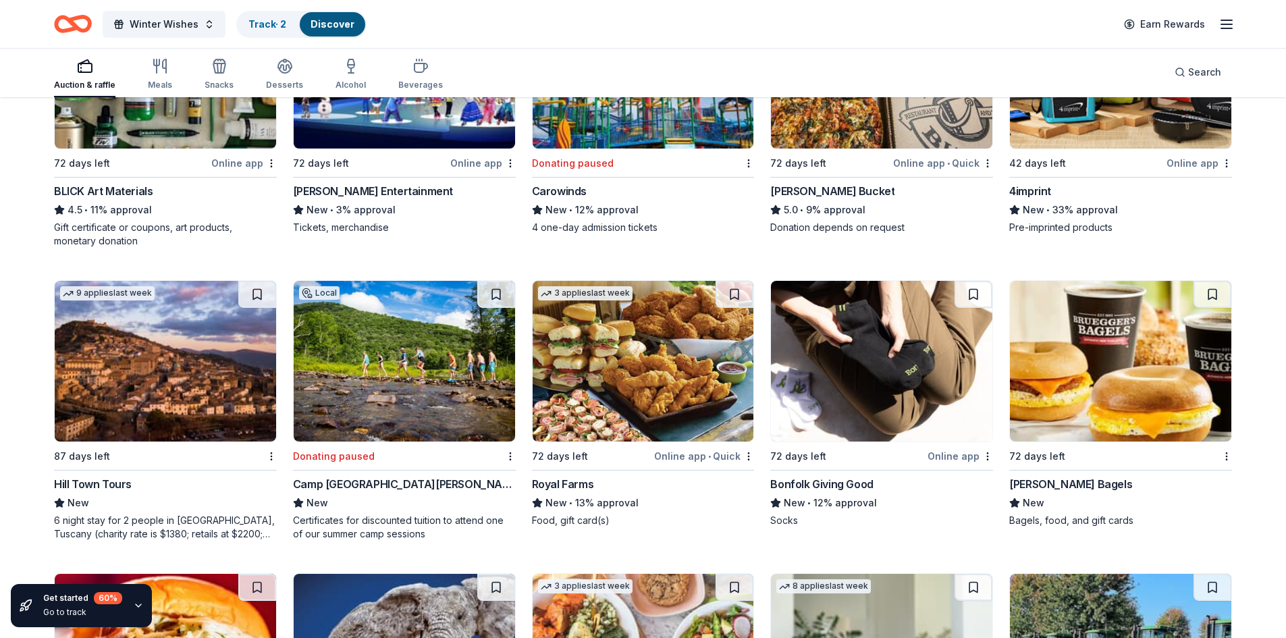
scroll to position [3231, 0]
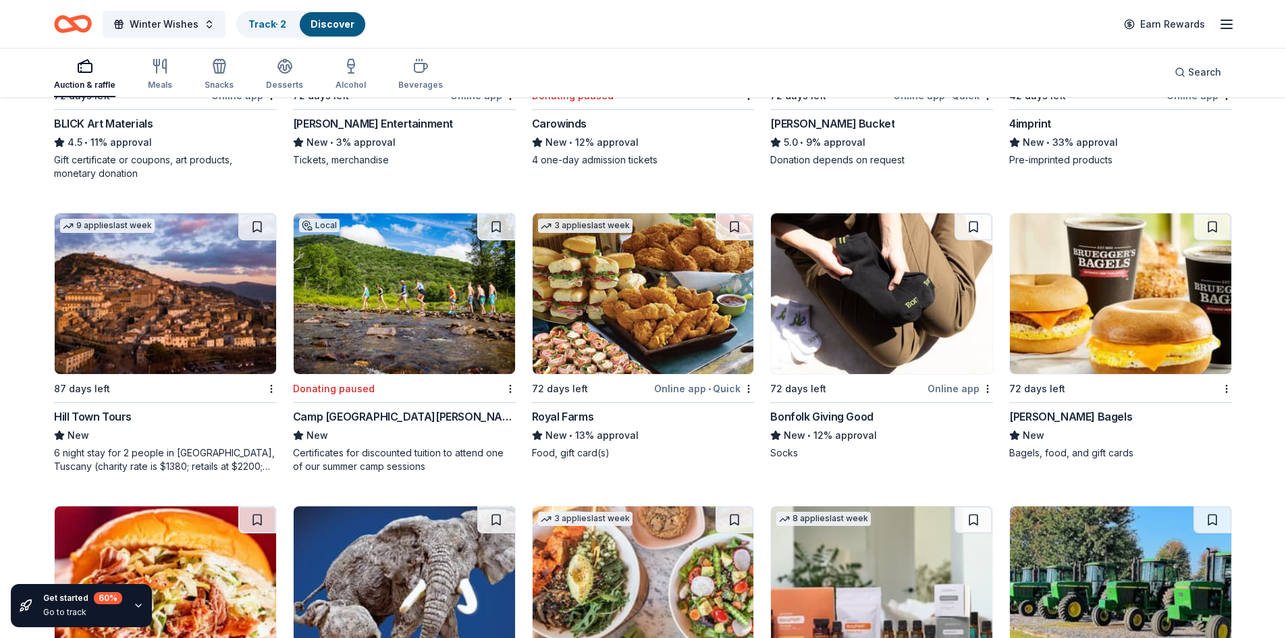
click at [153, 353] on img at bounding box center [165, 293] width 221 height 161
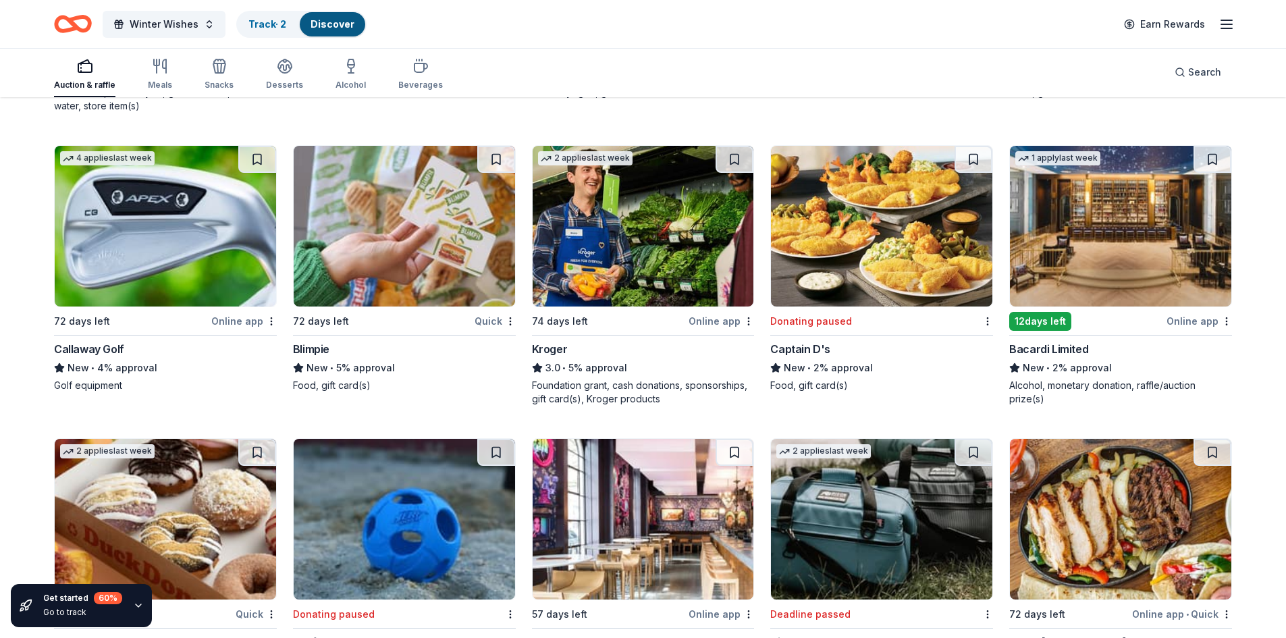
scroll to position [7385, 0]
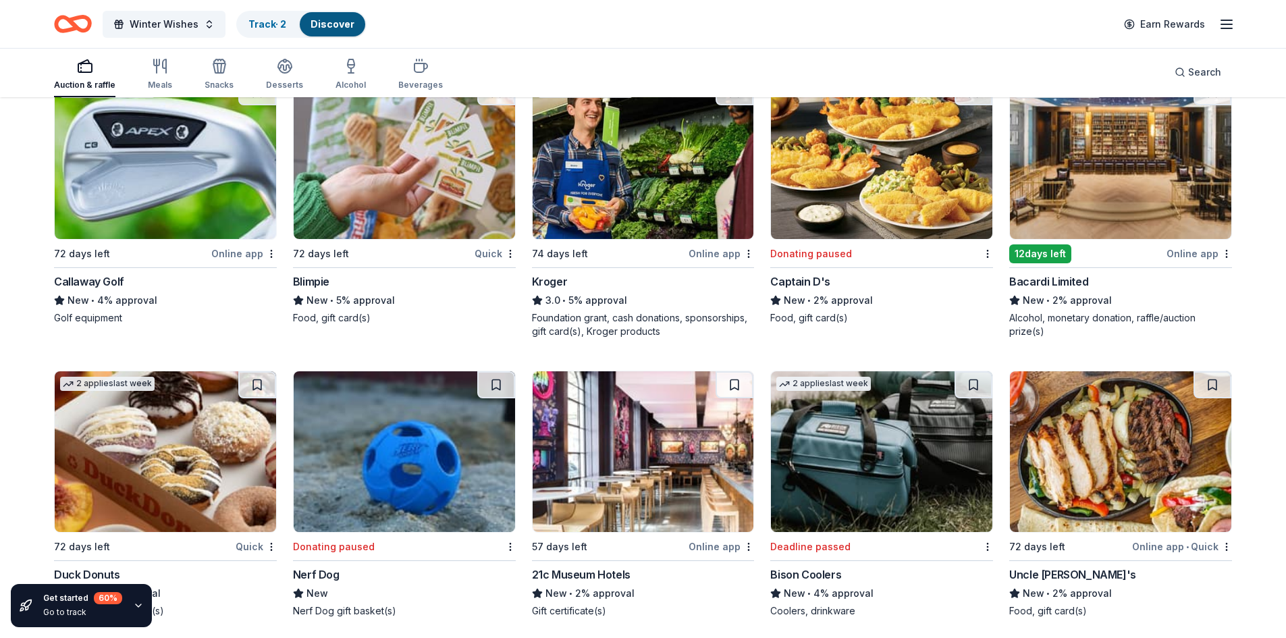
click at [1068, 279] on div "Bacardi Limited" at bounding box center [1048, 281] width 79 height 16
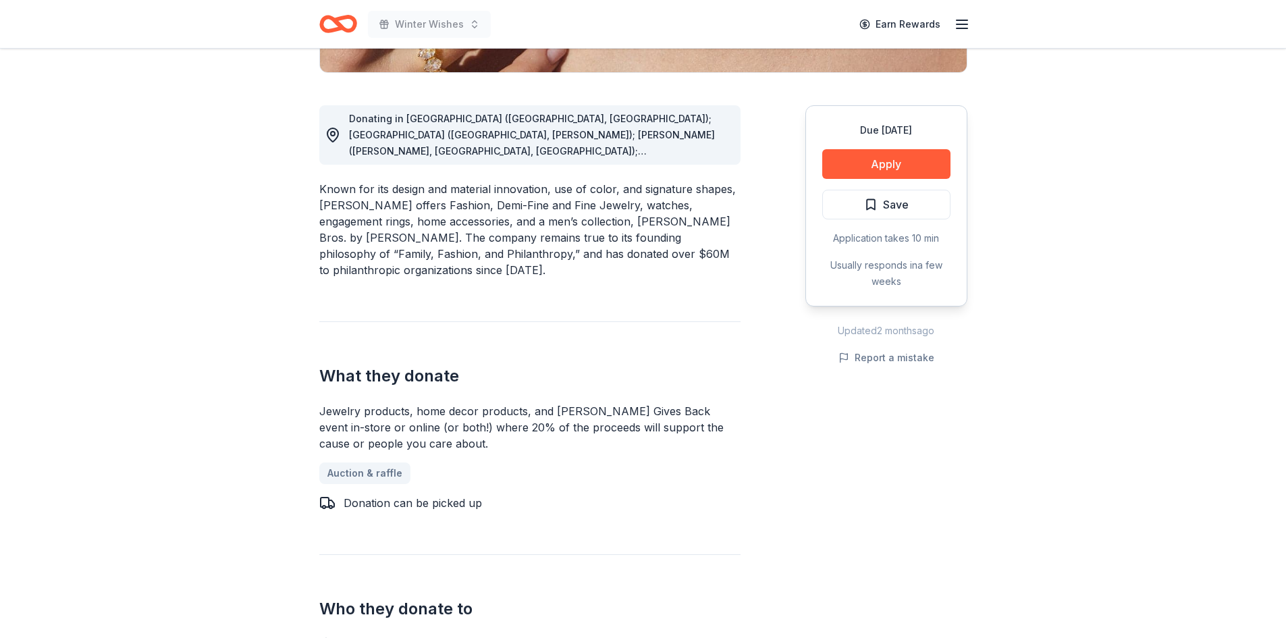
scroll to position [270, 0]
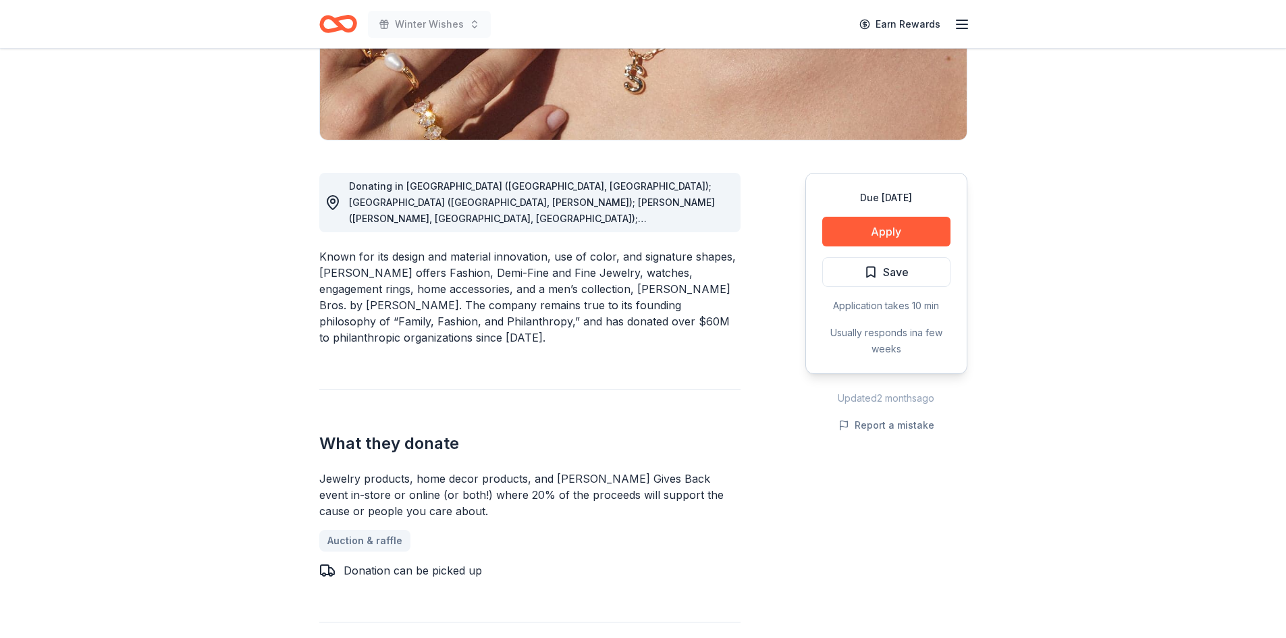
click at [680, 222] on span "Donating in [GEOGRAPHIC_DATA] ([GEOGRAPHIC_DATA], [GEOGRAPHIC_DATA]); [GEOGRAPH…" at bounding box center [532, 356] width 366 height 352
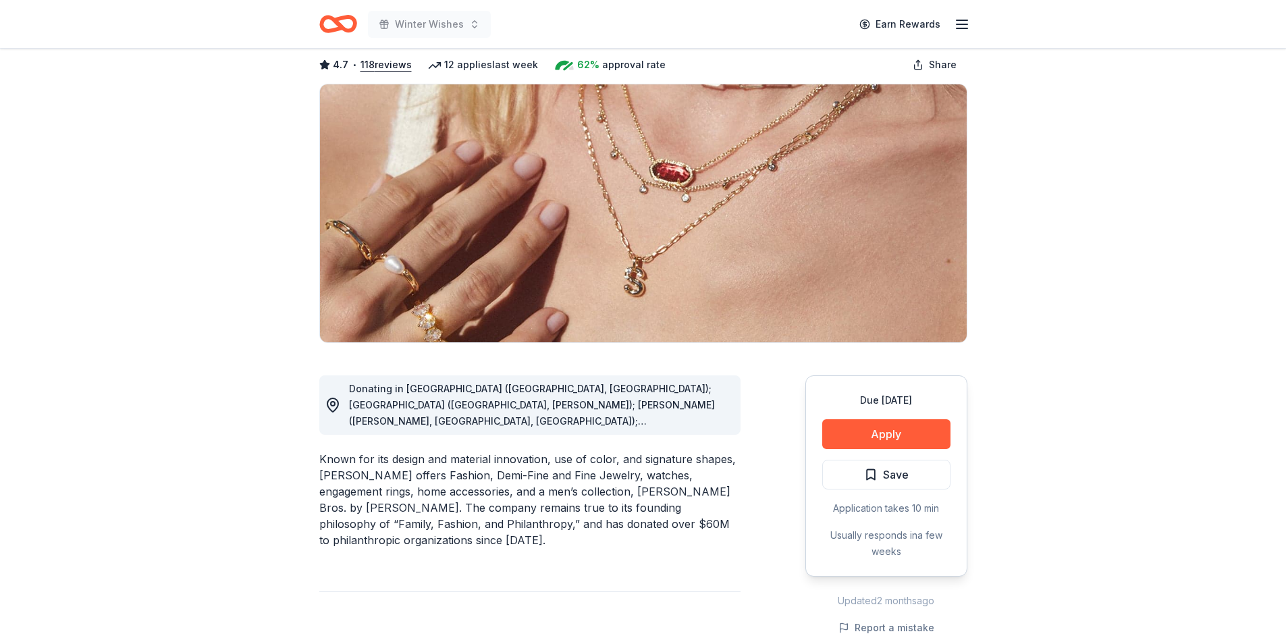
scroll to position [0, 0]
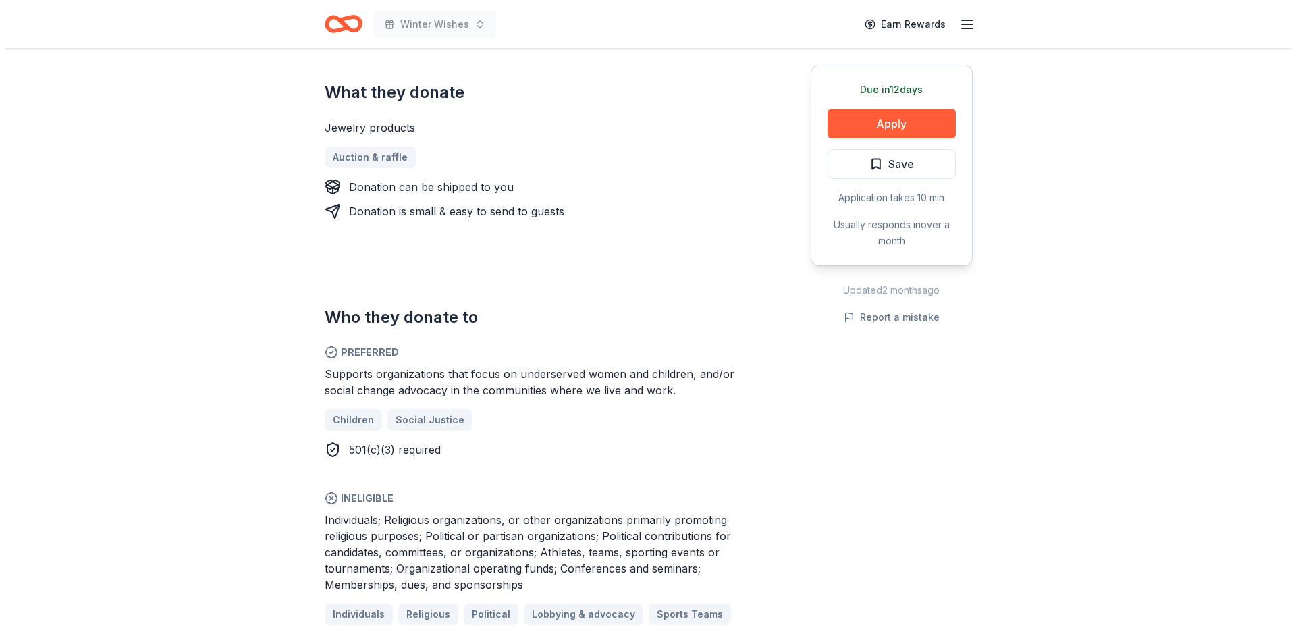
scroll to position [405, 0]
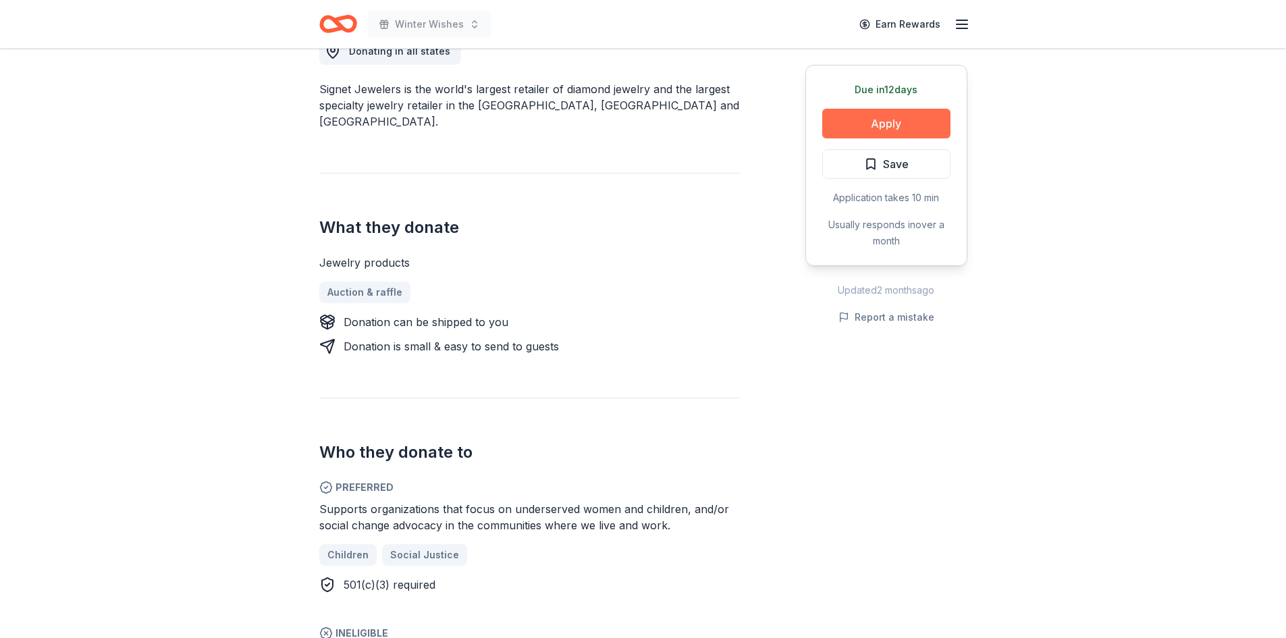
click at [858, 125] on button "Apply" at bounding box center [886, 124] width 128 height 30
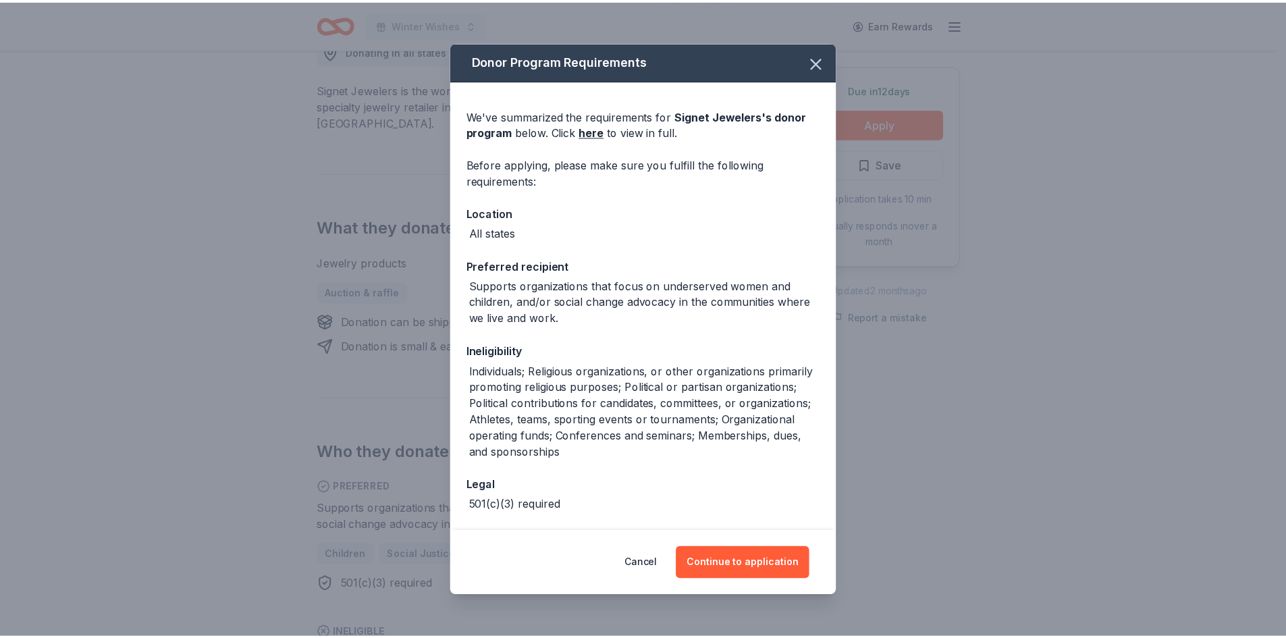
scroll to position [53, 0]
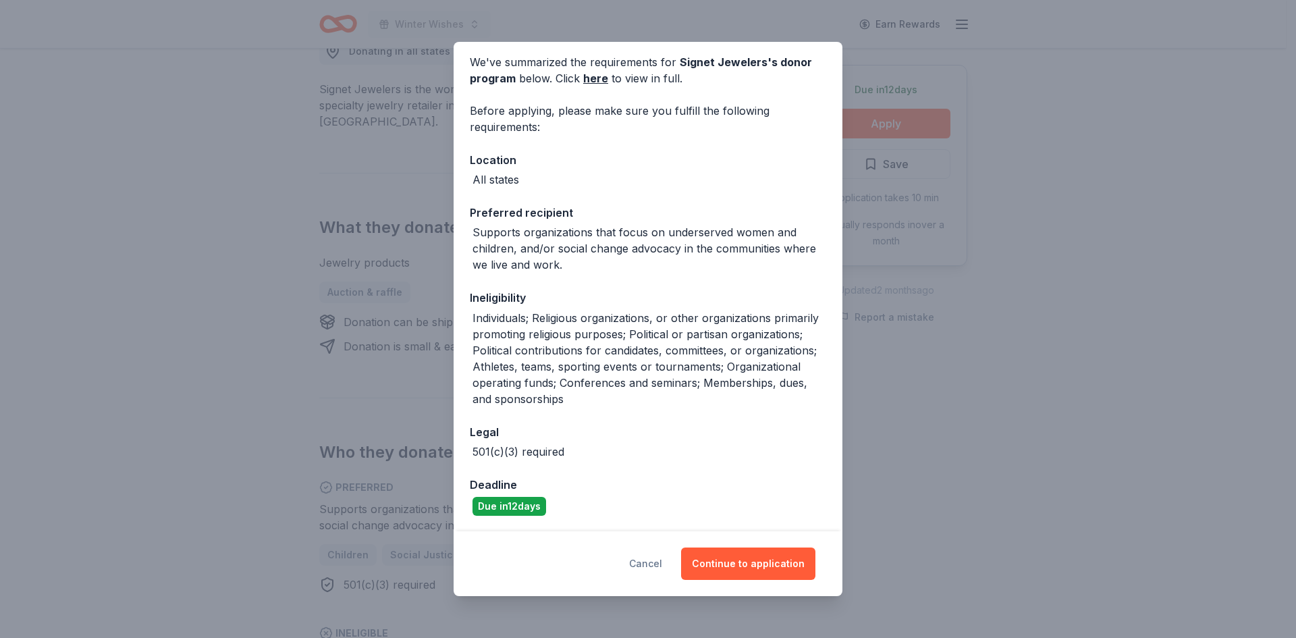
click at [652, 568] on button "Cancel" at bounding box center [645, 563] width 33 height 32
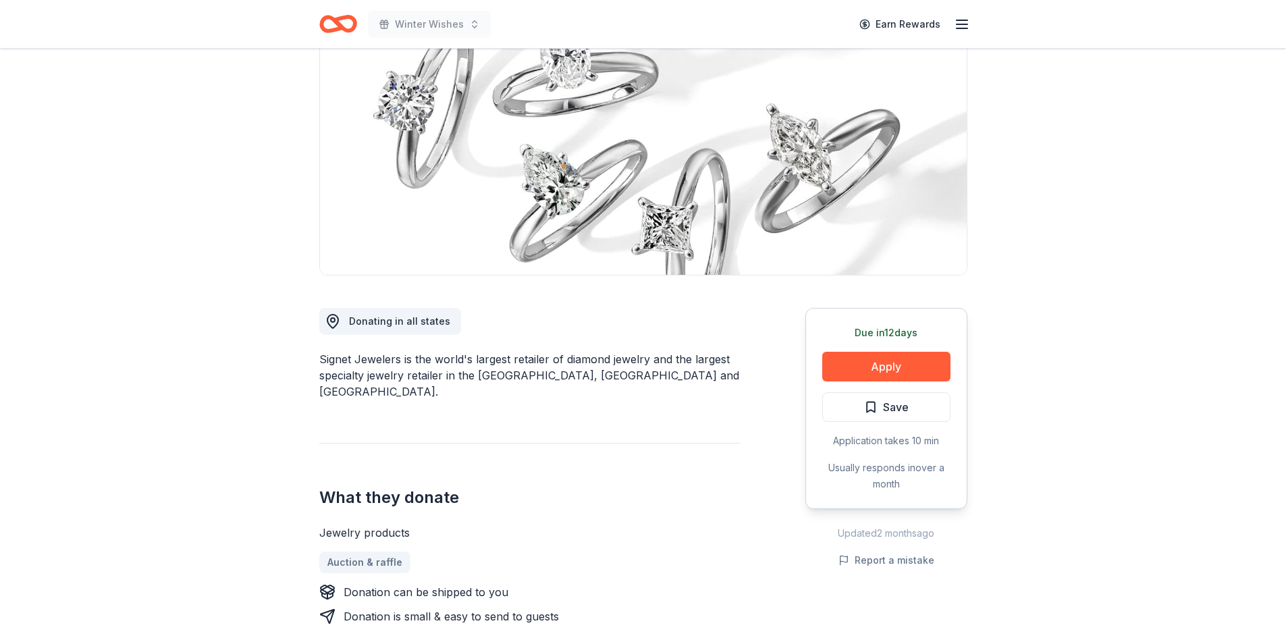
scroll to position [0, 0]
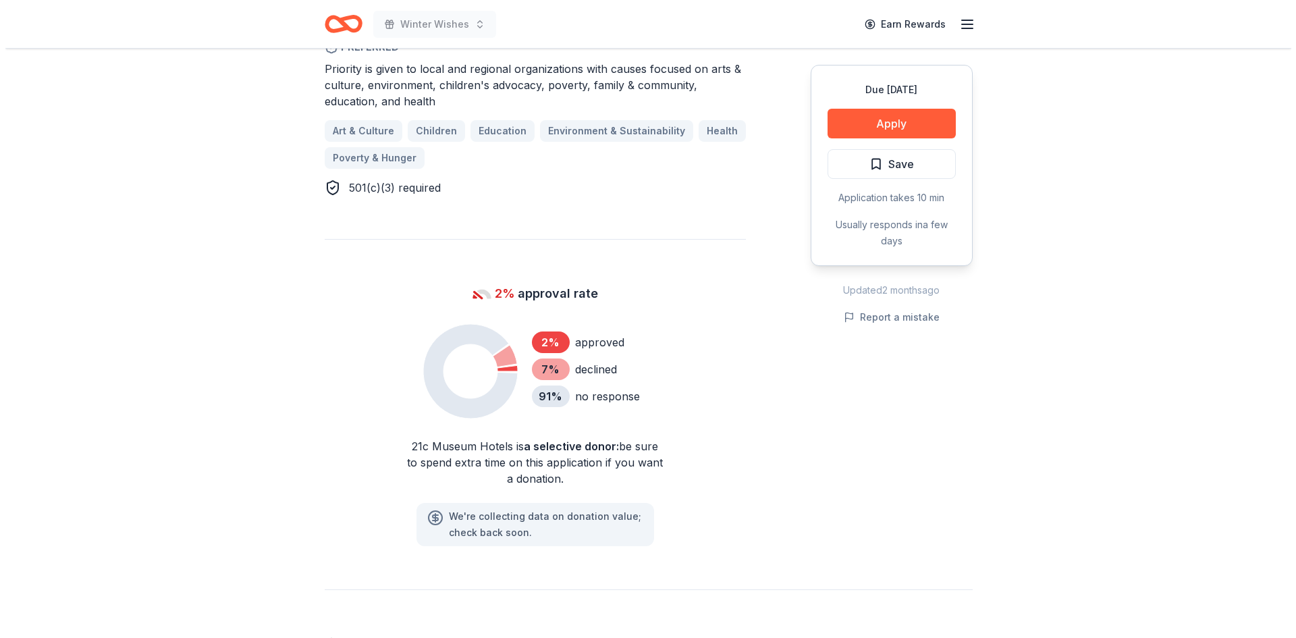
scroll to position [810, 0]
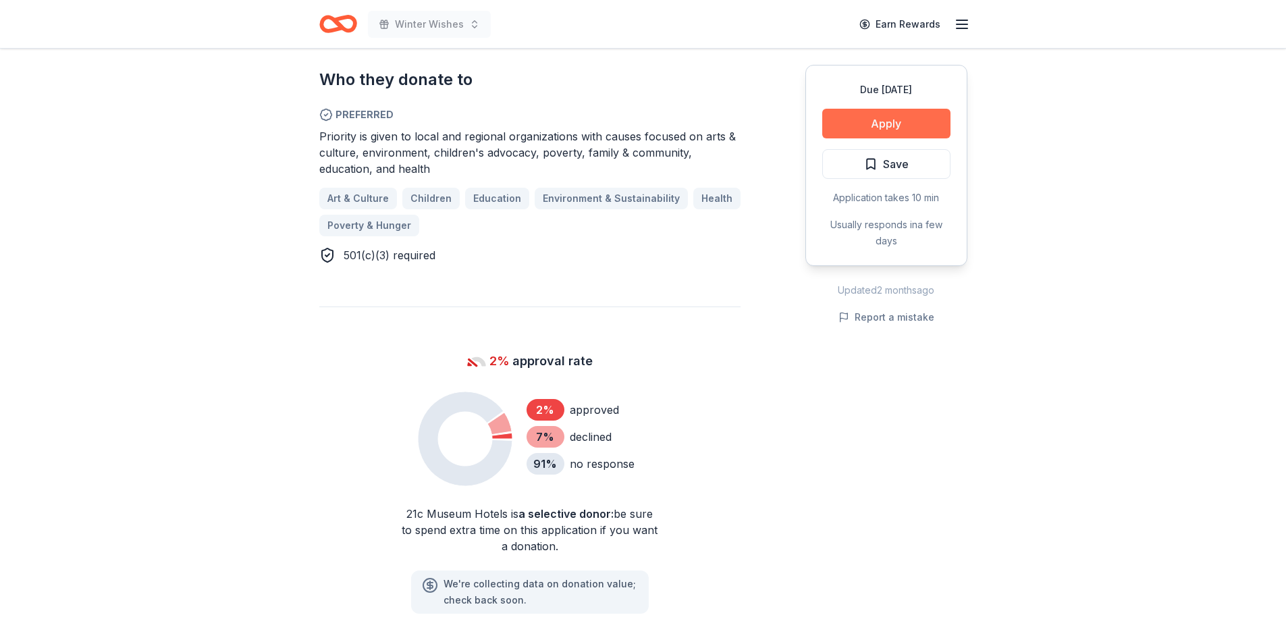
click at [880, 119] on button "Apply" at bounding box center [886, 124] width 128 height 30
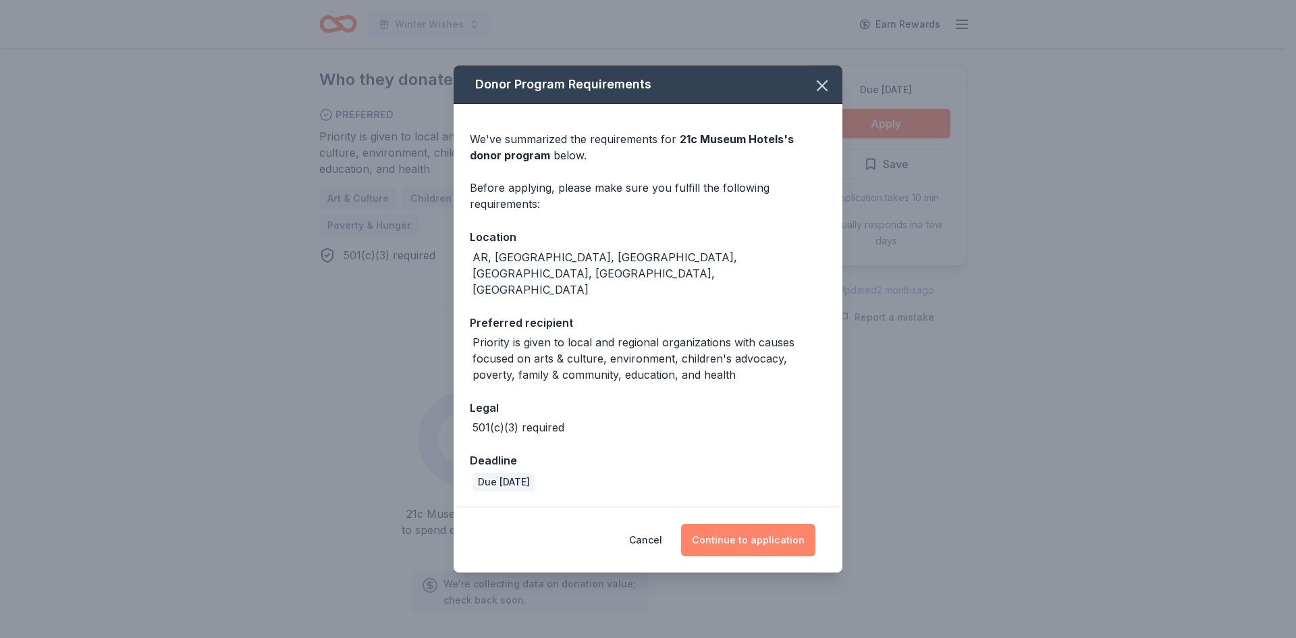
click at [734, 527] on button "Continue to application" at bounding box center [748, 540] width 134 height 32
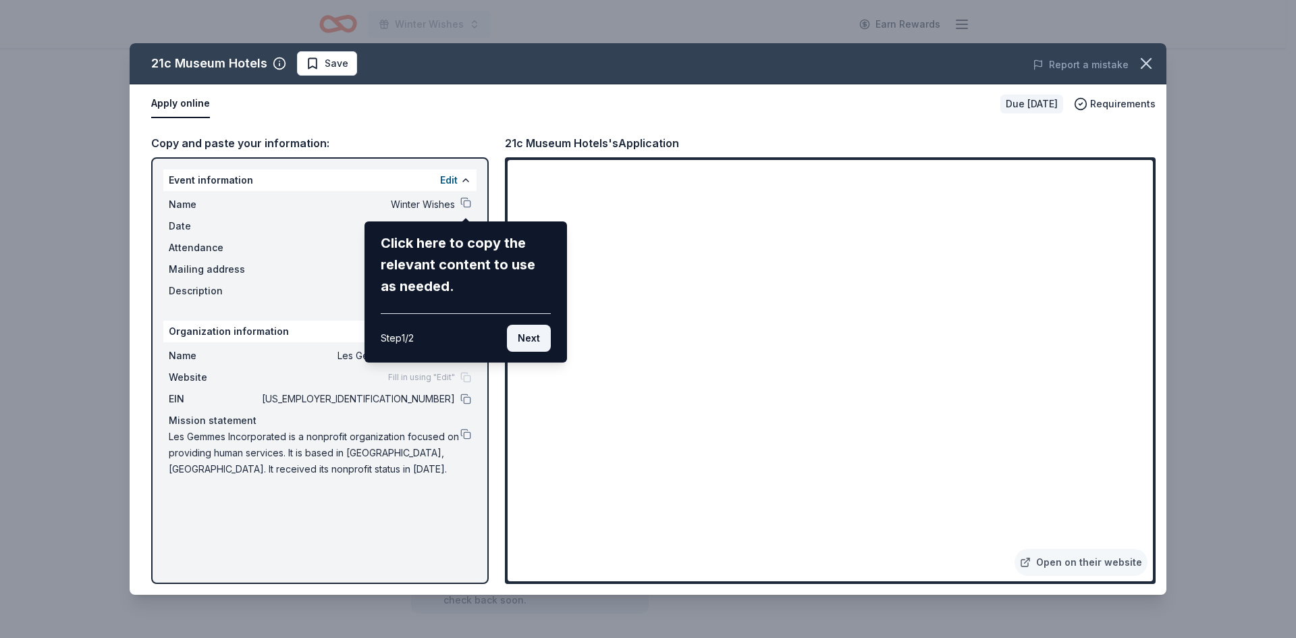
click at [532, 344] on button "Next" at bounding box center [529, 338] width 44 height 27
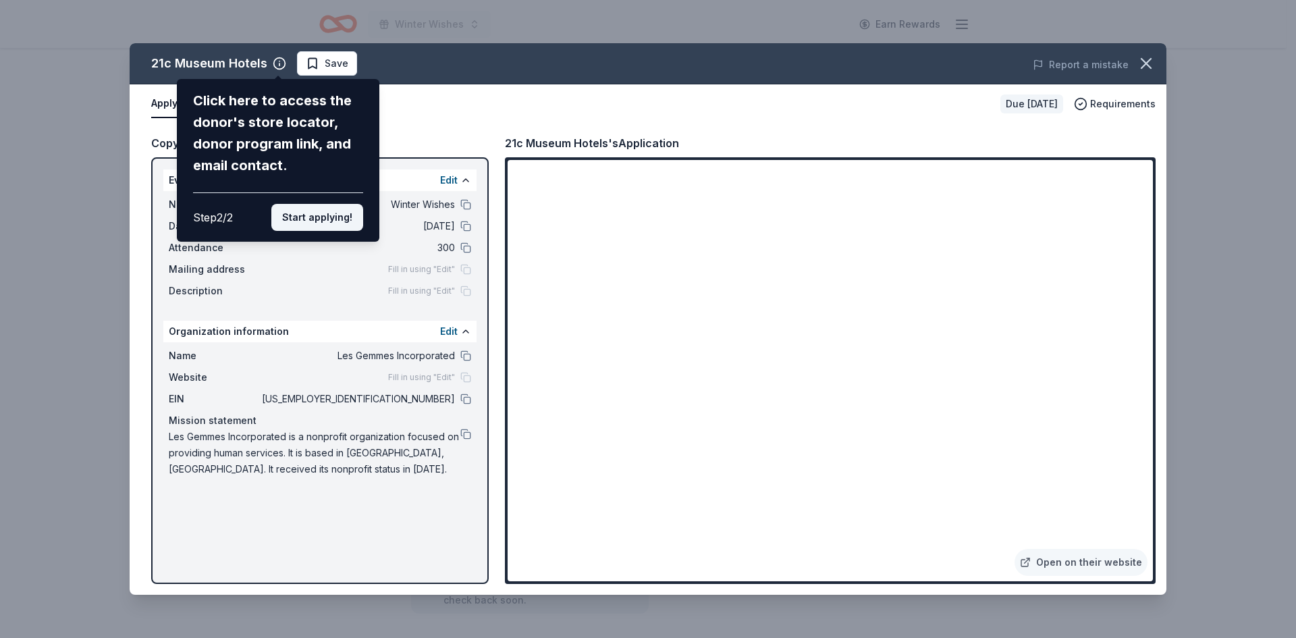
click at [348, 216] on button "Start applying!" at bounding box center [317, 217] width 92 height 27
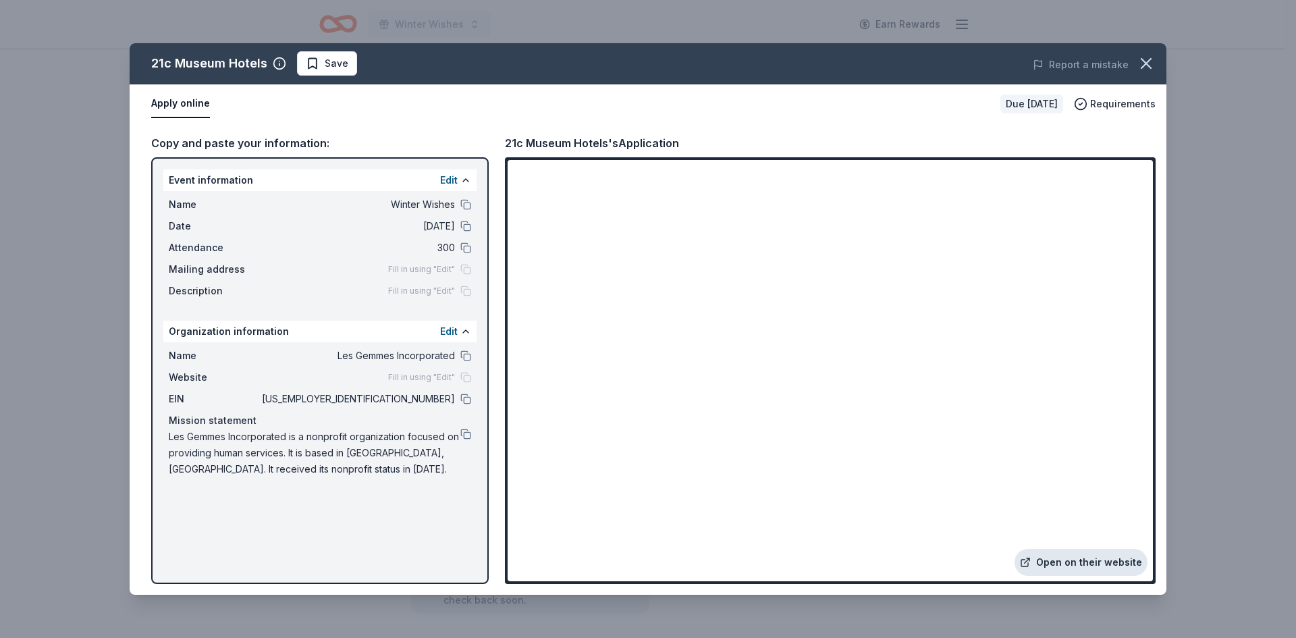
click at [1059, 566] on link "Open on their website" at bounding box center [1080, 562] width 133 height 27
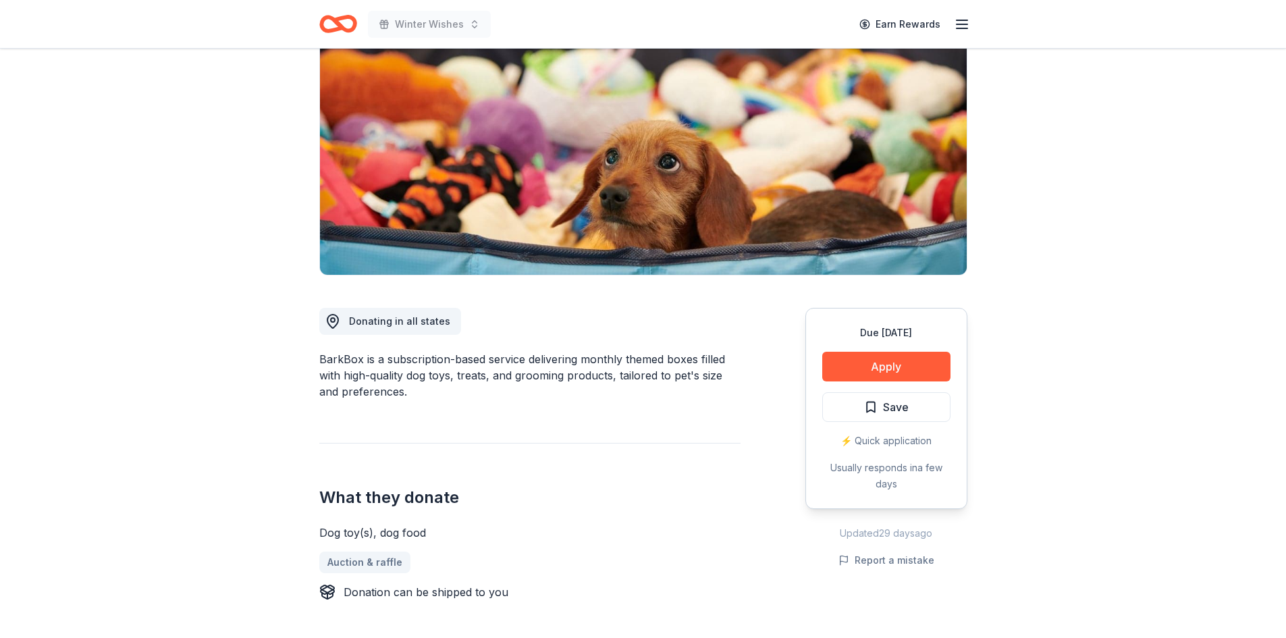
scroll to position [67, 0]
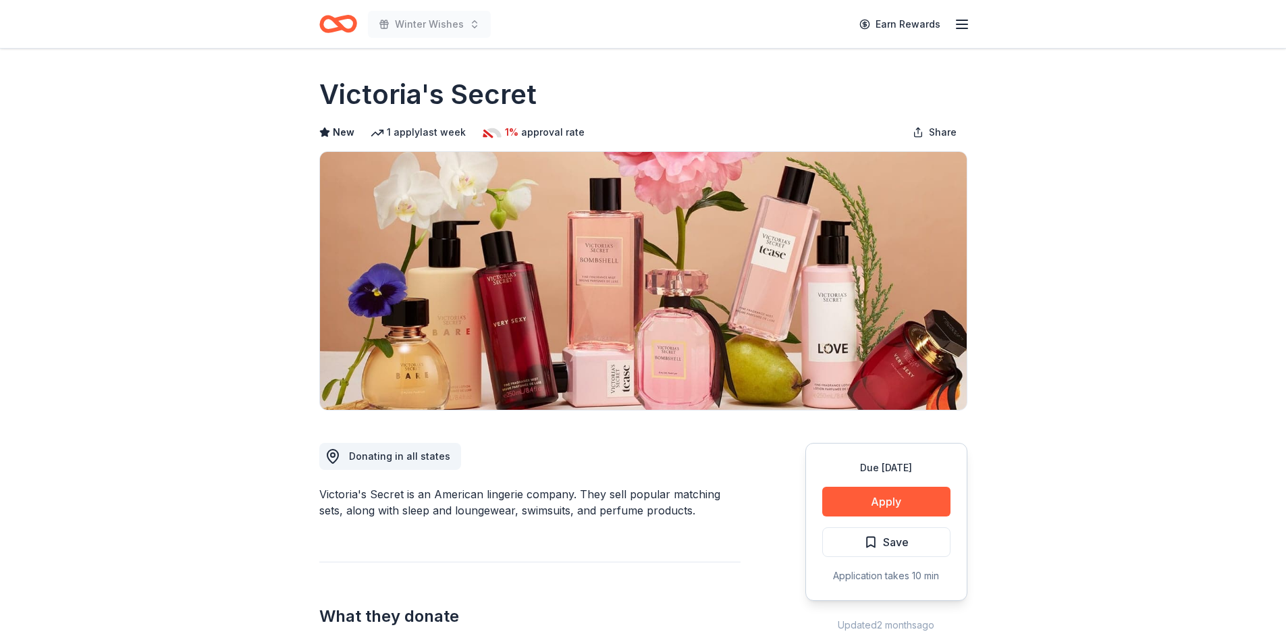
scroll to position [67, 0]
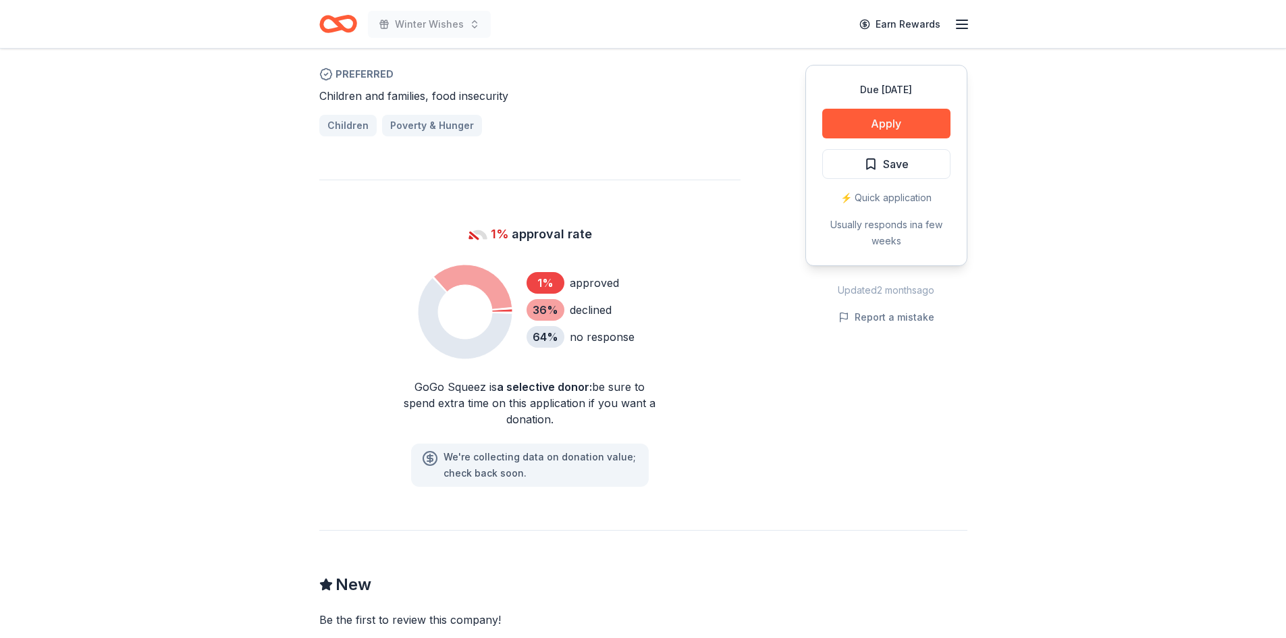
scroll to position [675, 0]
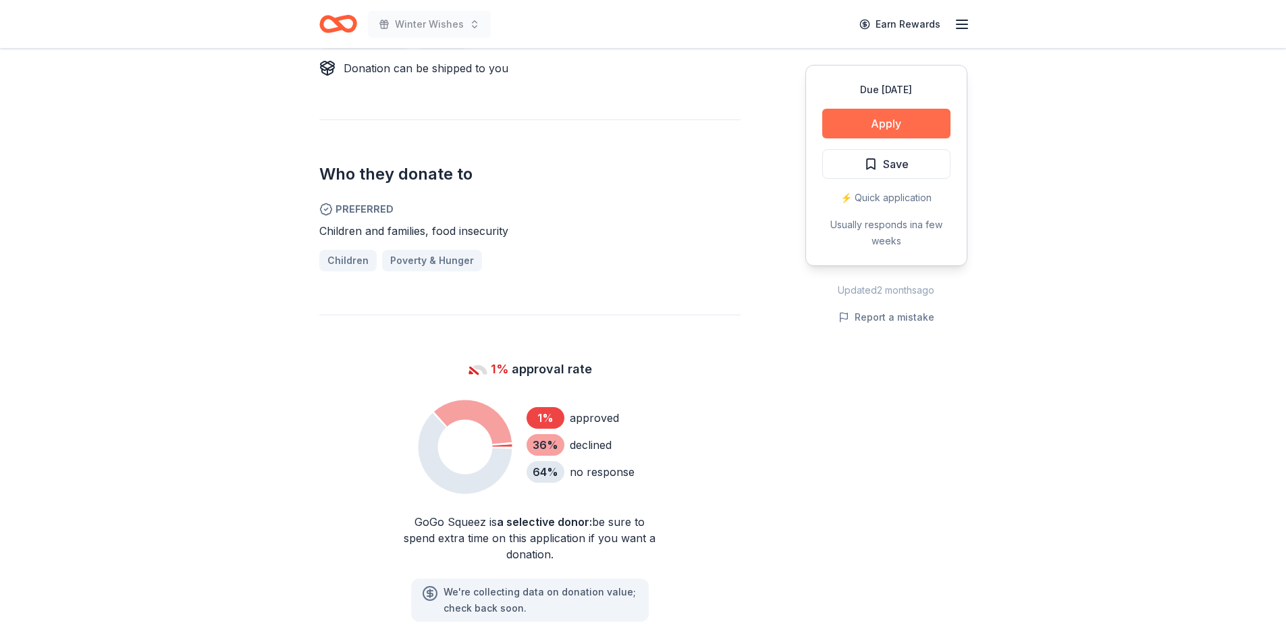
click at [872, 128] on button "Apply" at bounding box center [886, 124] width 128 height 30
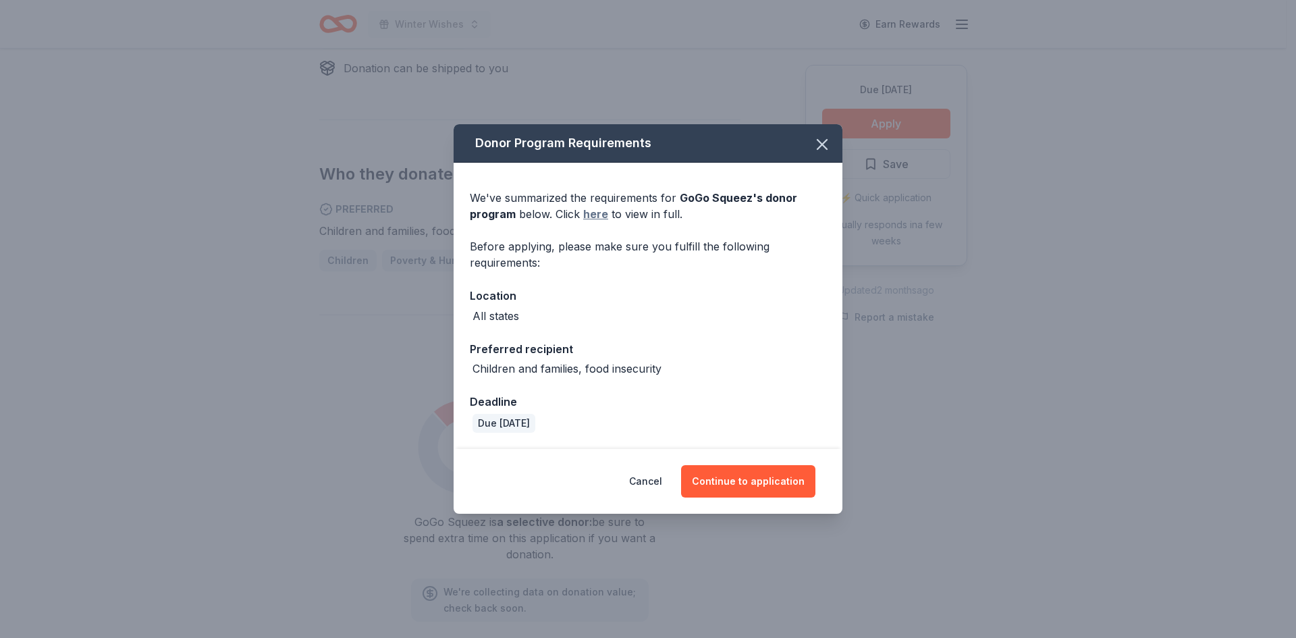
click at [599, 219] on link "here" at bounding box center [595, 214] width 25 height 16
click at [759, 477] on button "Continue to application" at bounding box center [748, 481] width 134 height 32
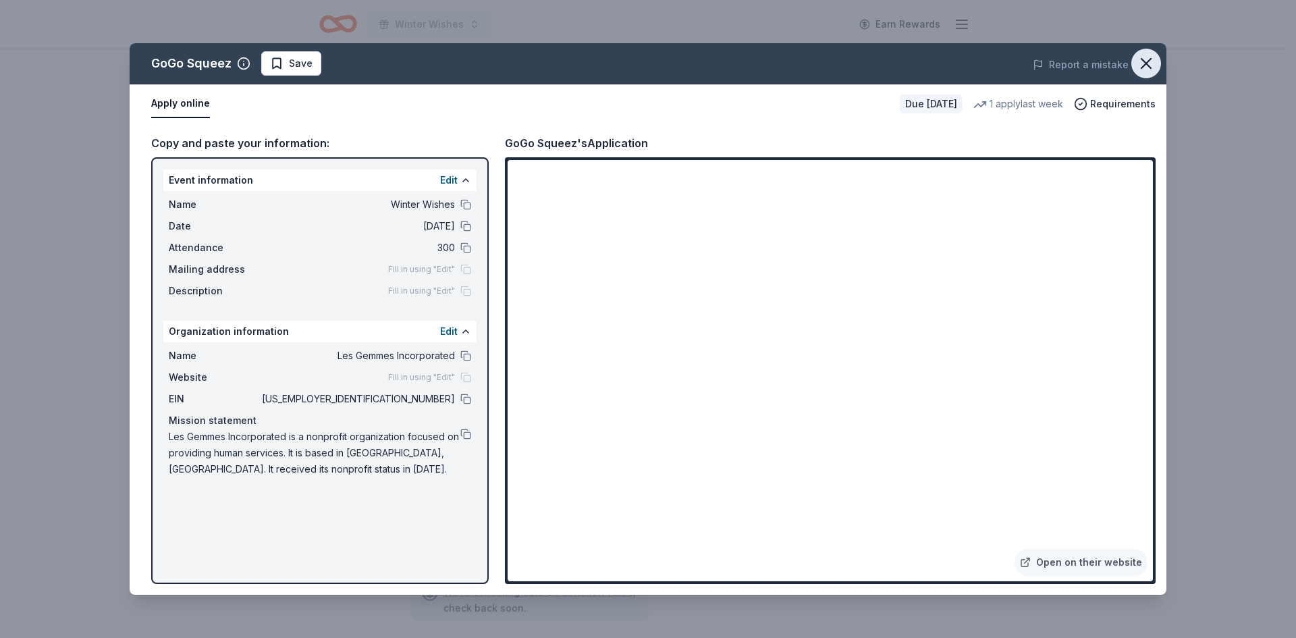
click at [1150, 67] on icon "button" at bounding box center [1145, 63] width 9 height 9
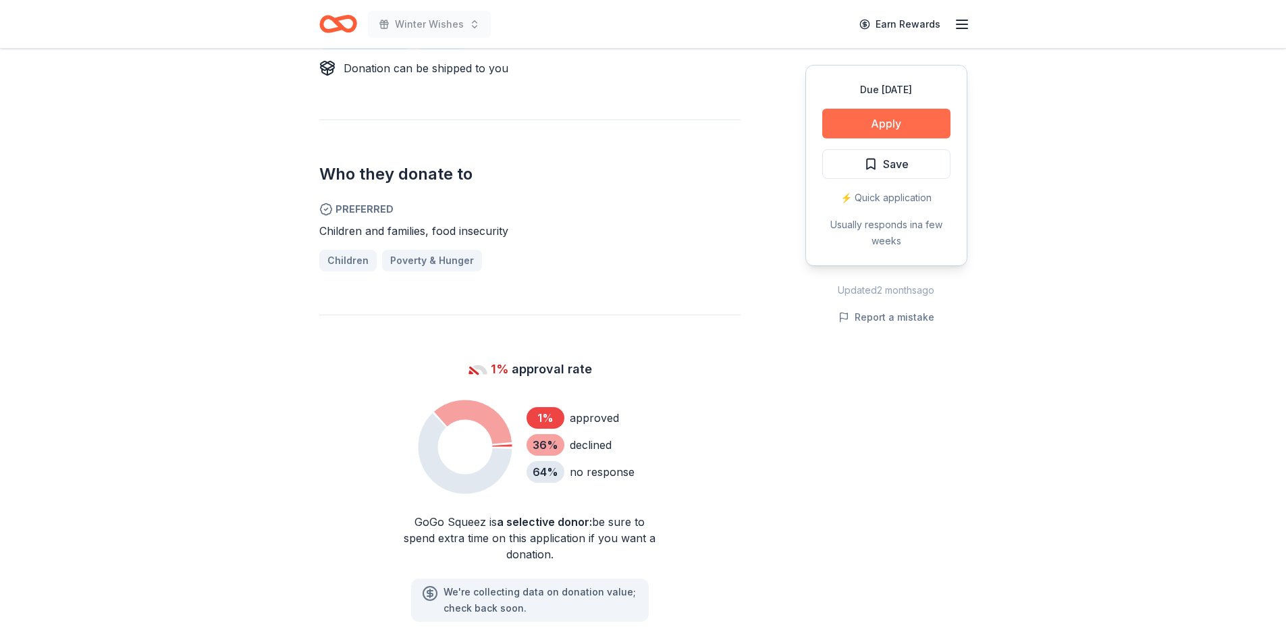
click at [916, 130] on button "Apply" at bounding box center [886, 124] width 128 height 30
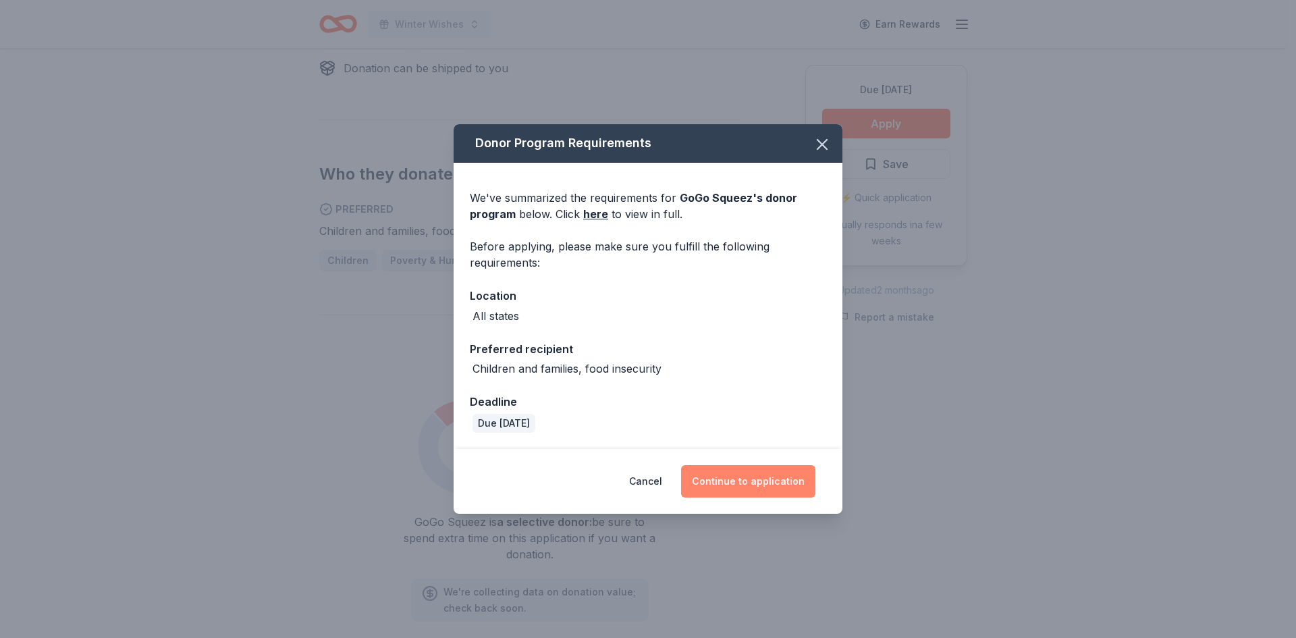
click at [786, 473] on button "Continue to application" at bounding box center [748, 481] width 134 height 32
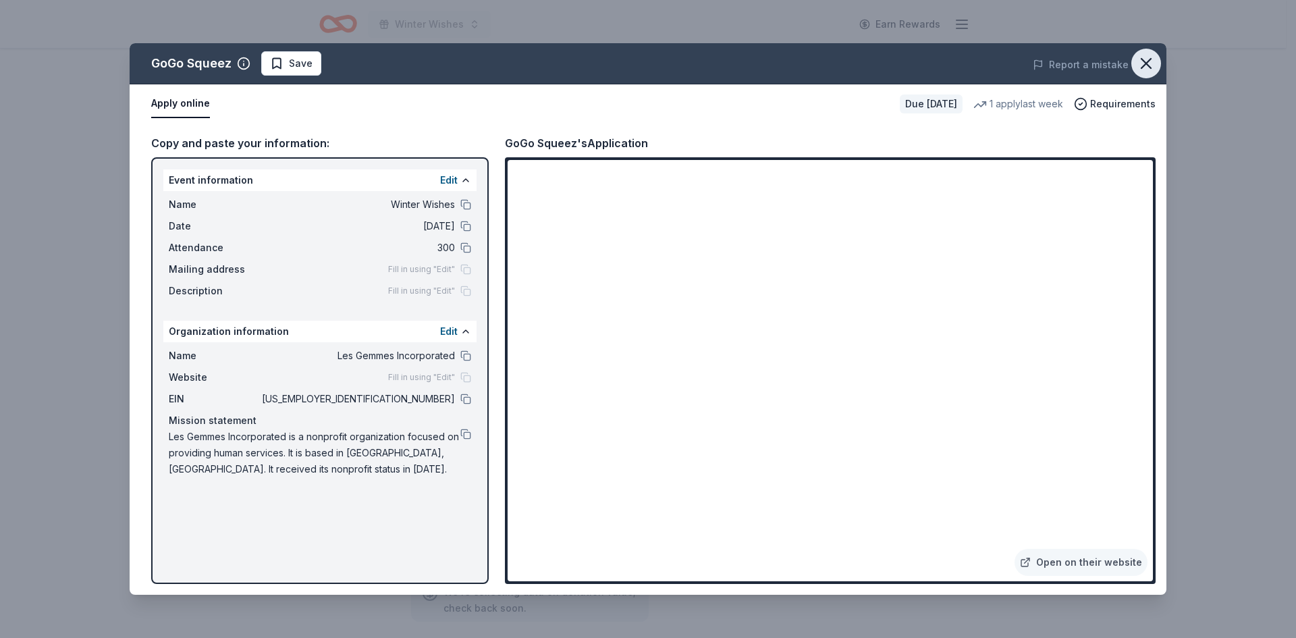
click at [1145, 67] on icon "button" at bounding box center [1145, 63] width 19 height 19
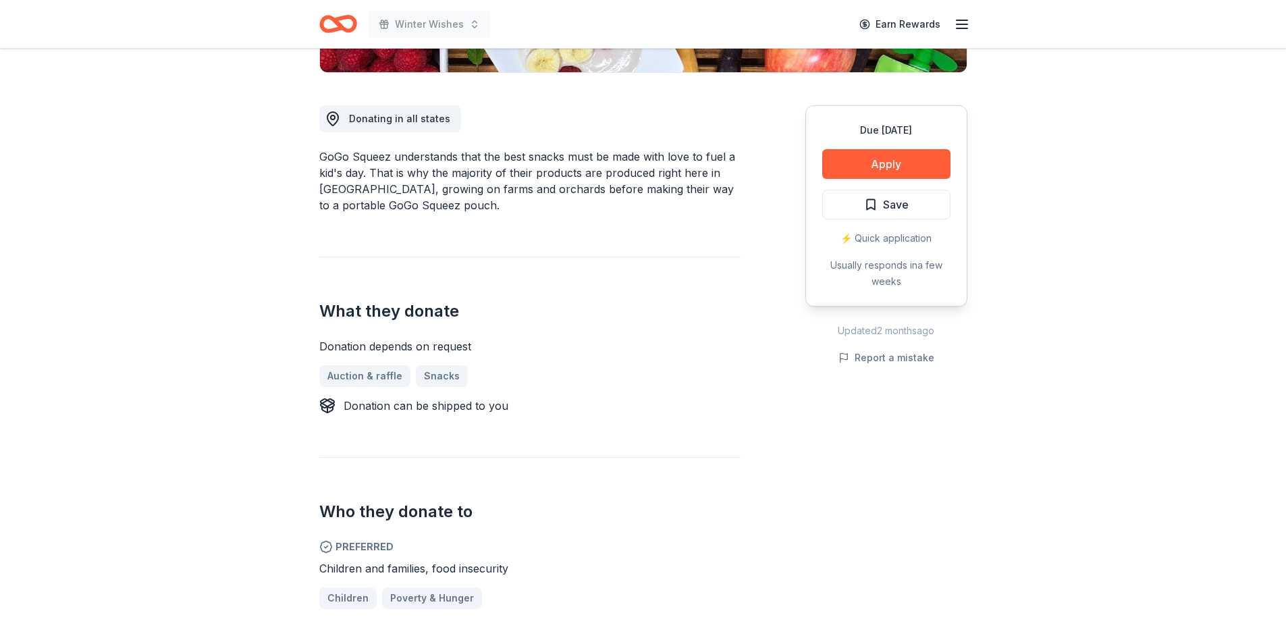
scroll to position [0, 0]
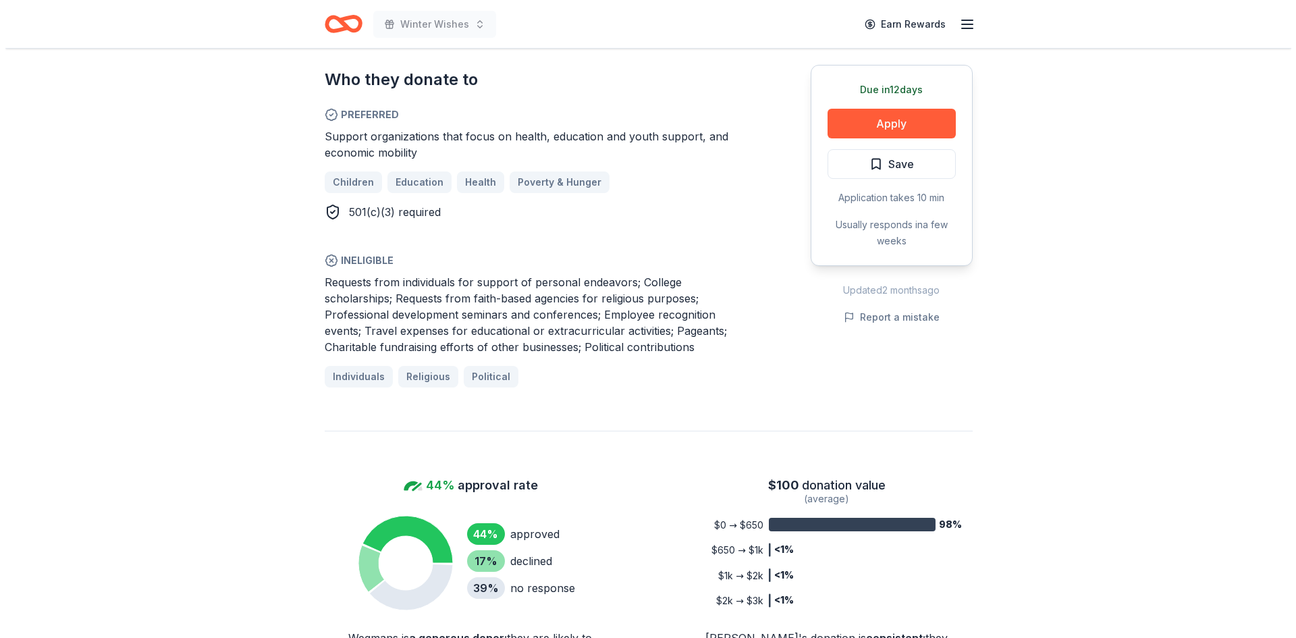
scroll to position [742, 0]
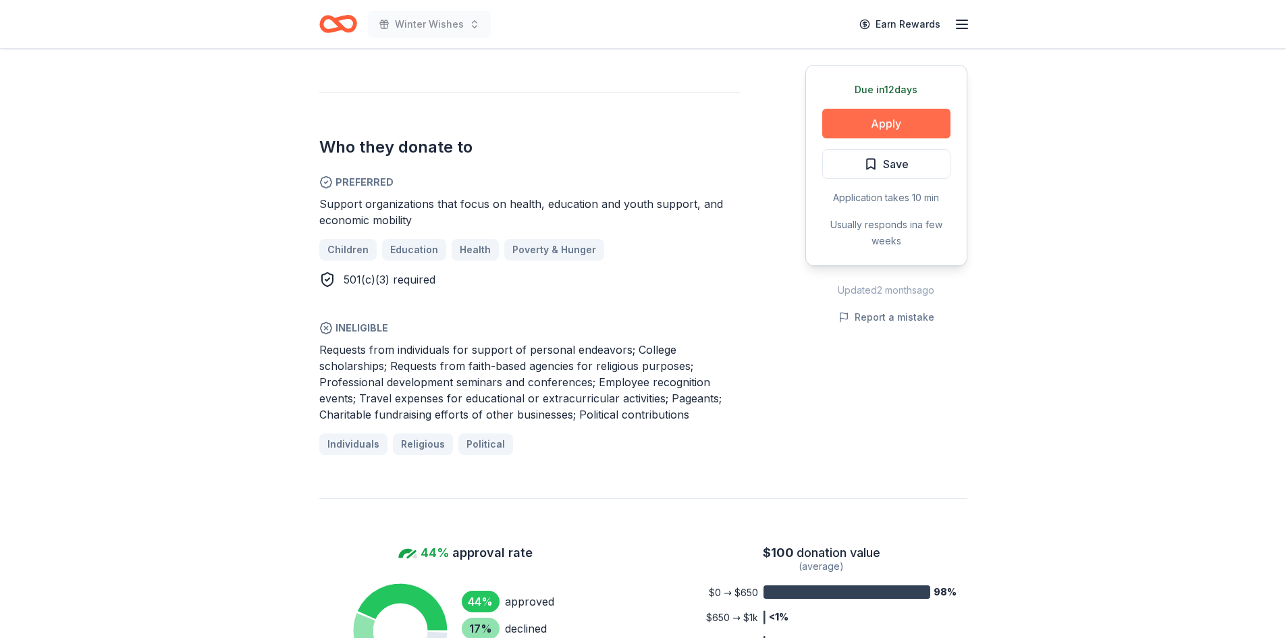
click at [881, 119] on button "Apply" at bounding box center [886, 124] width 128 height 30
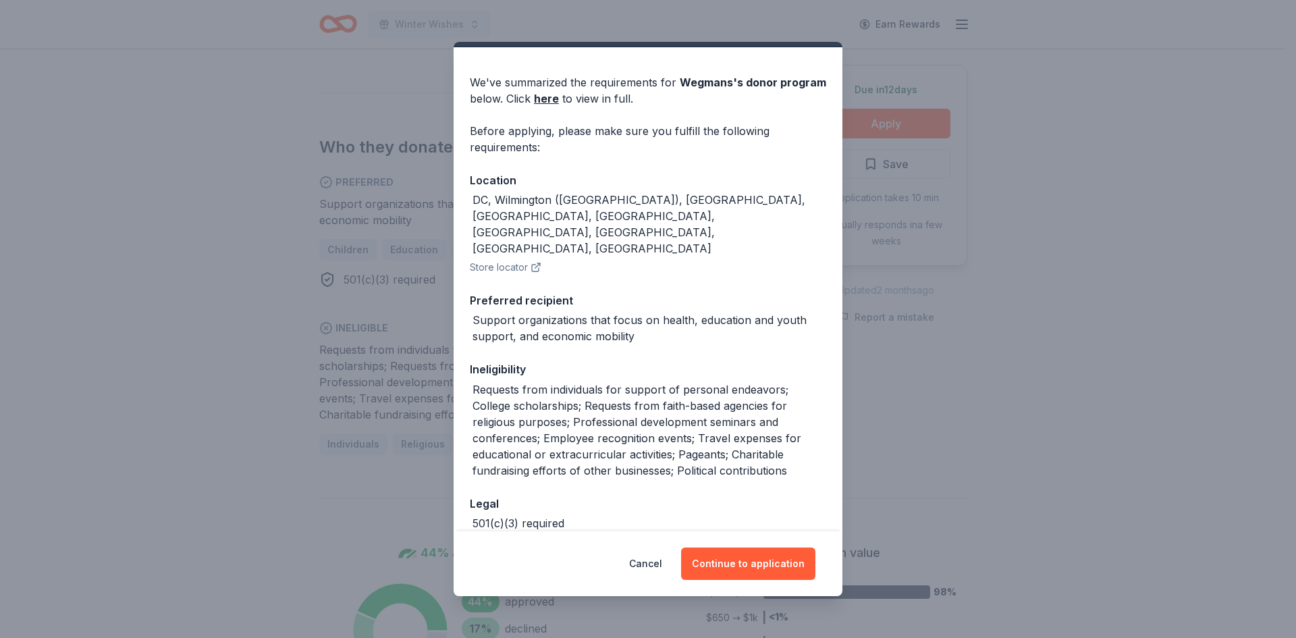
scroll to position [56, 0]
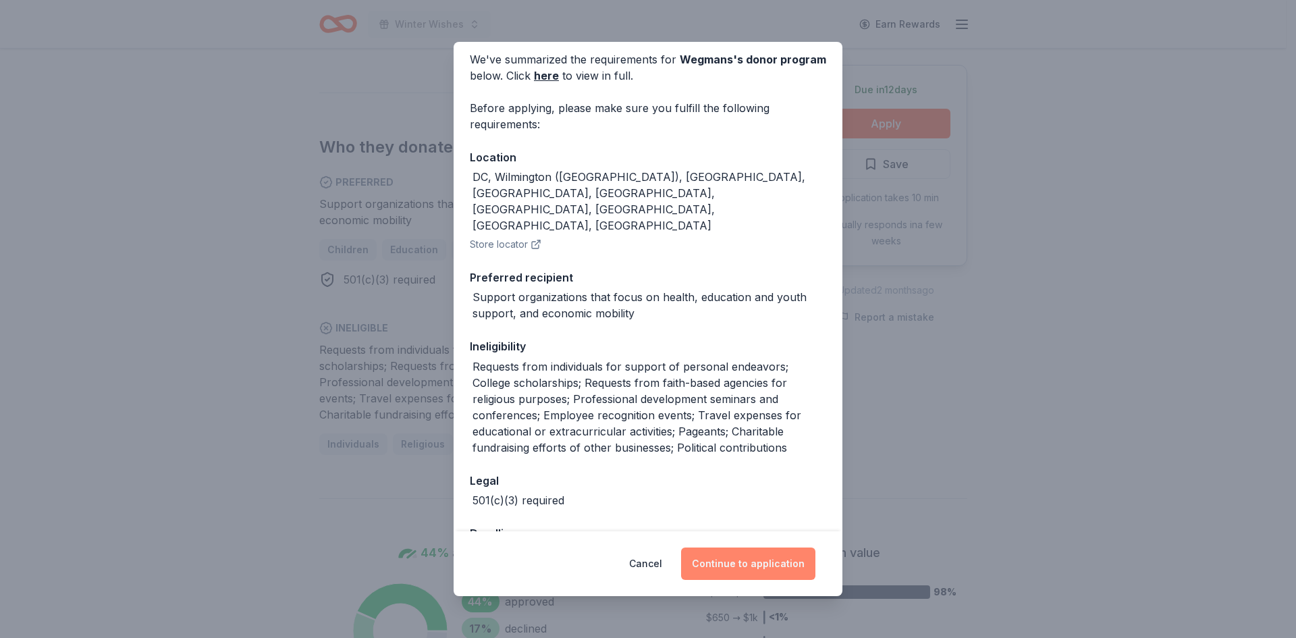
click at [765, 557] on button "Continue to application" at bounding box center [748, 563] width 134 height 32
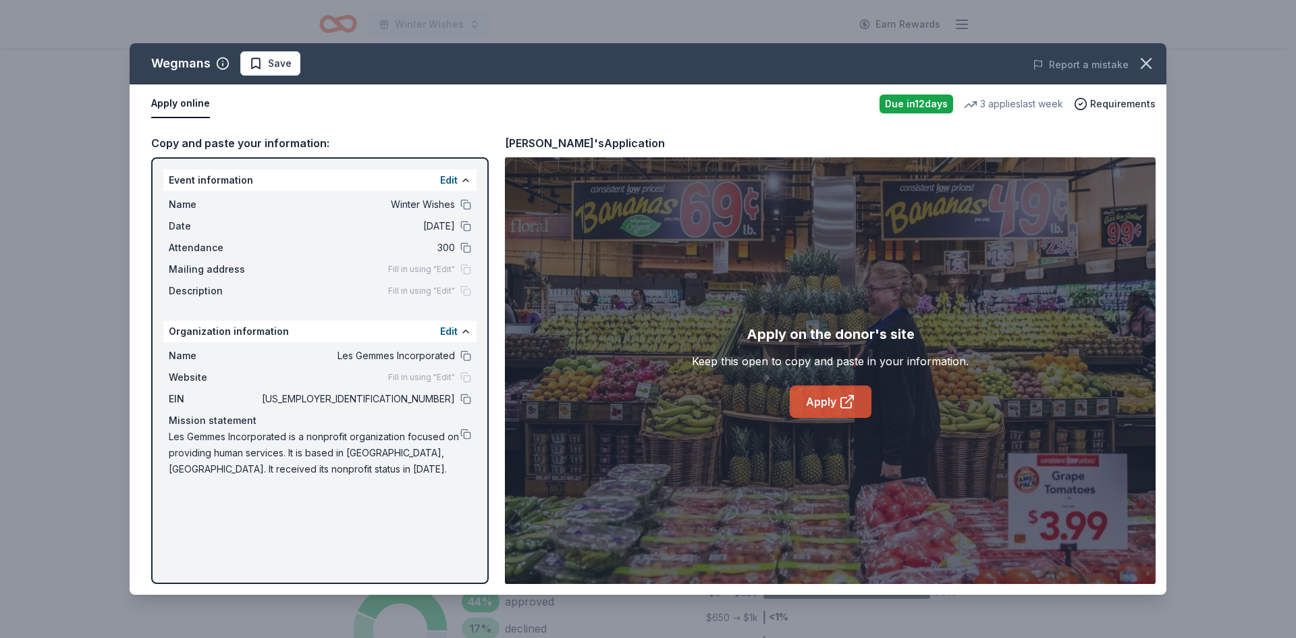
click at [817, 401] on link "Apply" at bounding box center [831, 401] width 82 height 32
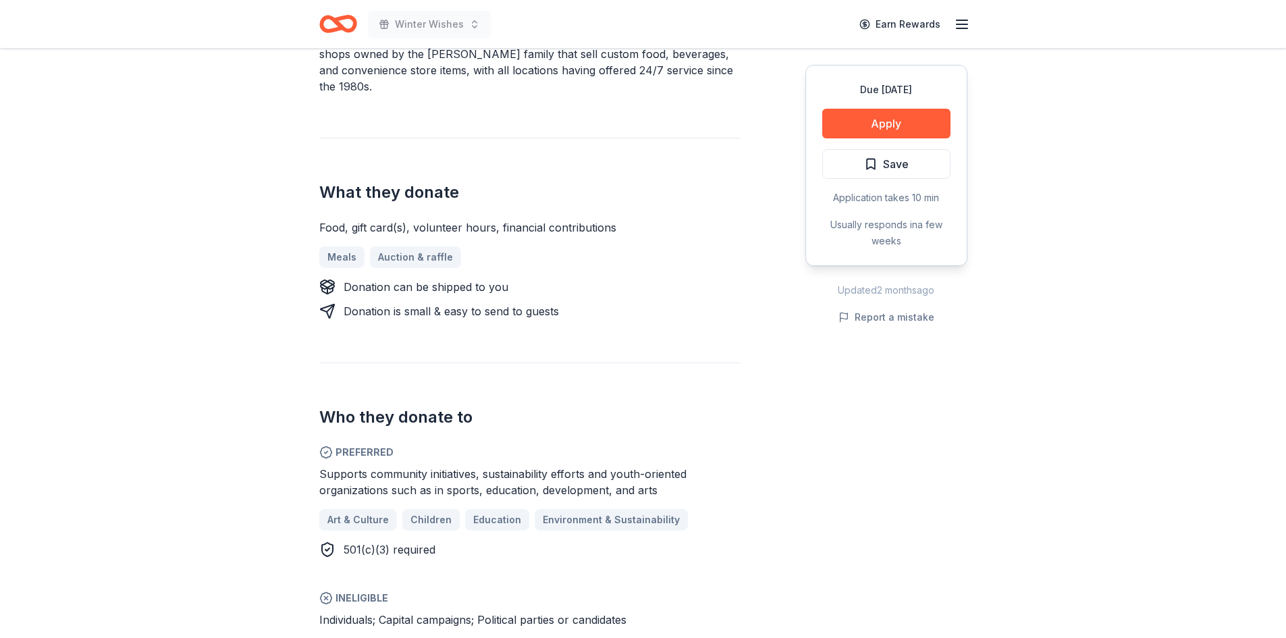
scroll to position [405, 0]
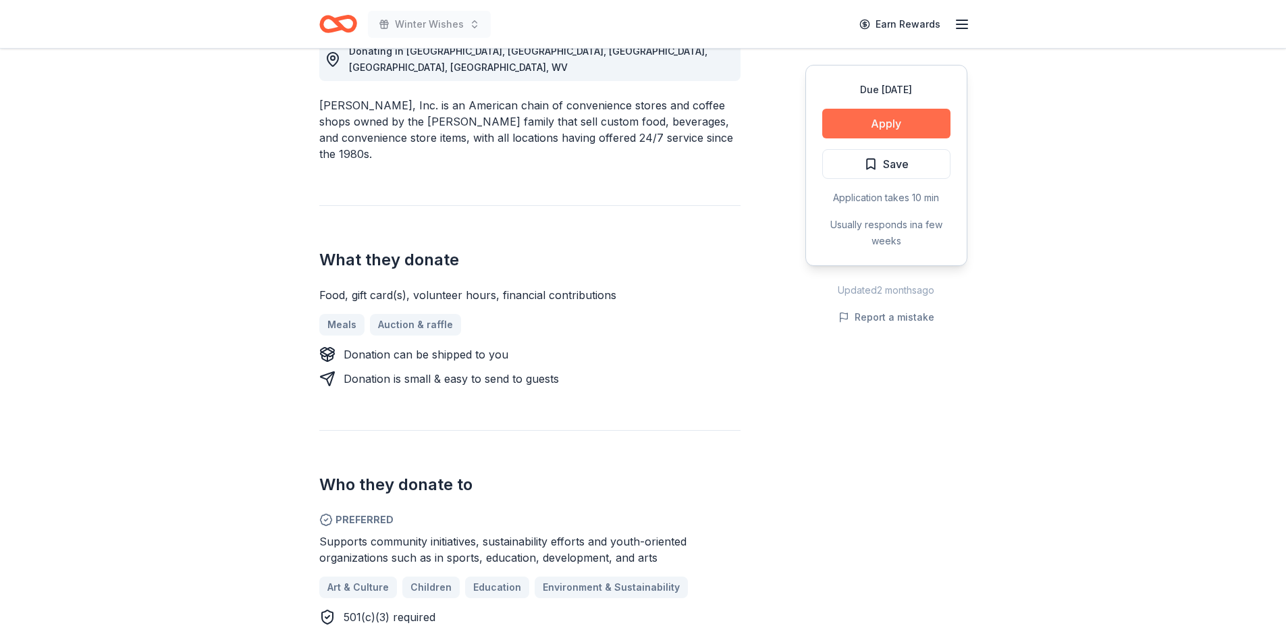
click at [894, 125] on button "Apply" at bounding box center [886, 124] width 128 height 30
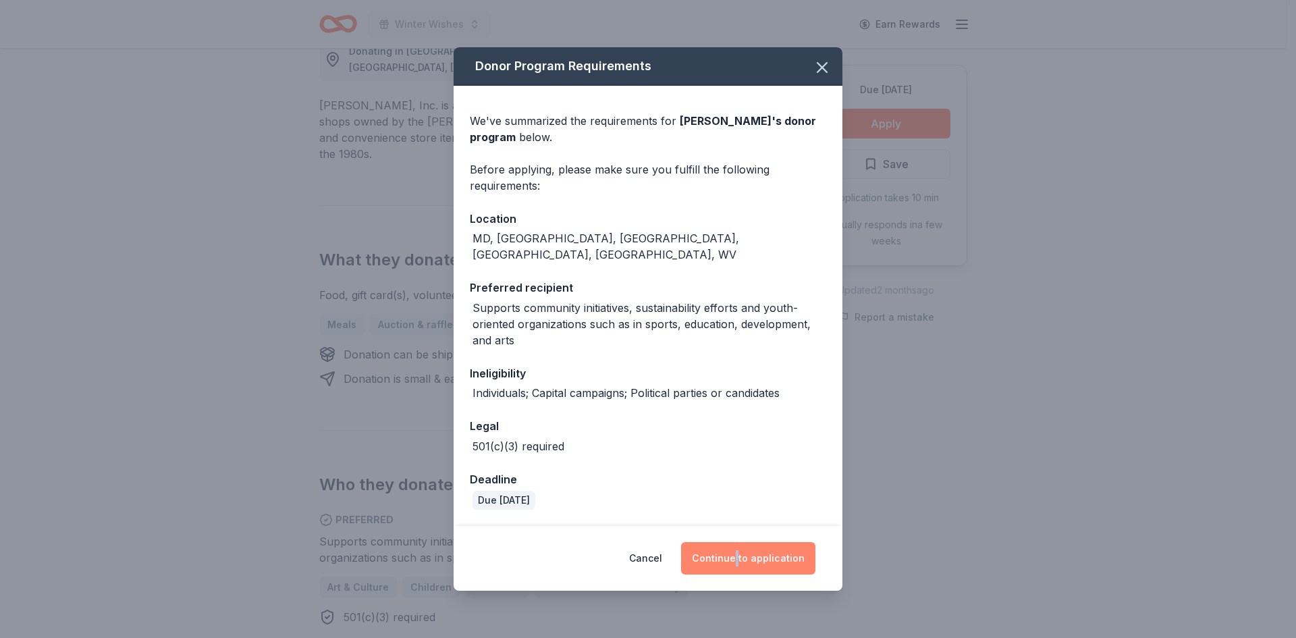
drag, startPoint x: 741, startPoint y: 581, endPoint x: 743, endPoint y: 555, distance: 25.7
click at [743, 555] on div "Cancel Continue to application" at bounding box center [648, 558] width 389 height 65
click at [743, 555] on button "Continue to application" at bounding box center [748, 558] width 134 height 32
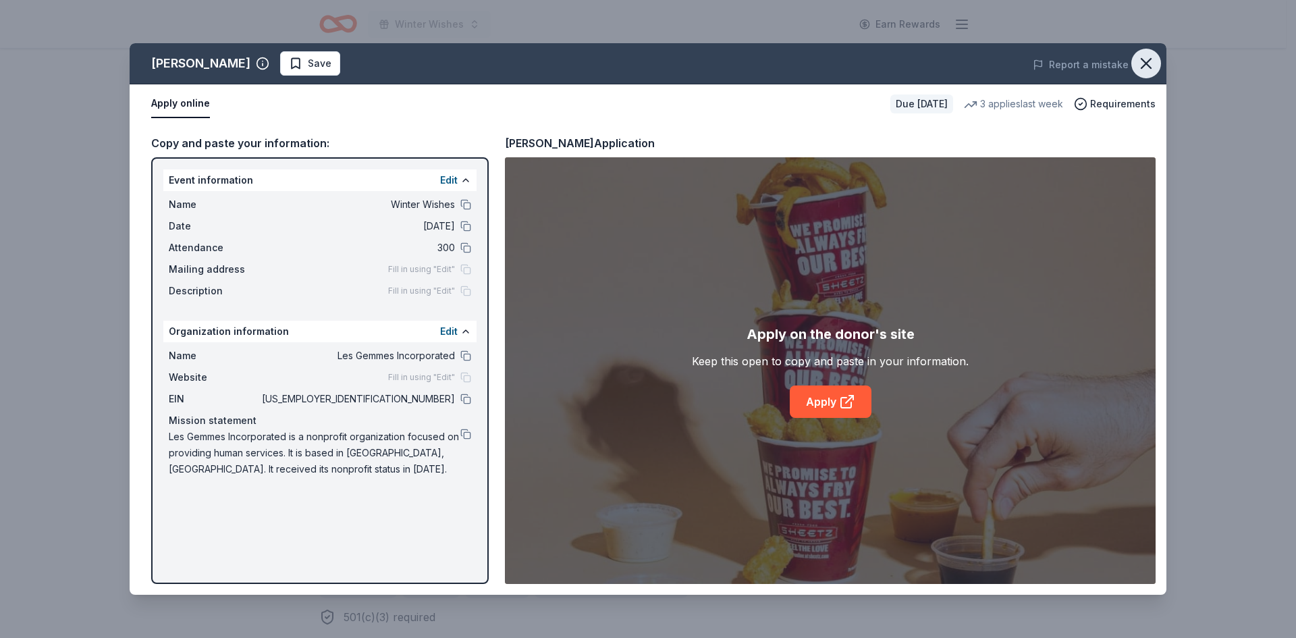
click at [1148, 66] on icon "button" at bounding box center [1145, 63] width 9 height 9
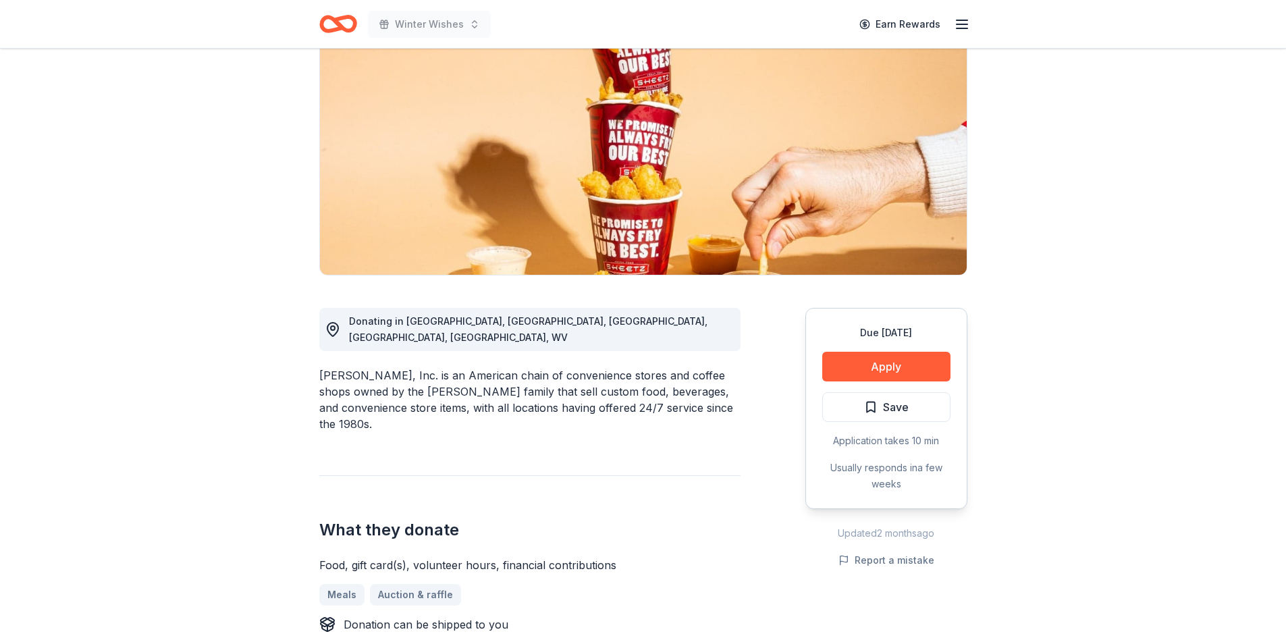
scroll to position [0, 0]
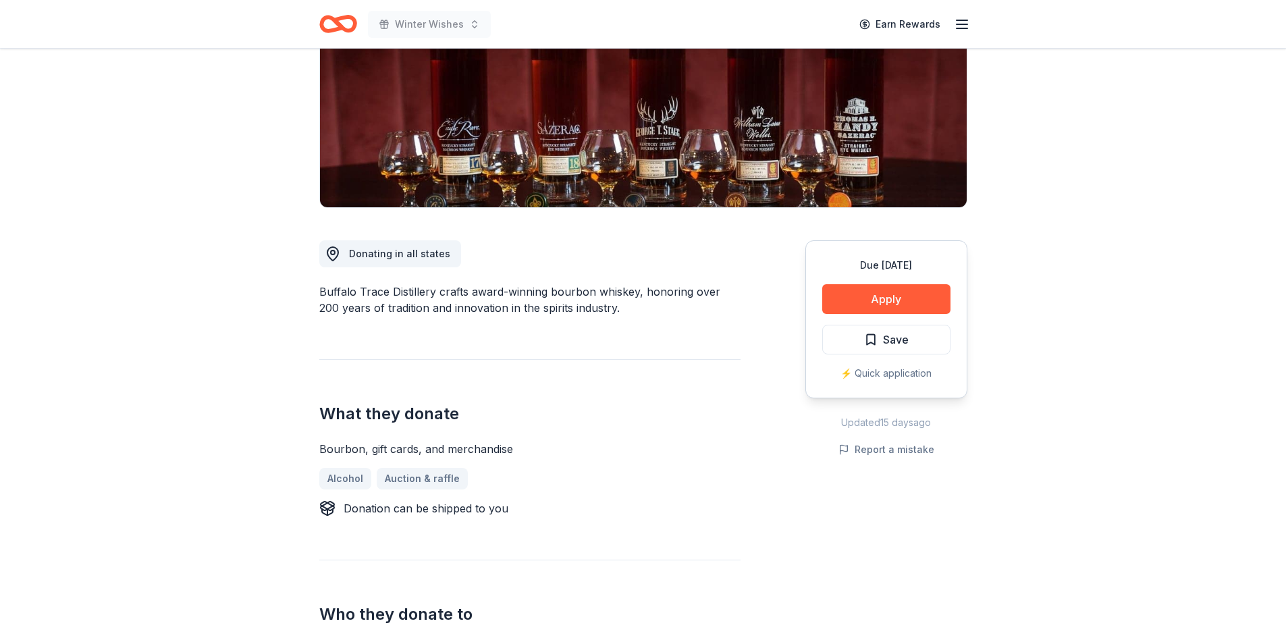
scroll to position [135, 0]
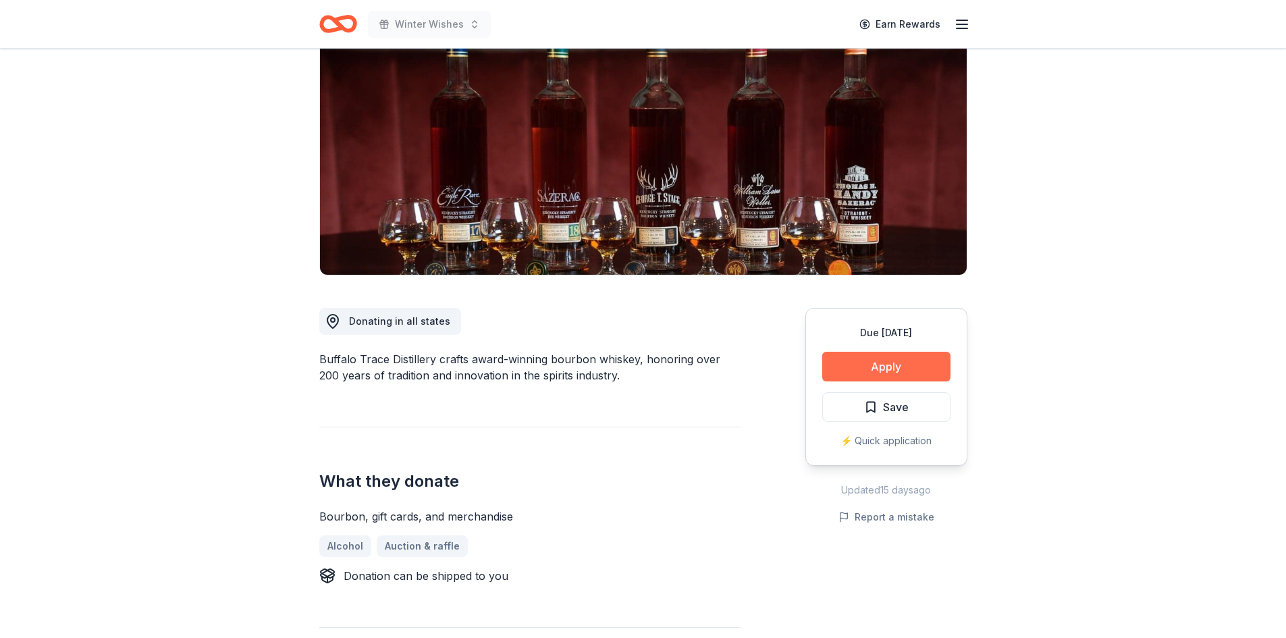
click at [865, 362] on button "Apply" at bounding box center [886, 367] width 128 height 30
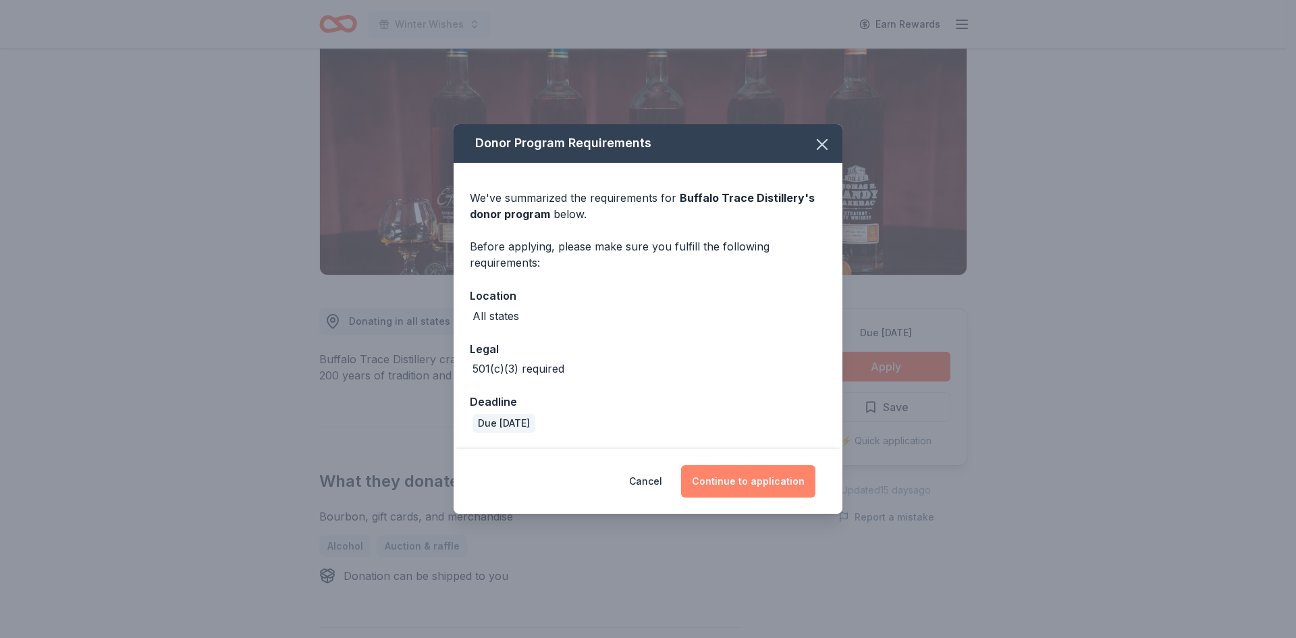
click at [754, 476] on button "Continue to application" at bounding box center [748, 481] width 134 height 32
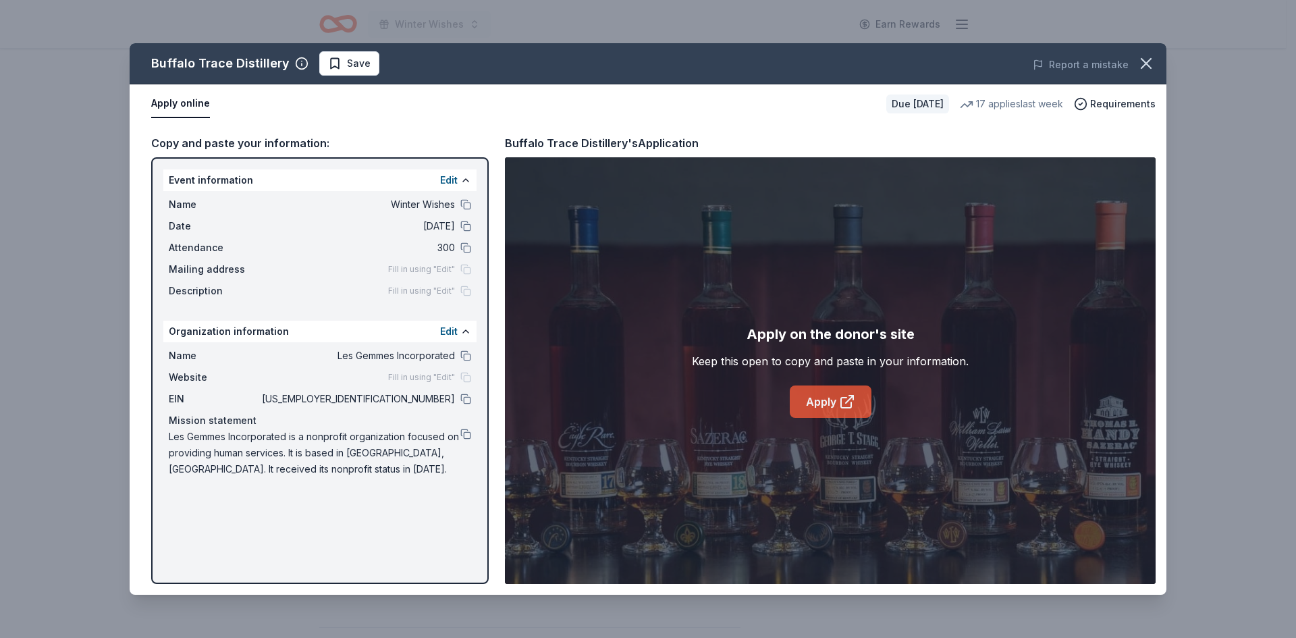
click at [852, 400] on icon at bounding box center [847, 401] width 16 height 16
click at [466, 399] on button at bounding box center [465, 398] width 11 height 11
click at [1149, 63] on icon "button" at bounding box center [1145, 63] width 19 height 19
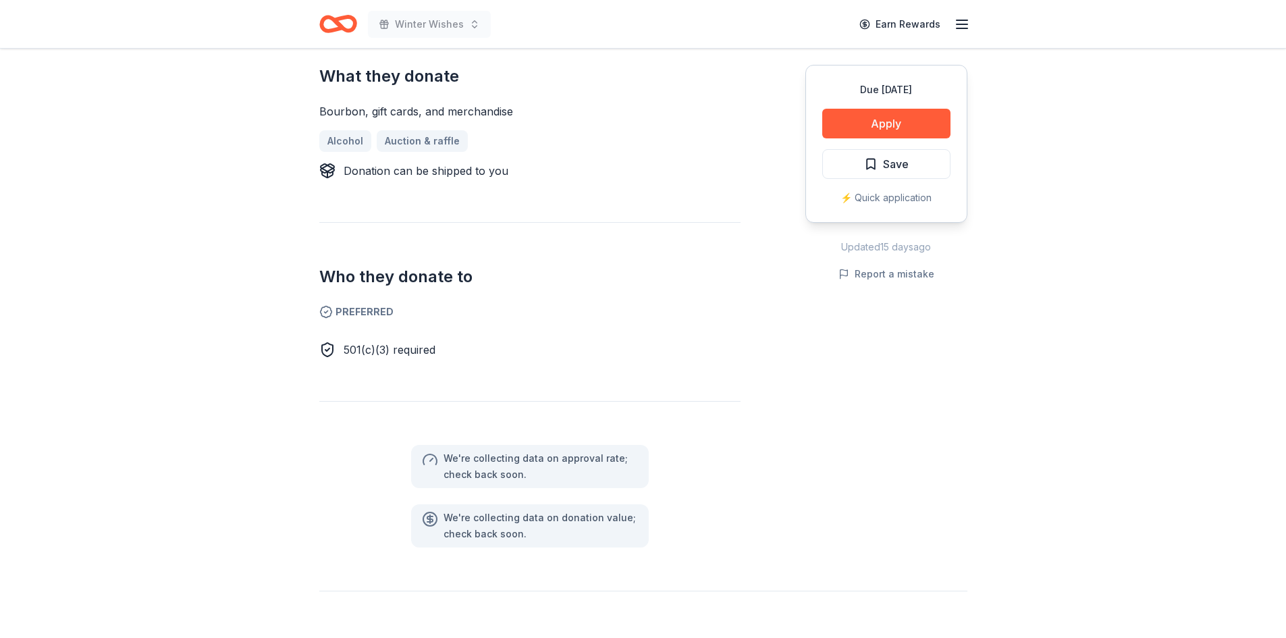
scroll to position [405, 0]
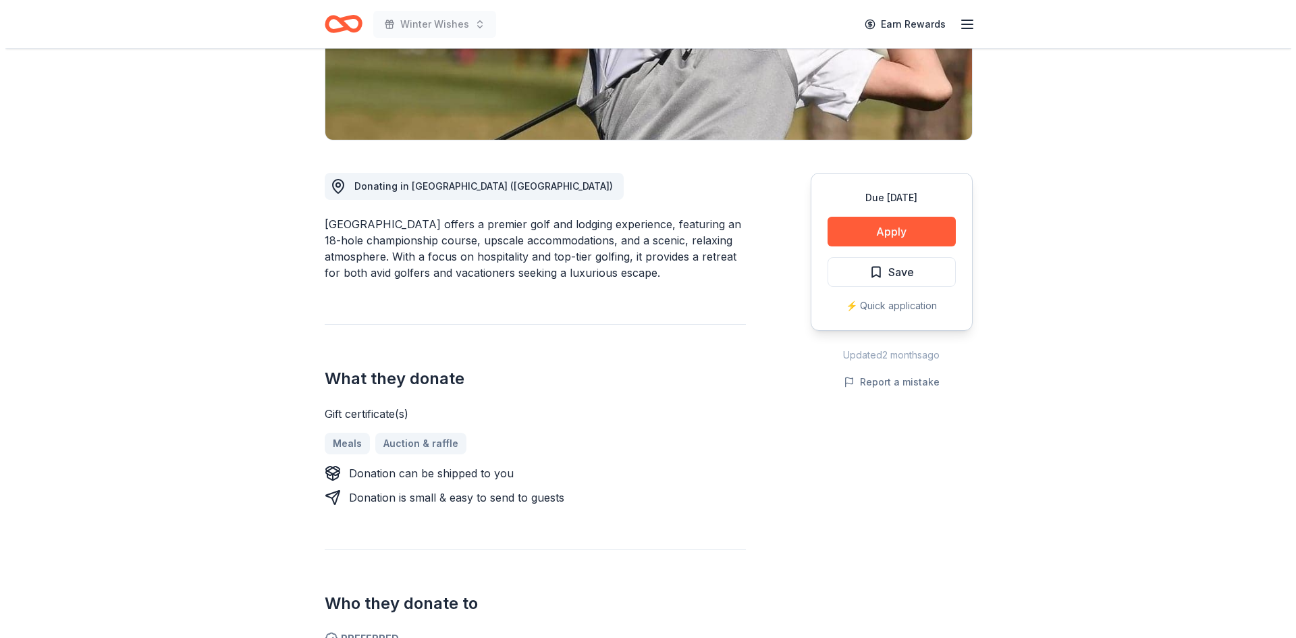
scroll to position [202, 0]
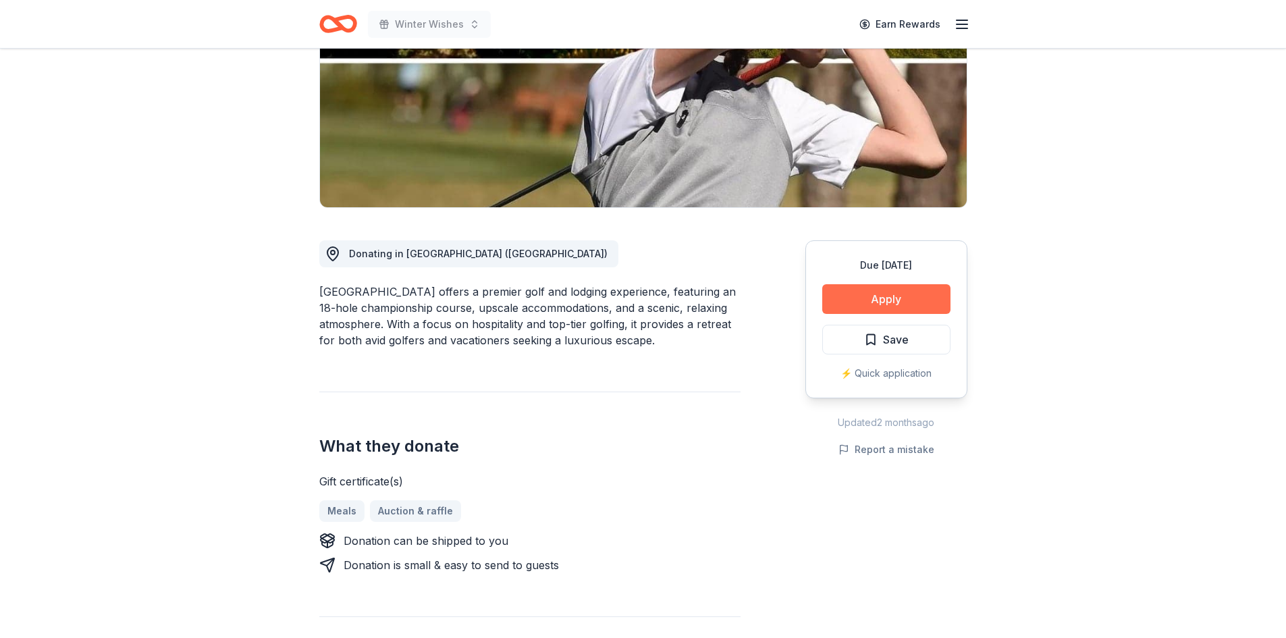
click at [885, 298] on button "Apply" at bounding box center [886, 299] width 128 height 30
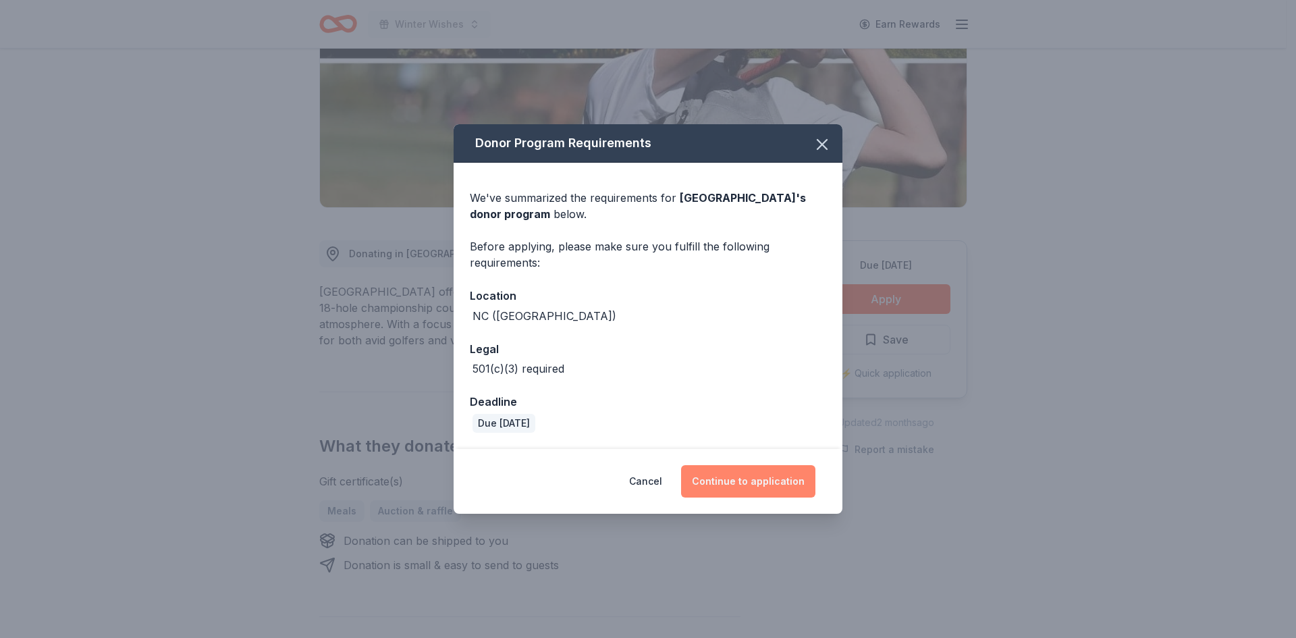
click at [740, 485] on button "Continue to application" at bounding box center [748, 481] width 134 height 32
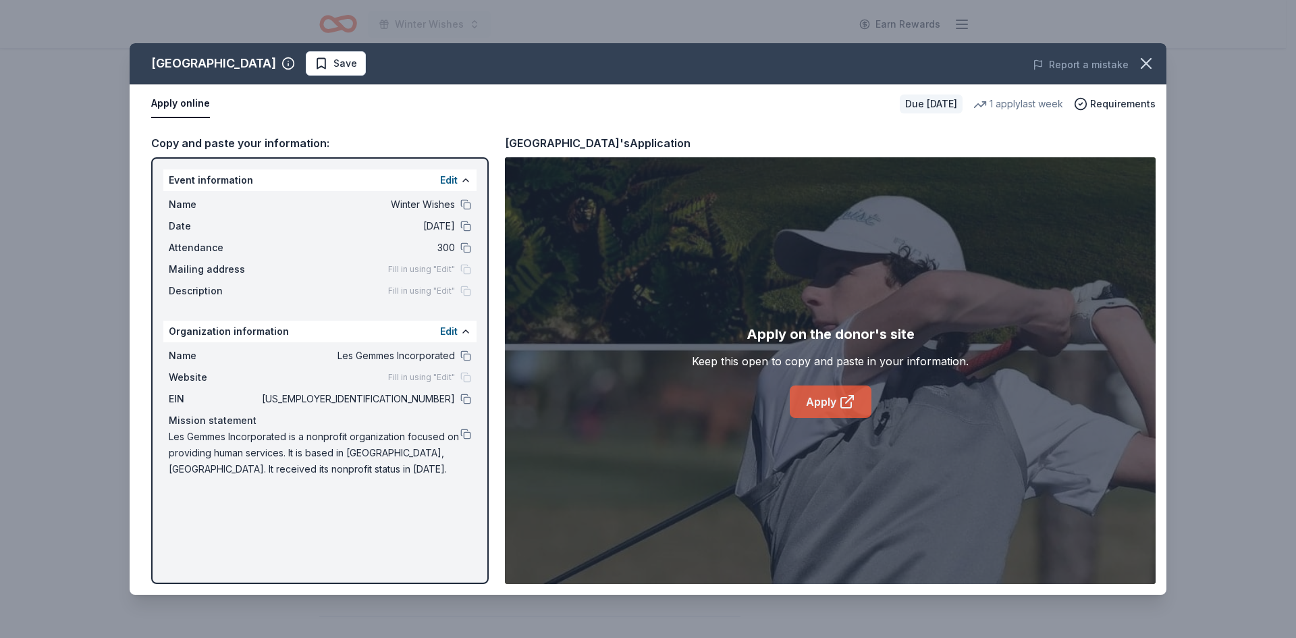
click at [818, 395] on link "Apply" at bounding box center [831, 401] width 82 height 32
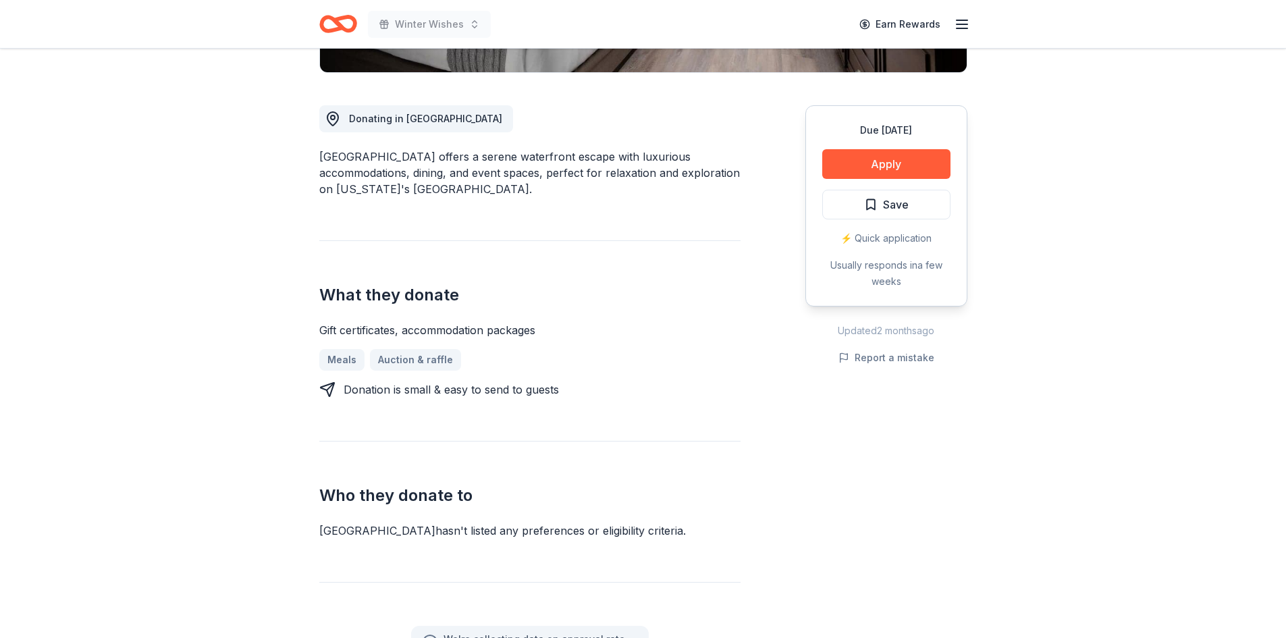
scroll to position [270, 0]
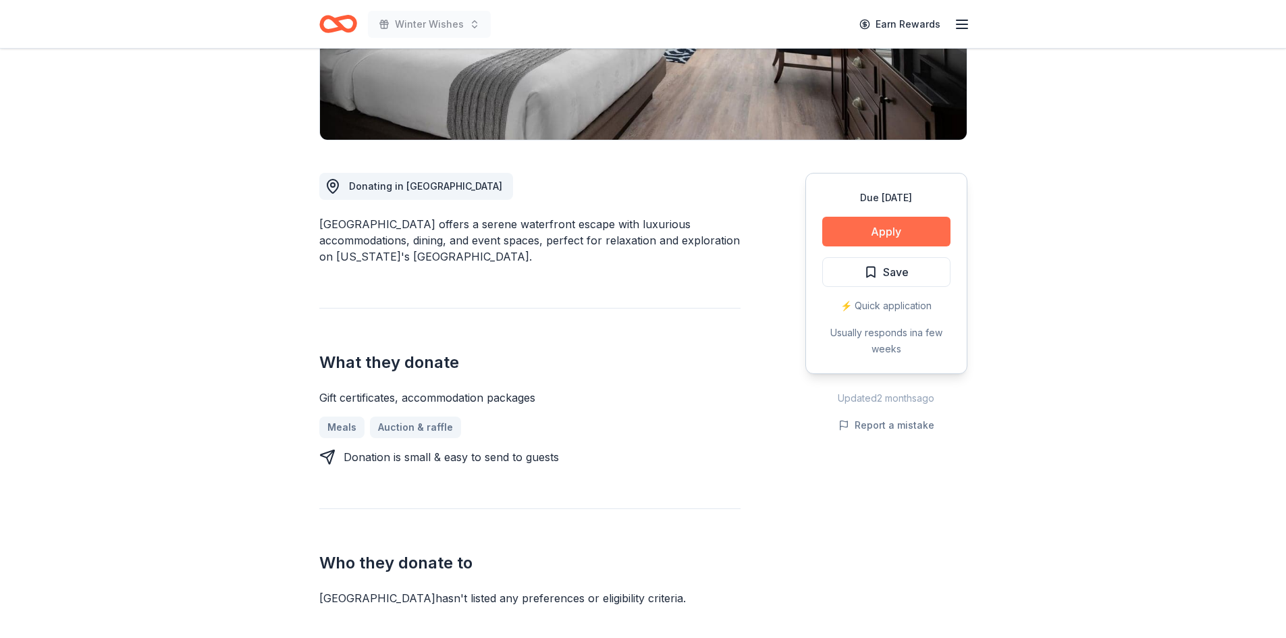
click at [902, 229] on button "Apply" at bounding box center [886, 232] width 128 height 30
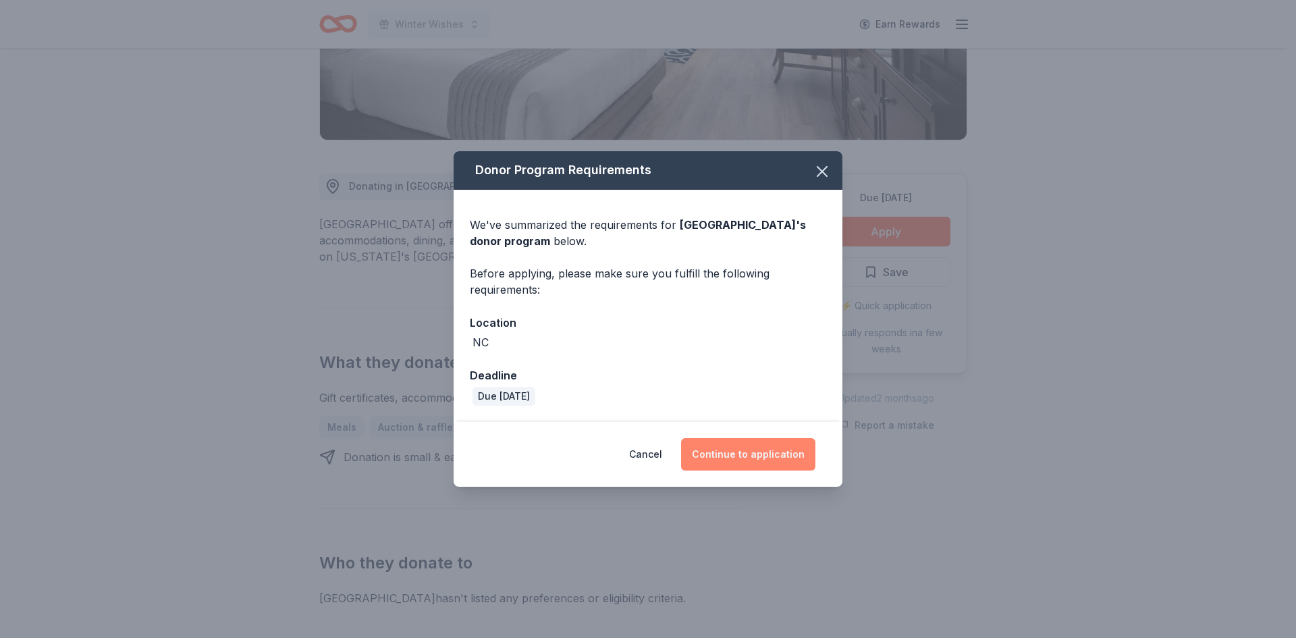
click at [779, 445] on button "Continue to application" at bounding box center [748, 454] width 134 height 32
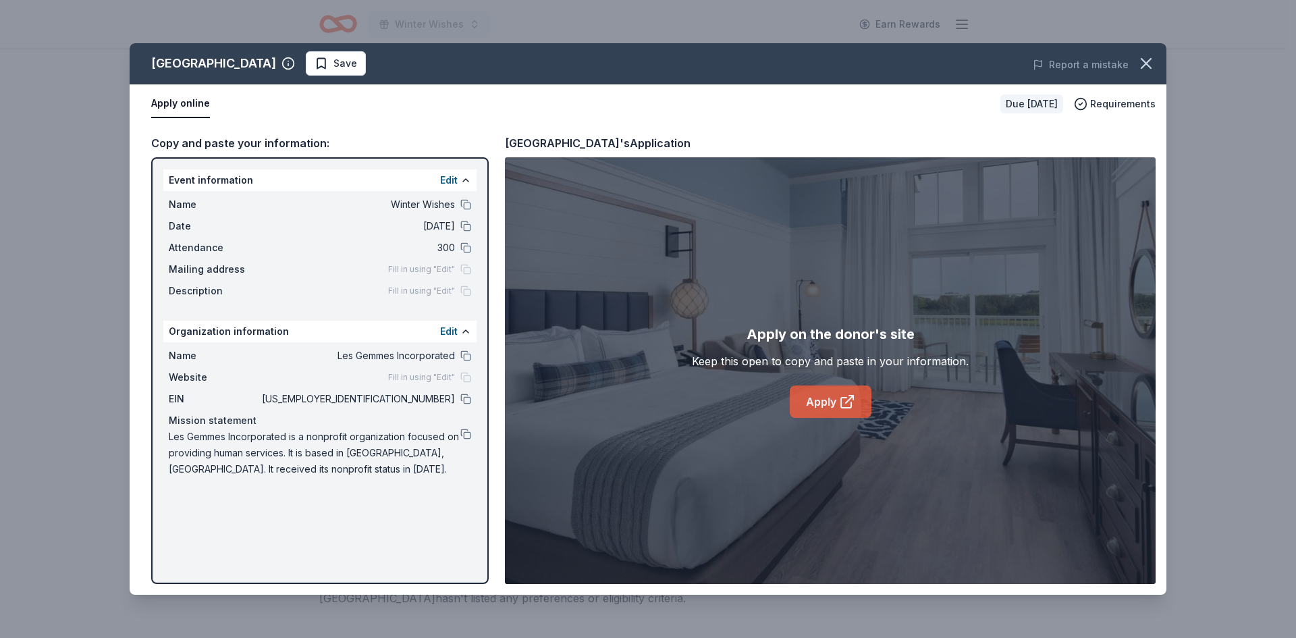
click at [845, 396] on icon at bounding box center [847, 401] width 16 height 16
click at [333, 70] on span "Save" at bounding box center [345, 63] width 24 height 16
click at [1145, 65] on icon "button" at bounding box center [1145, 63] width 9 height 9
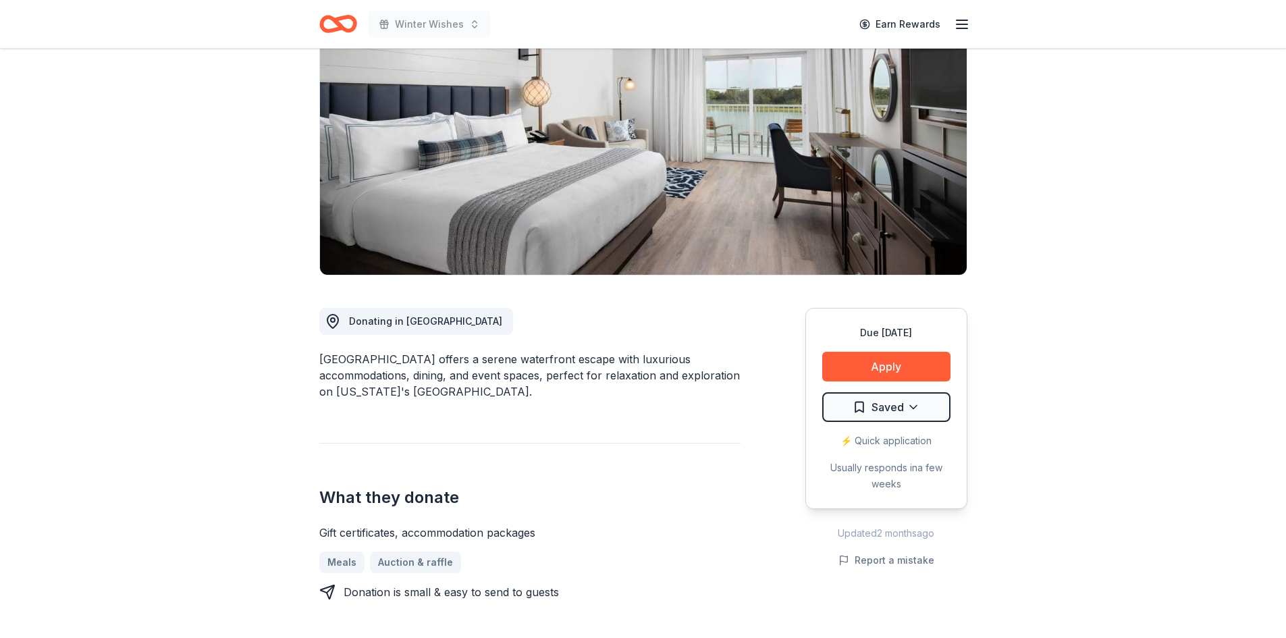
scroll to position [0, 0]
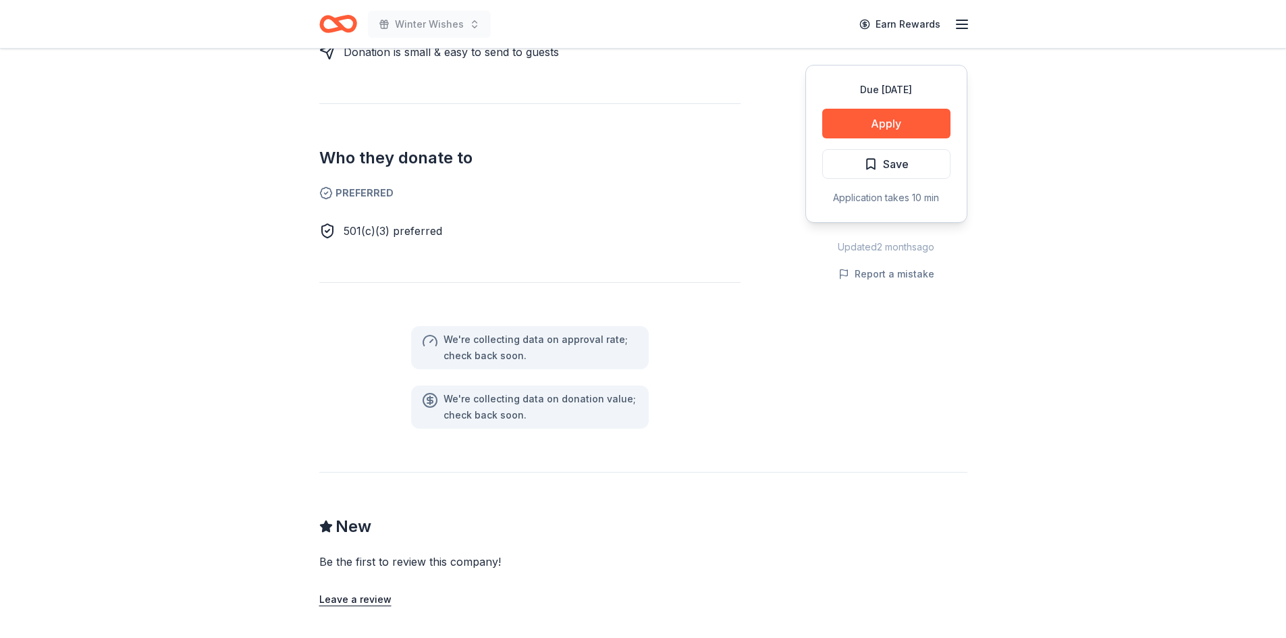
scroll to position [607, 0]
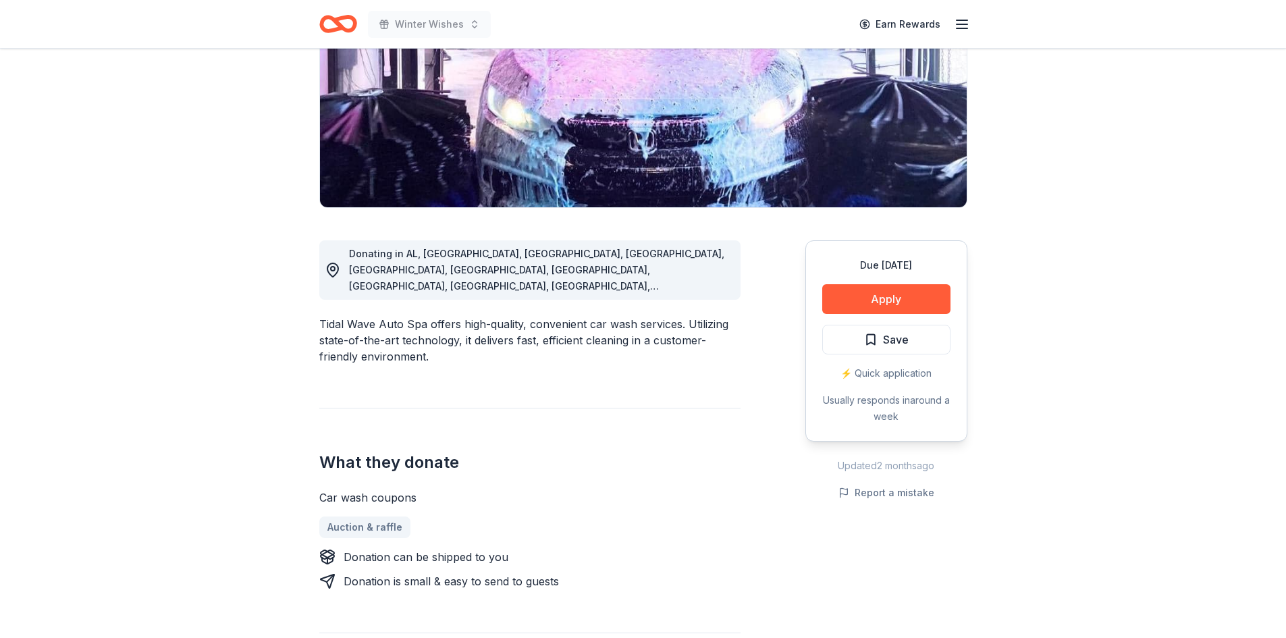
scroll to position [67, 0]
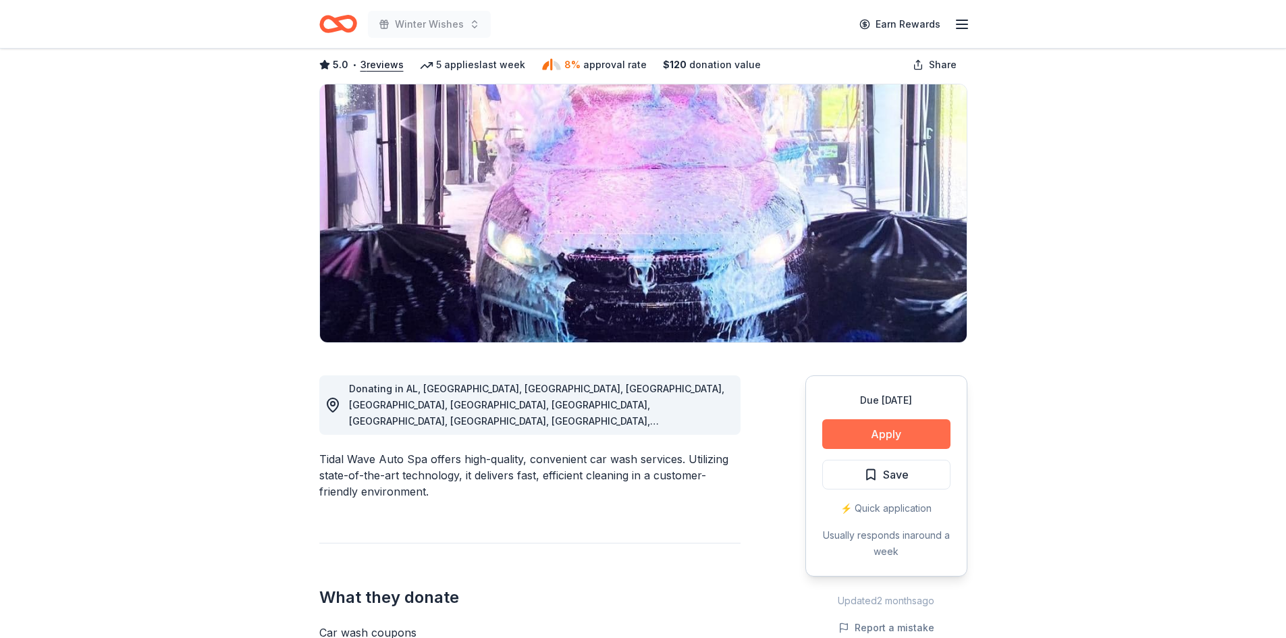
click at [881, 438] on button "Apply" at bounding box center [886, 434] width 128 height 30
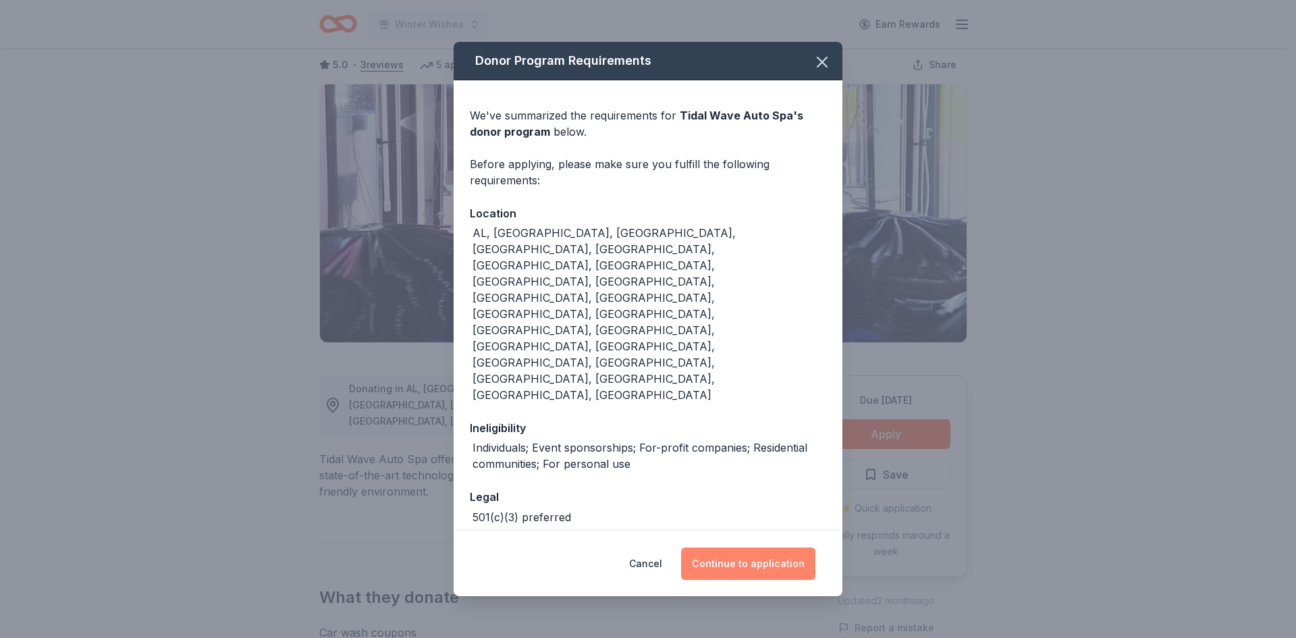
click at [740, 547] on button "Continue to application" at bounding box center [748, 563] width 134 height 32
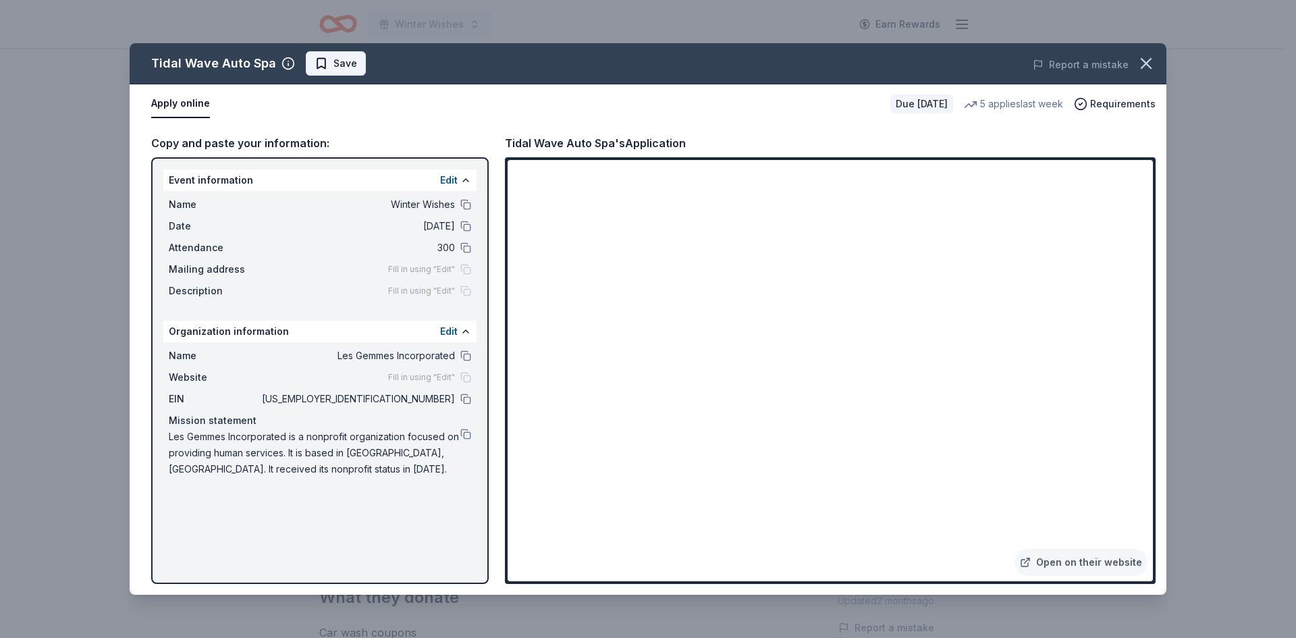
click at [342, 61] on span "Save" at bounding box center [345, 63] width 24 height 16
click at [1147, 67] on icon "button" at bounding box center [1145, 63] width 19 height 19
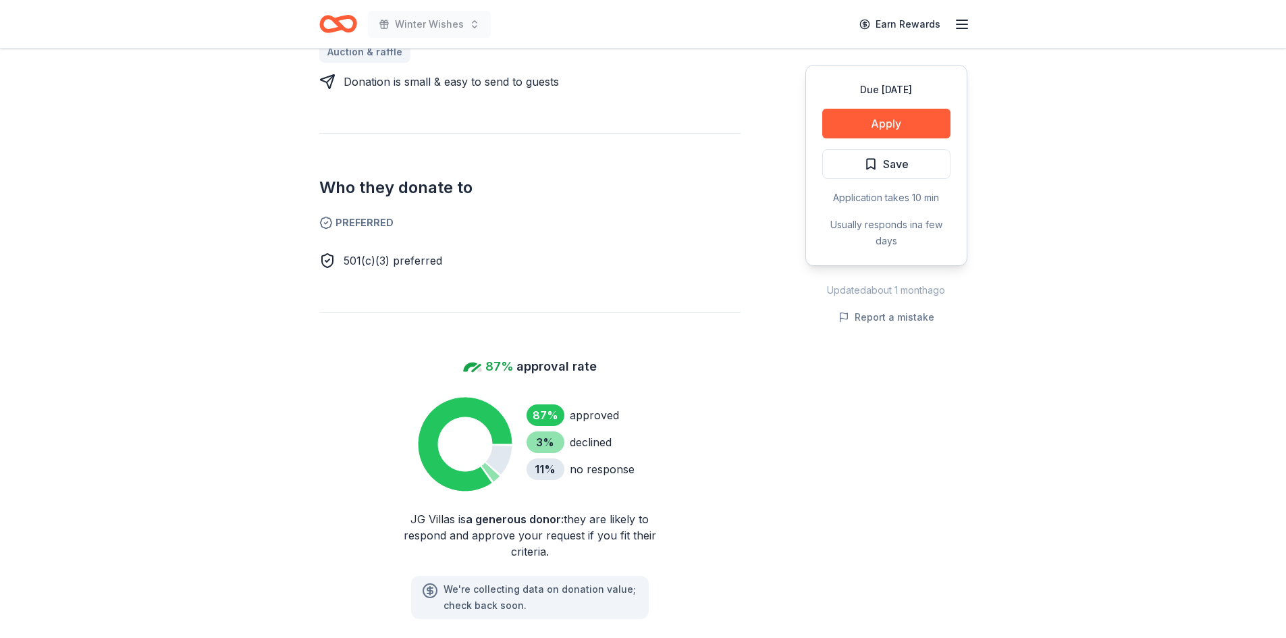
scroll to position [675, 0]
